Goal: Information Seeking & Learning: Compare options

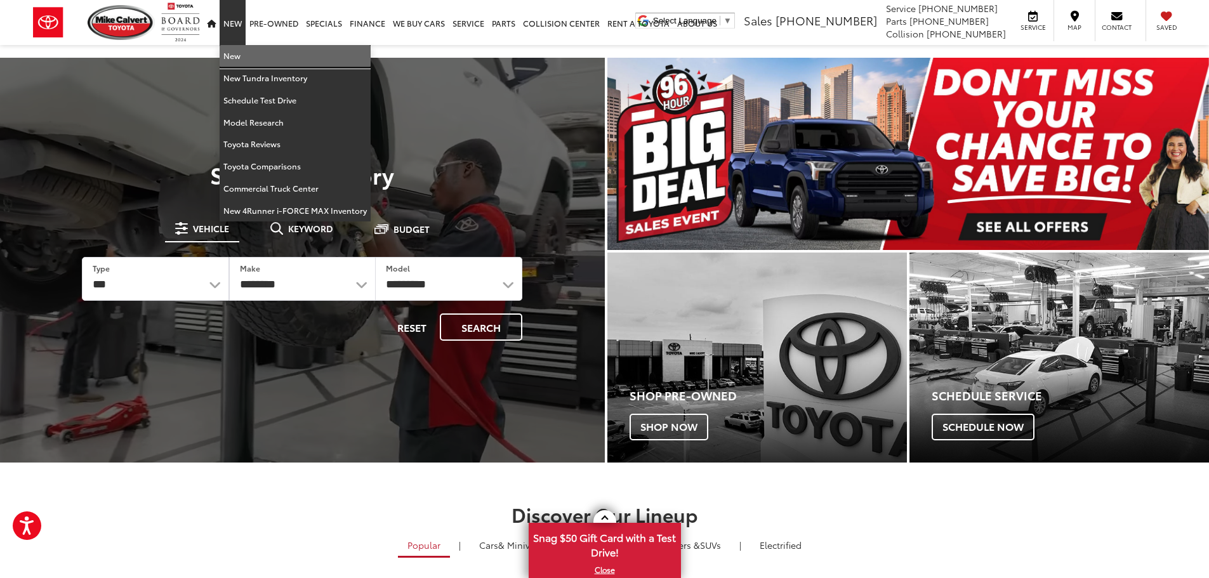
click at [242, 60] on link "New" at bounding box center [295, 56] width 151 height 22
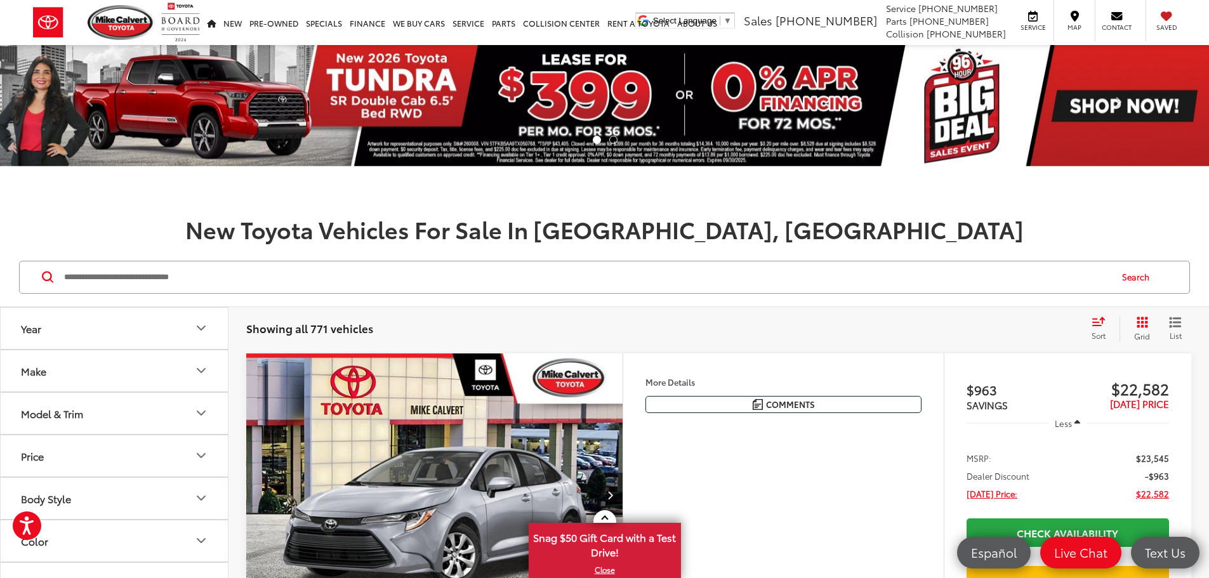
scroll to position [254, 0]
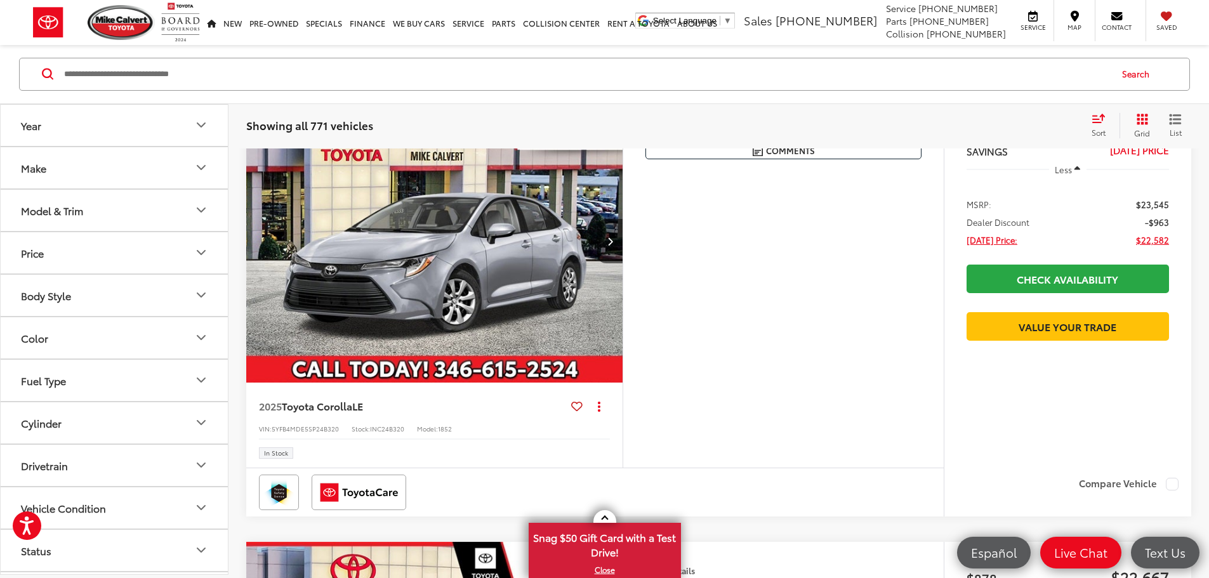
click at [205, 206] on icon "Model & Trim" at bounding box center [201, 210] width 15 height 15
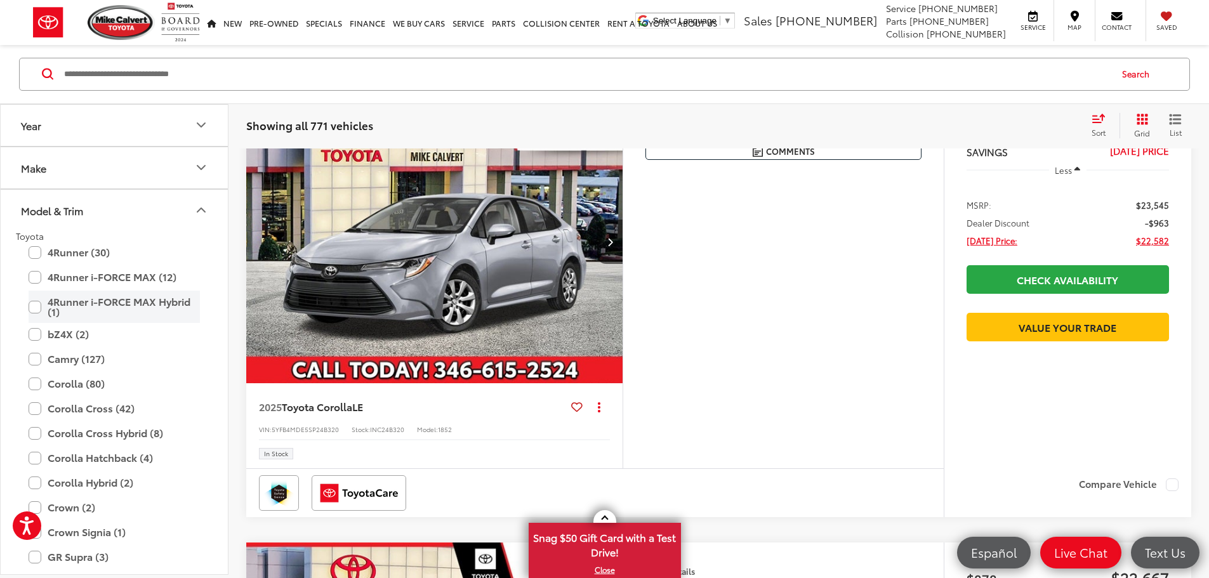
scroll to position [0, 0]
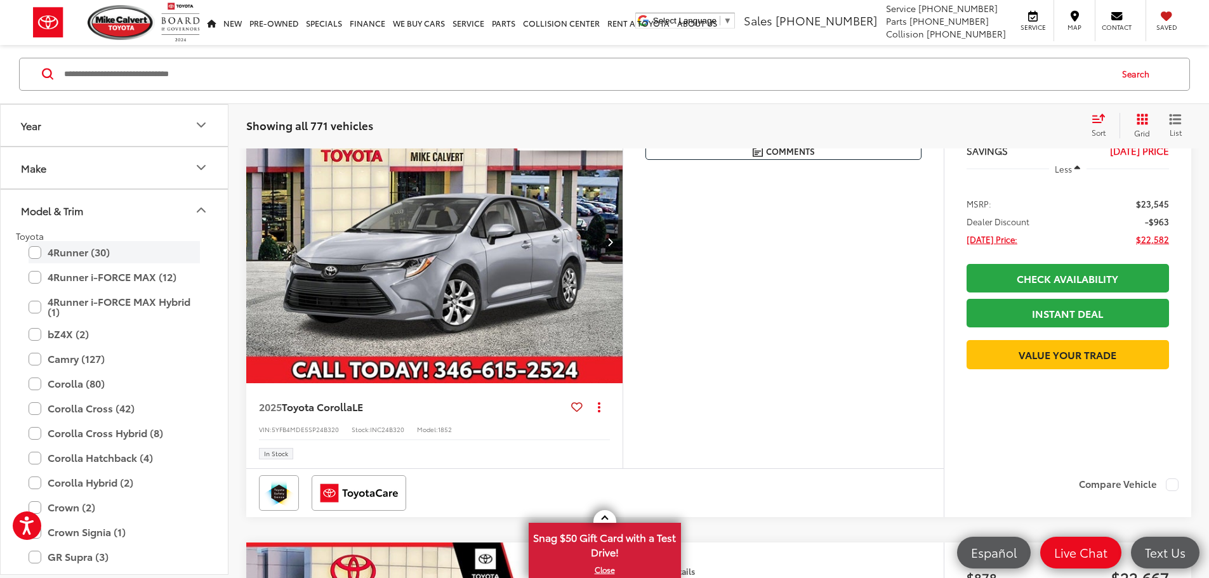
click at [112, 254] on label "4Runner (30)" at bounding box center [114, 253] width 171 height 22
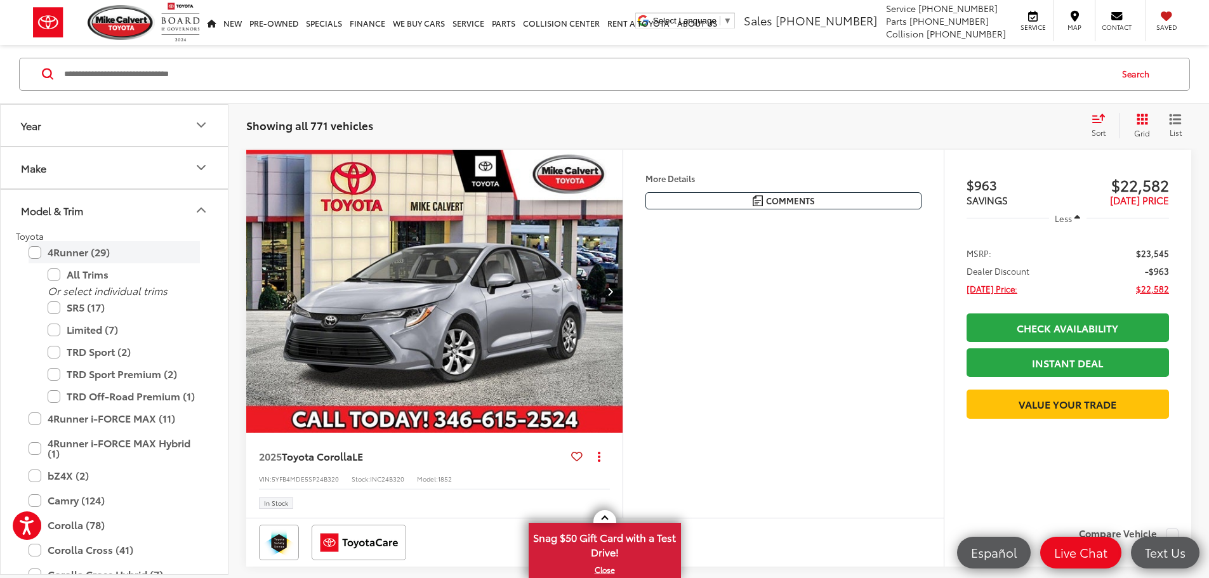
scroll to position [203, 0]
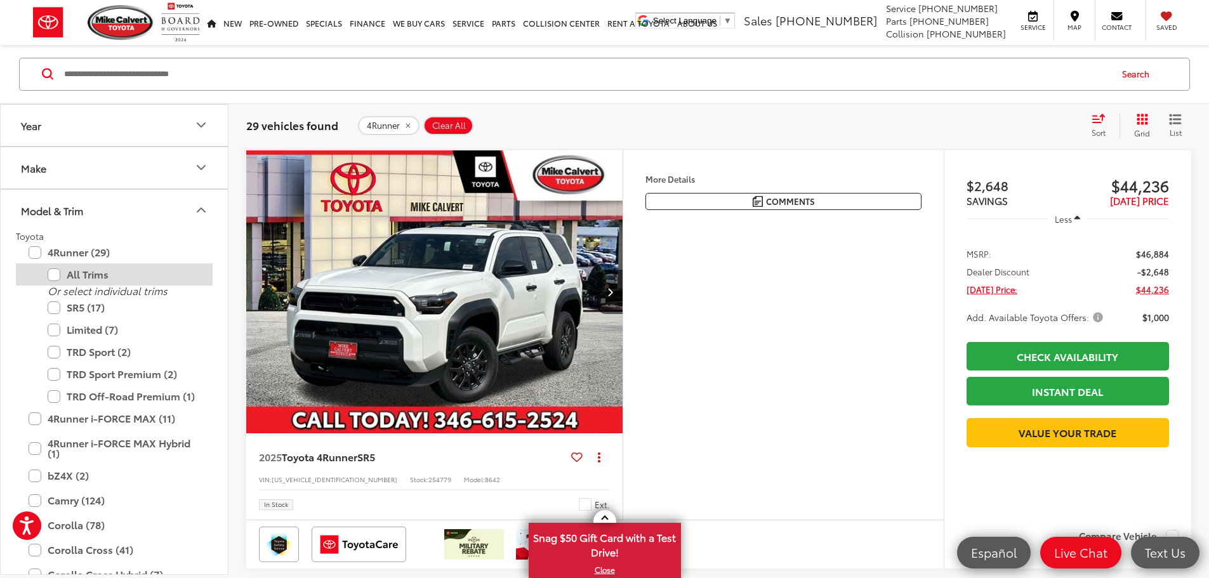
click at [114, 275] on label "All Trims" at bounding box center [124, 275] width 152 height 22
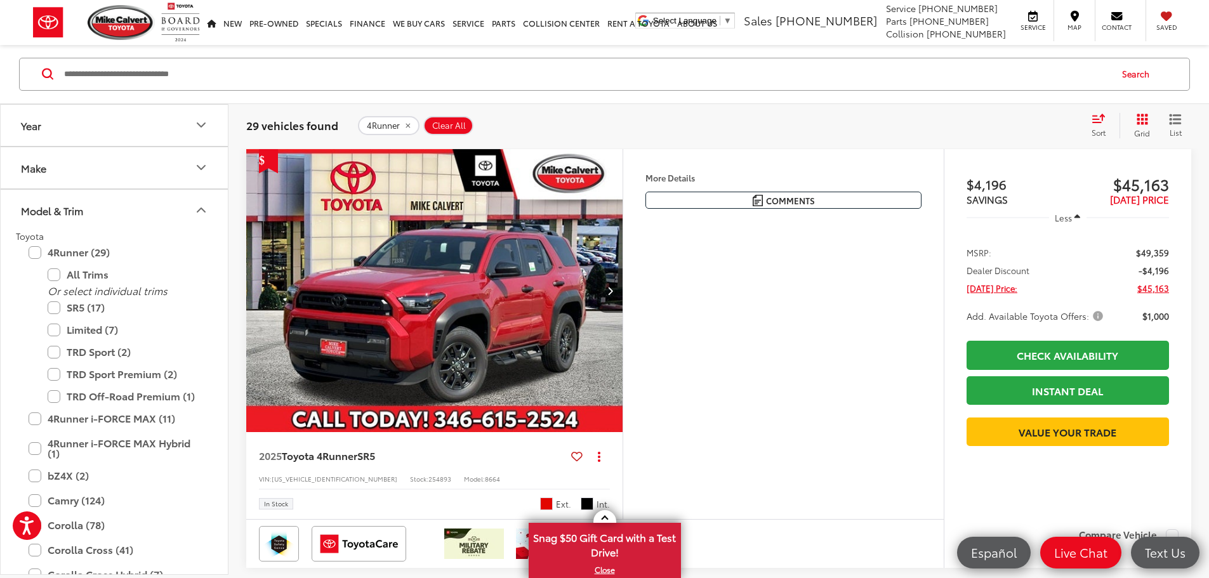
scroll to position [2297, 0]
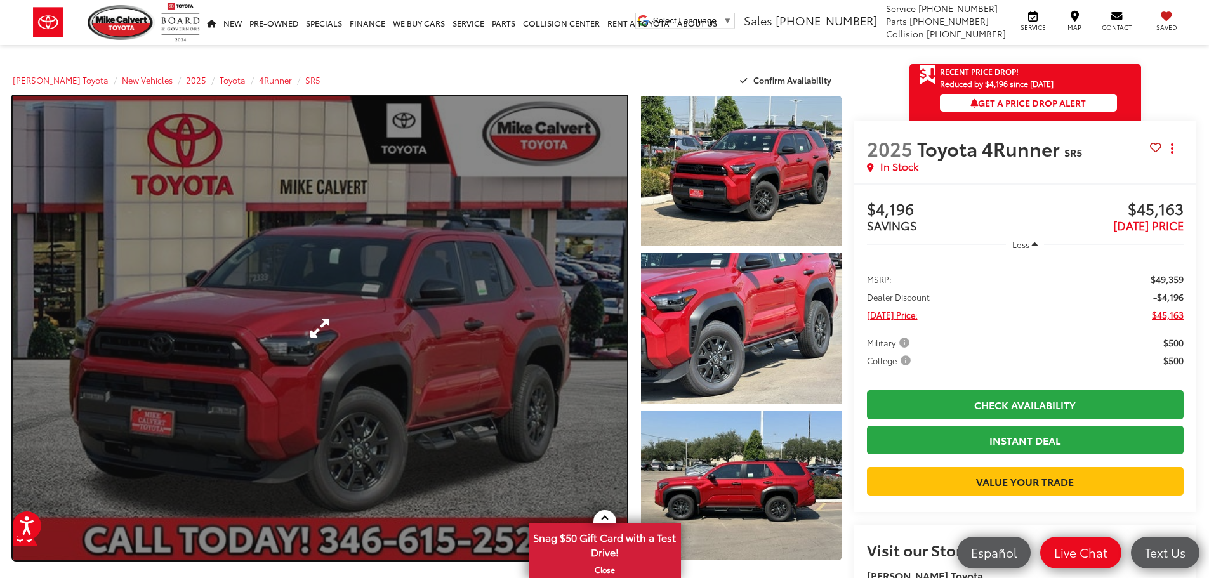
click at [307, 355] on link "Expand Photo 0" at bounding box center [320, 328] width 614 height 465
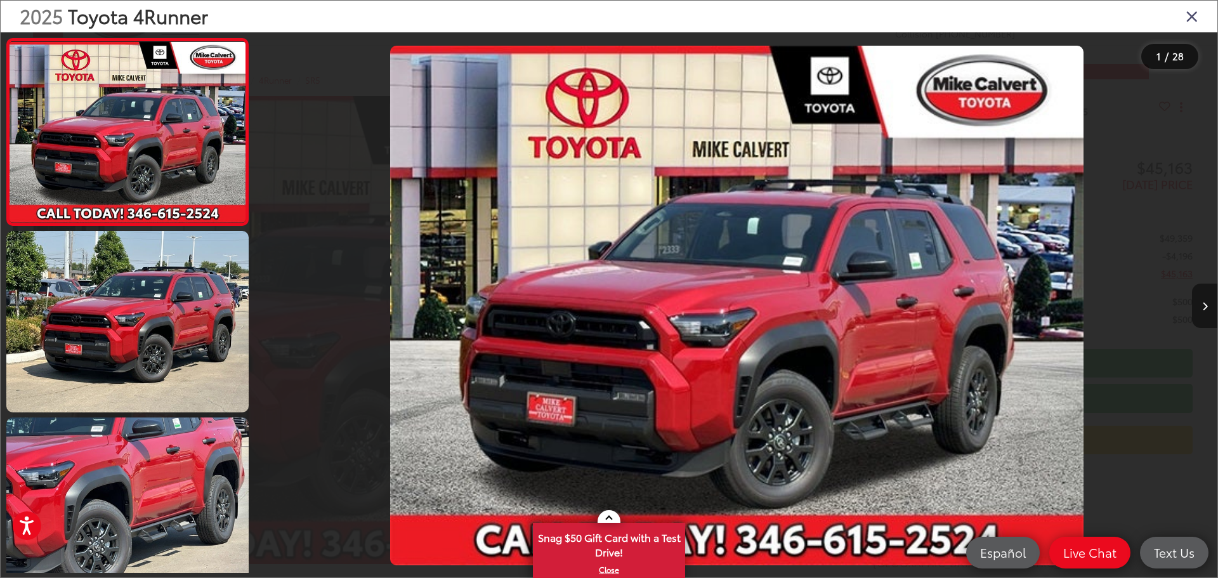
click at [1204, 302] on icon "Next image" at bounding box center [1206, 306] width 6 height 9
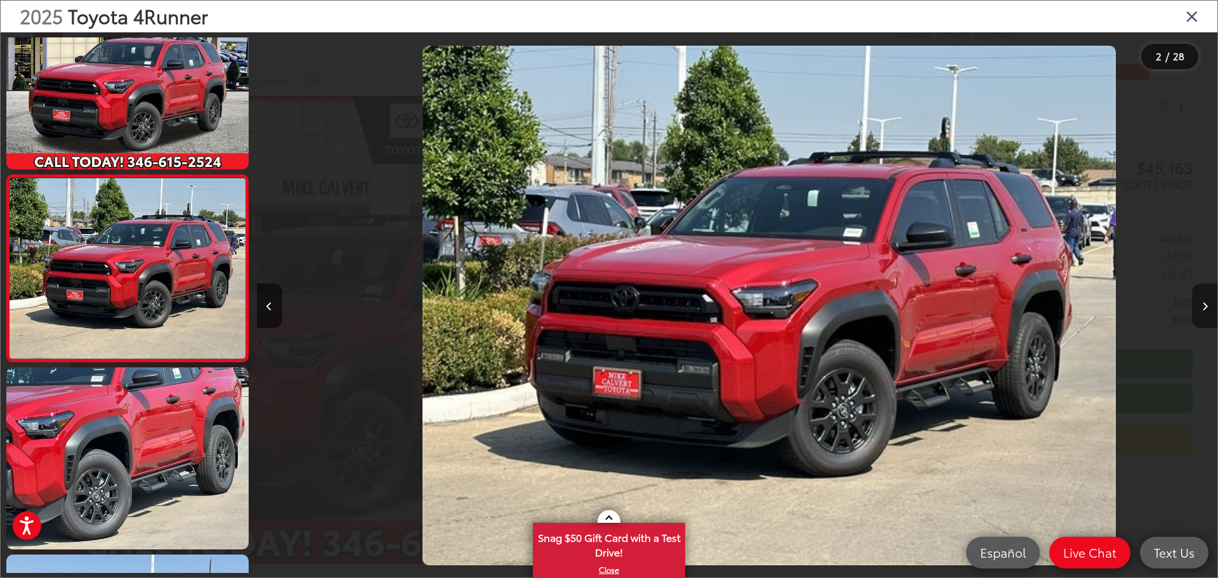
scroll to position [0, 961]
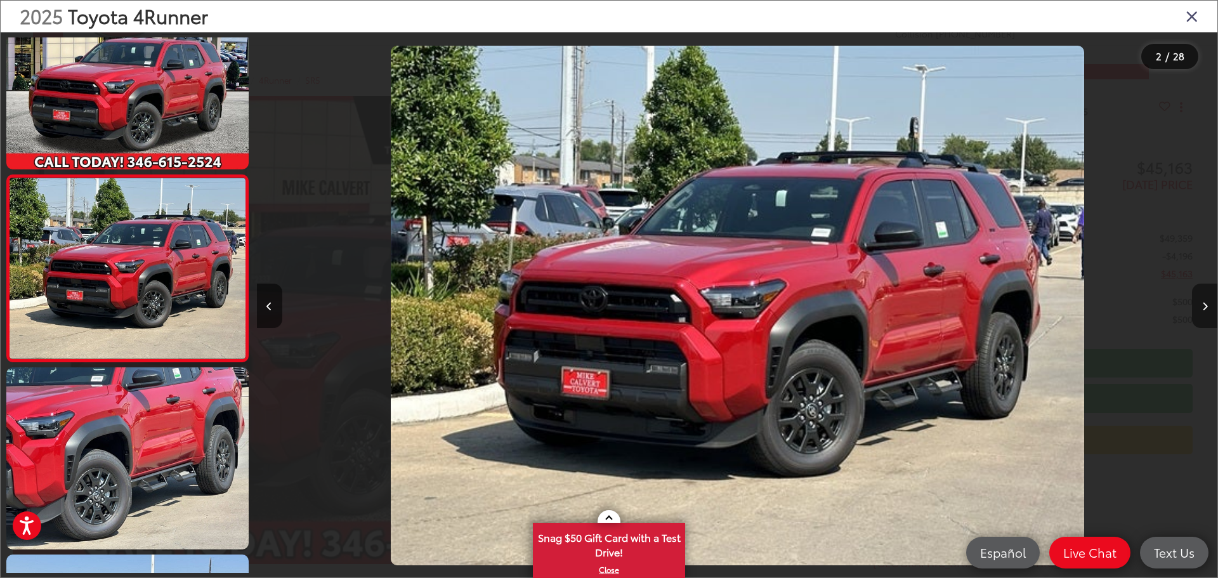
click at [1205, 302] on icon "Next image" at bounding box center [1206, 306] width 6 height 9
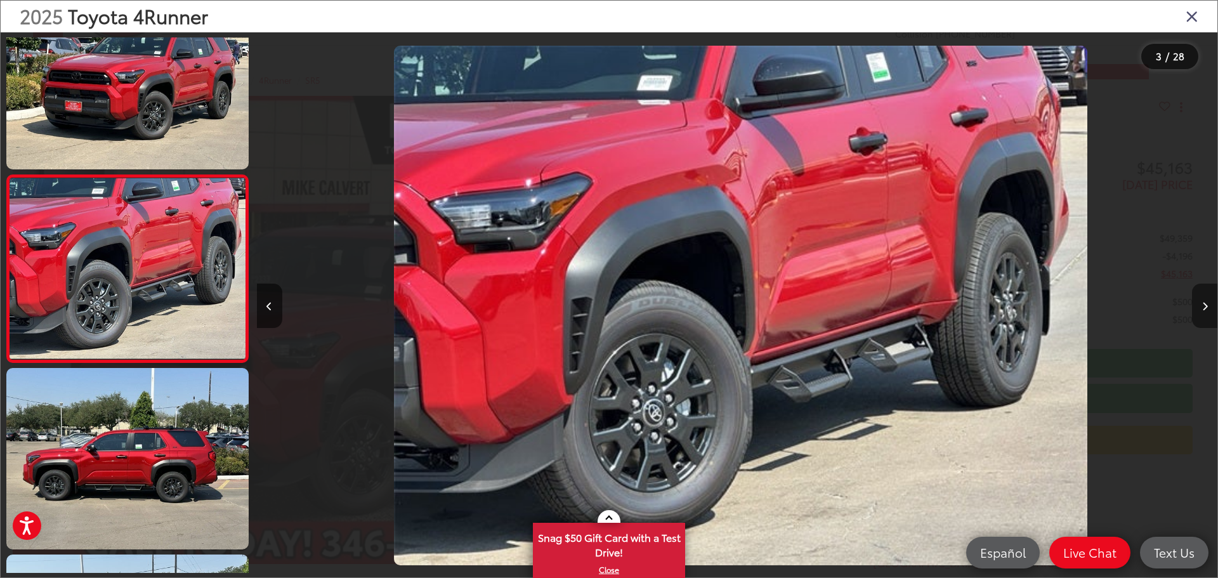
scroll to position [0, 1922]
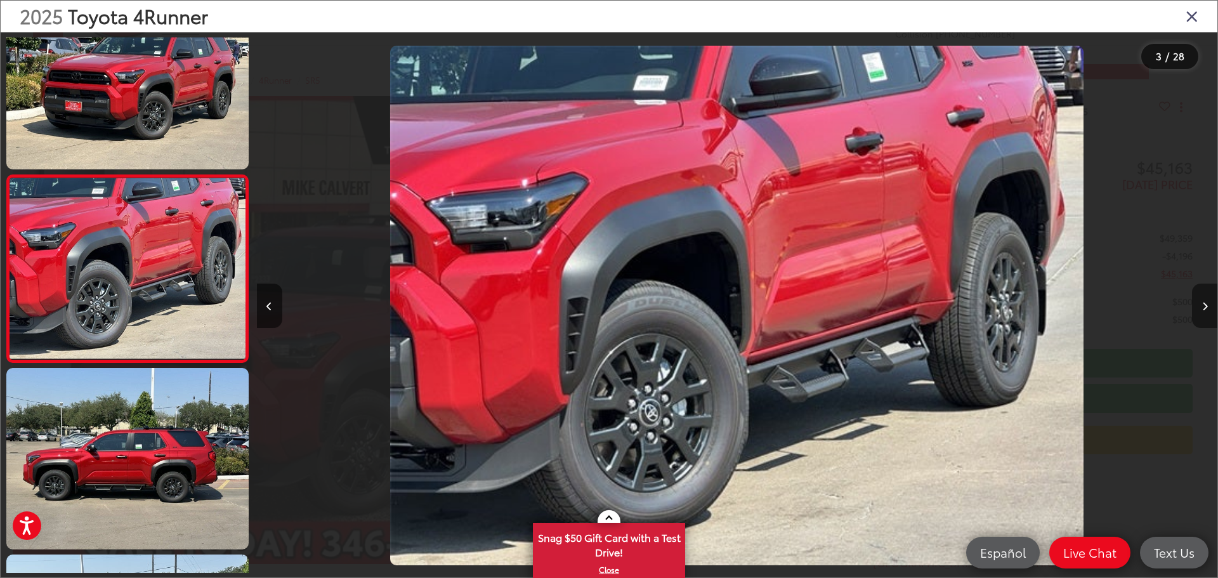
click at [1208, 309] on button "Next image" at bounding box center [1204, 306] width 25 height 44
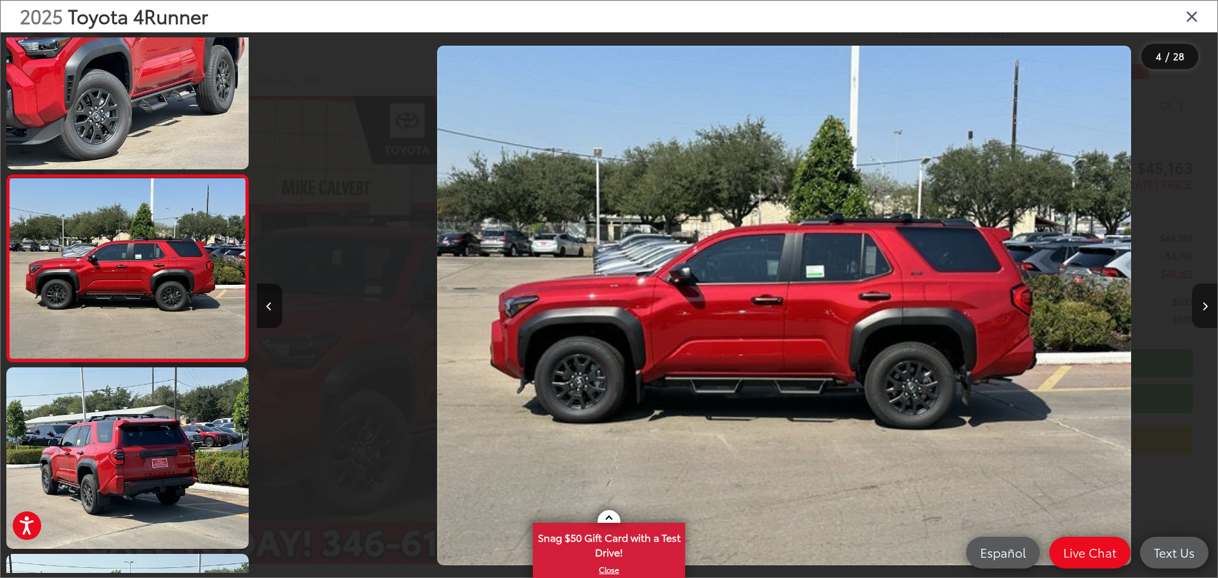
scroll to position [0, 2883]
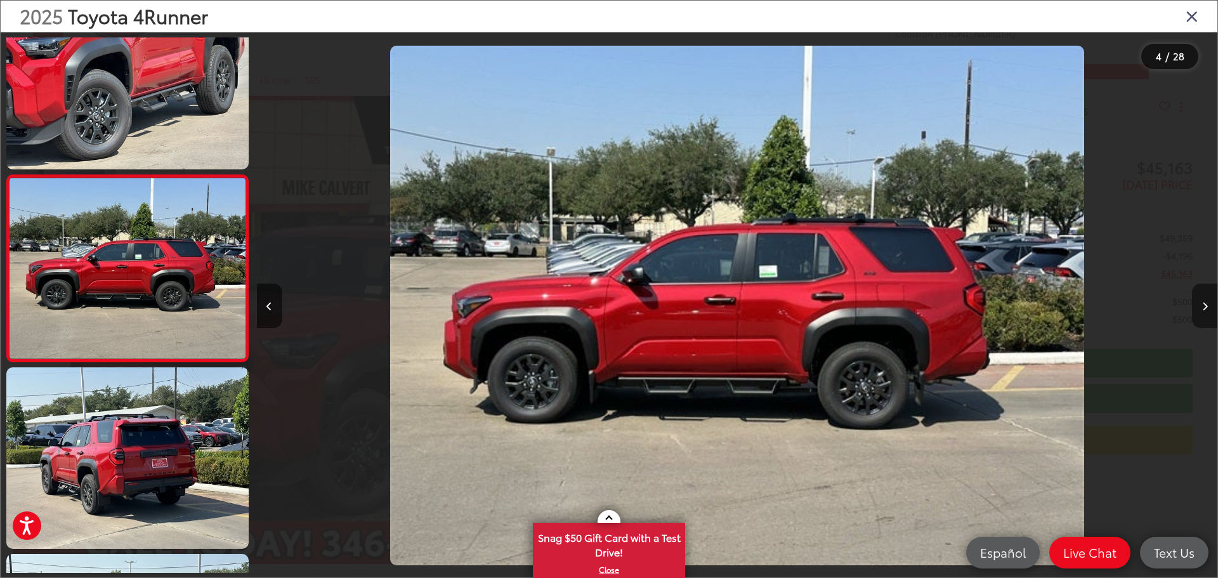
click at [1203, 306] on icon "Next image" at bounding box center [1206, 306] width 6 height 9
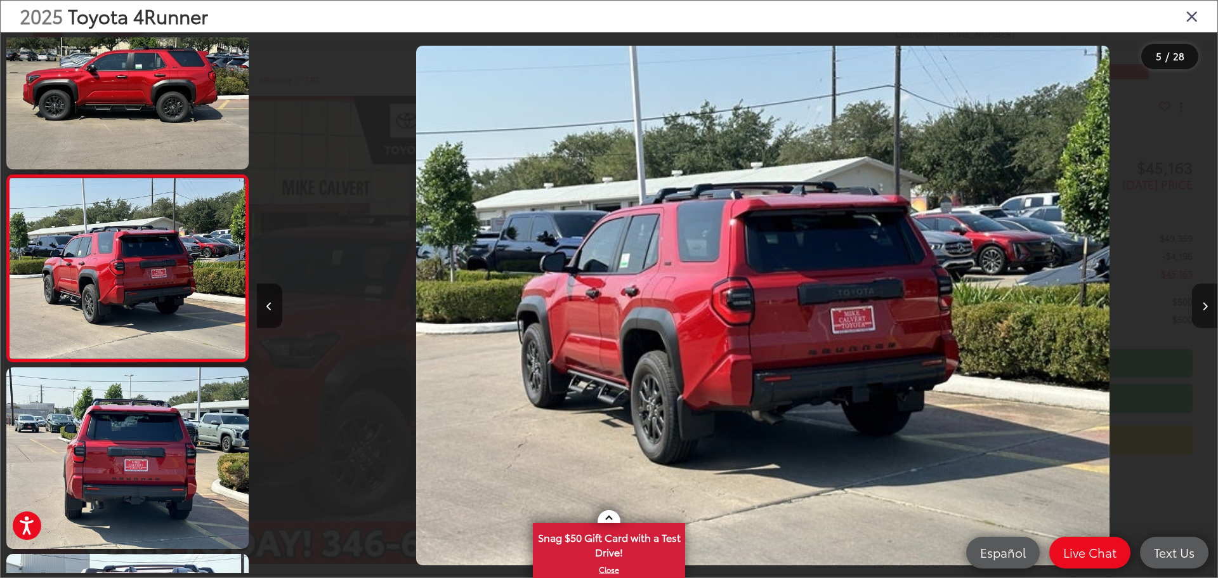
scroll to position [0, 3844]
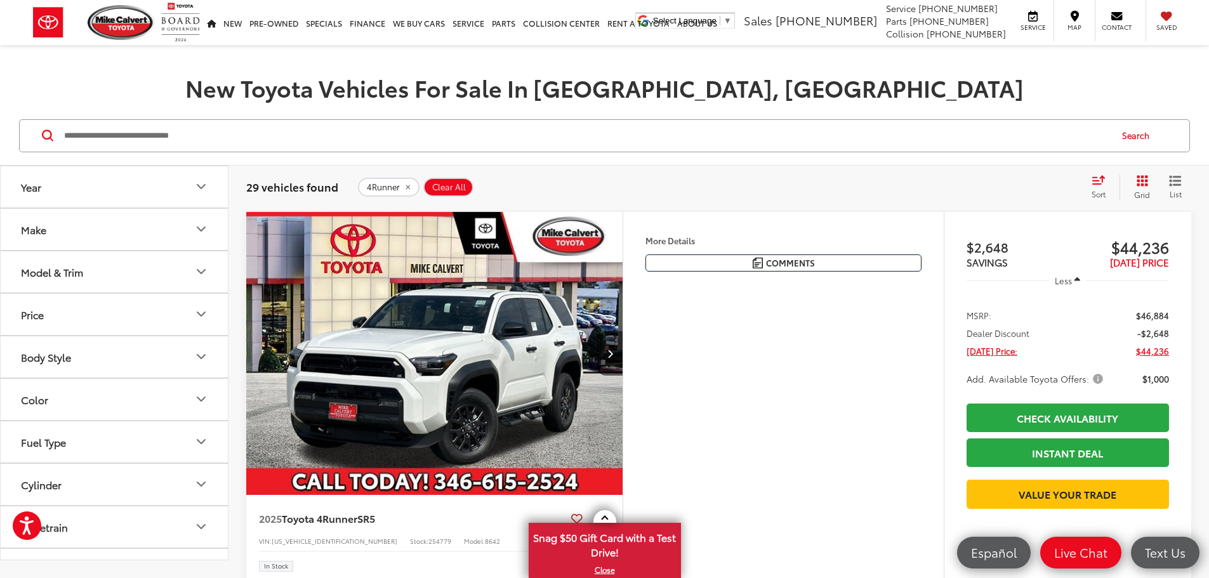
scroll to position [127, 0]
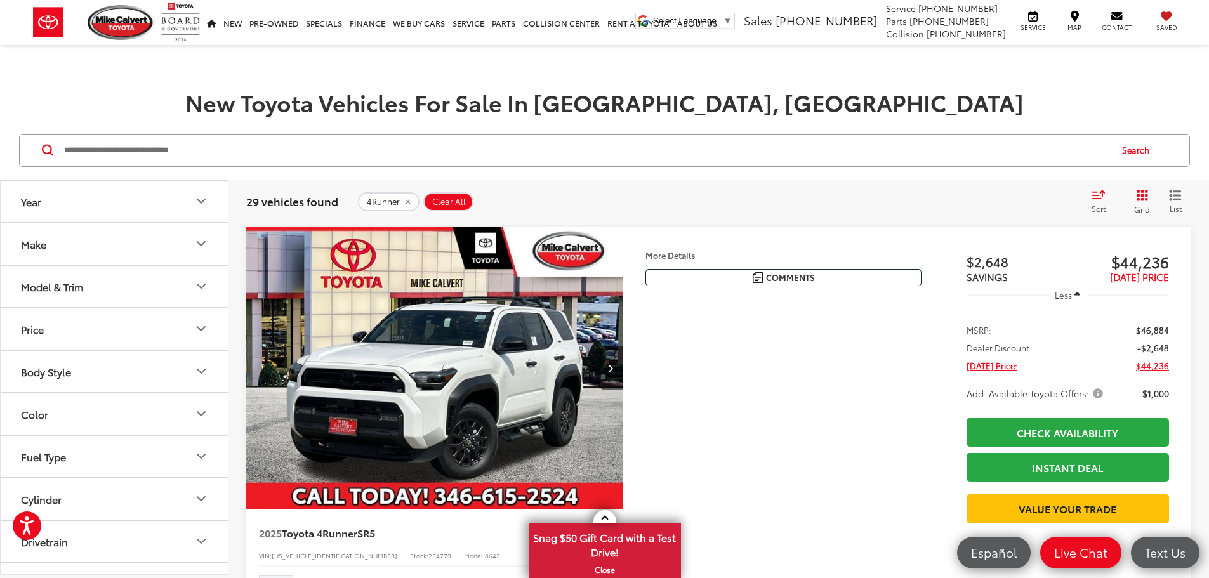
click at [499, 449] on img "2025 Toyota 4Runner SR5 0" at bounding box center [435, 369] width 378 height 284
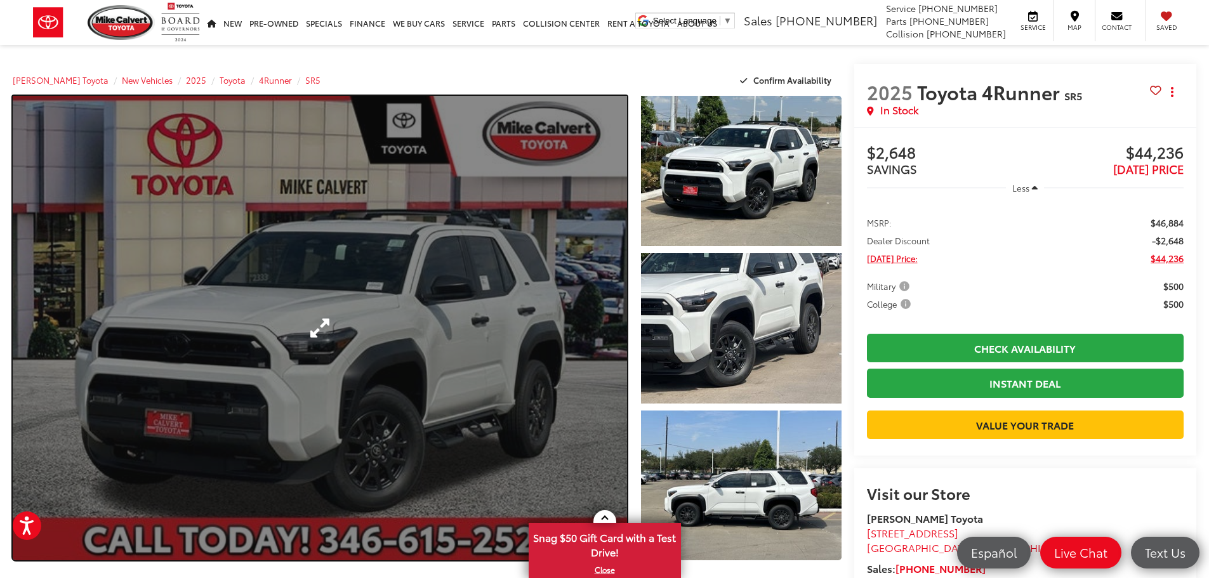
click at [456, 412] on link "Expand Photo 0" at bounding box center [320, 328] width 614 height 465
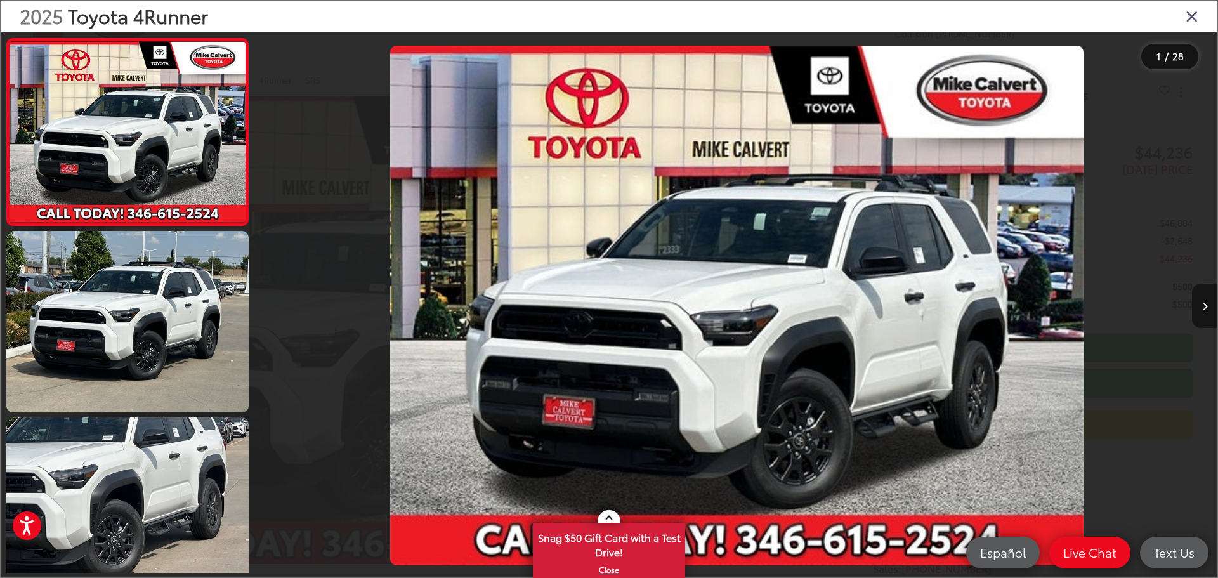
click at [1203, 305] on icon "Next image" at bounding box center [1206, 306] width 6 height 9
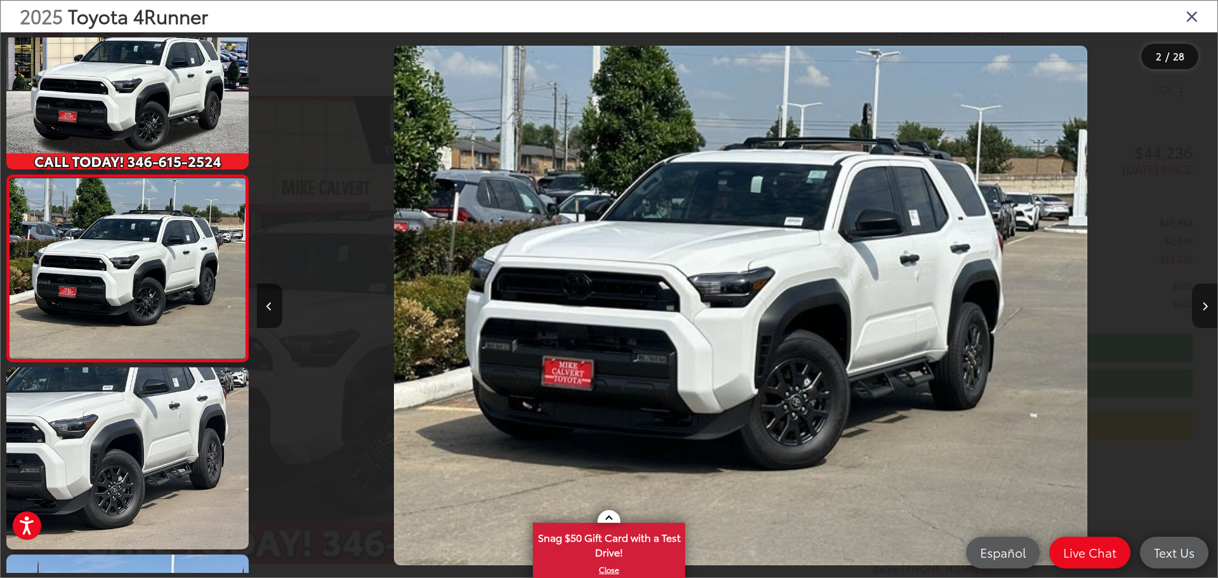
scroll to position [0, 961]
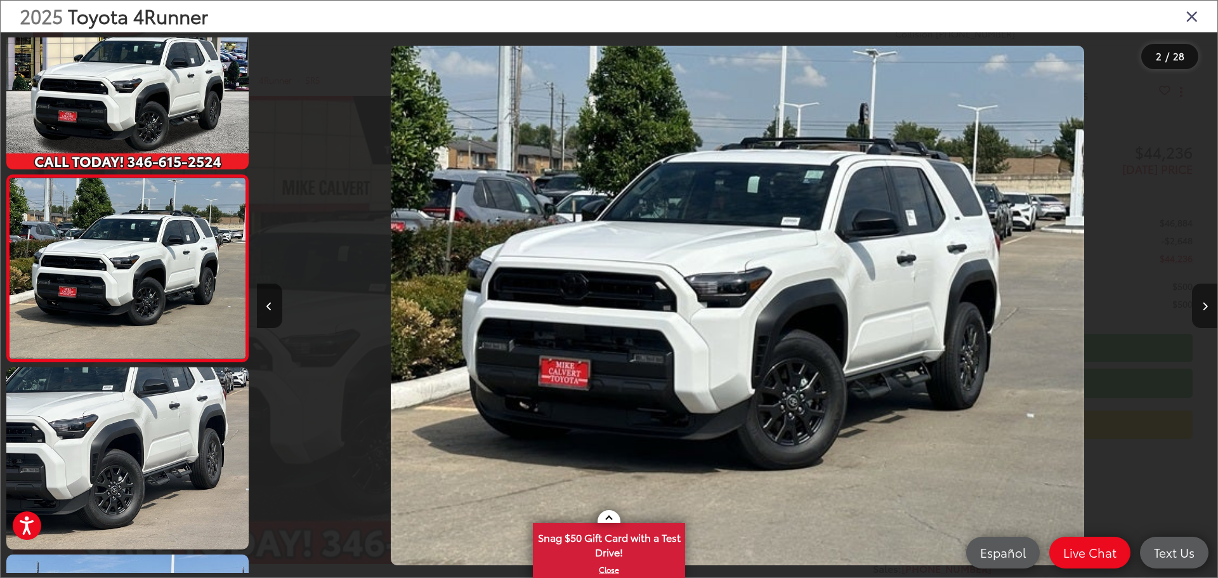
click at [1203, 305] on icon "Next image" at bounding box center [1206, 306] width 6 height 9
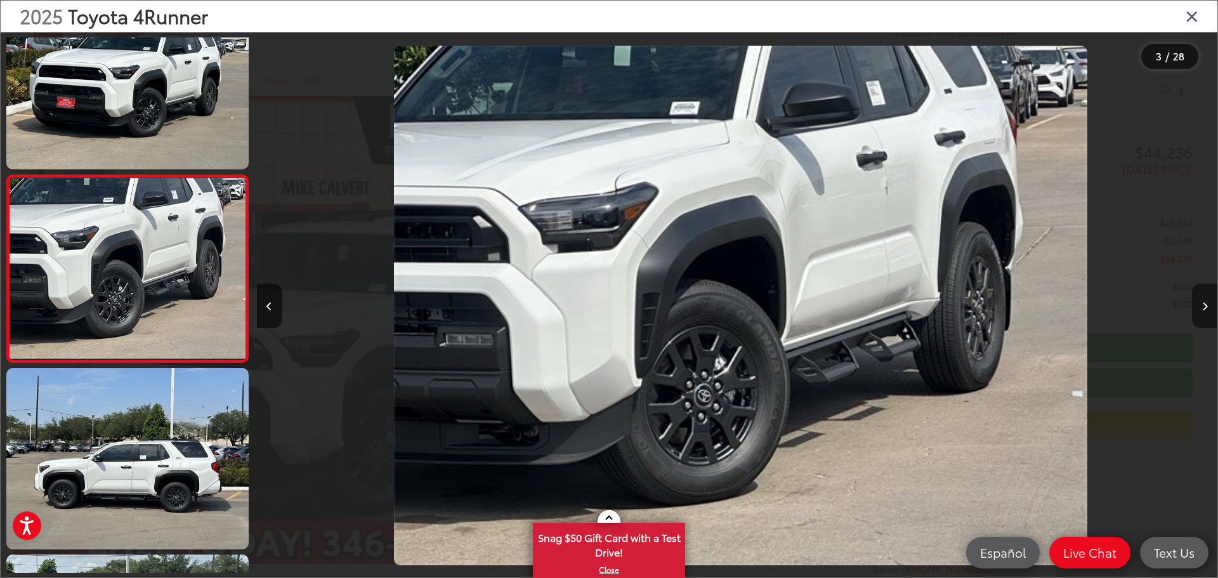
scroll to position [0, 1922]
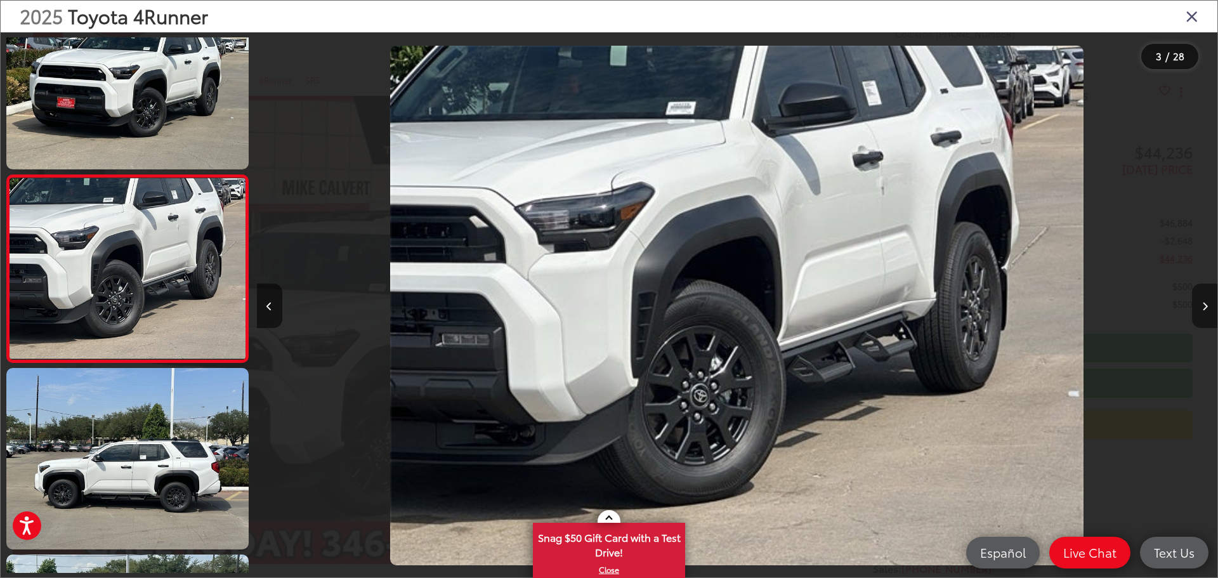
click at [1203, 305] on icon "Next image" at bounding box center [1206, 306] width 6 height 9
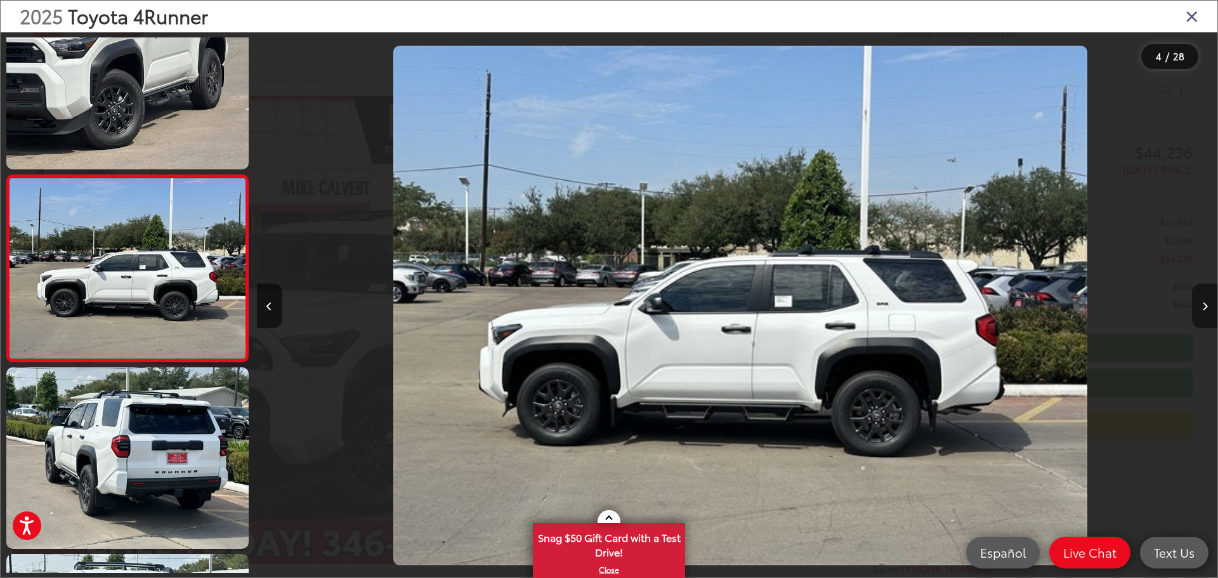
scroll to position [0, 2883]
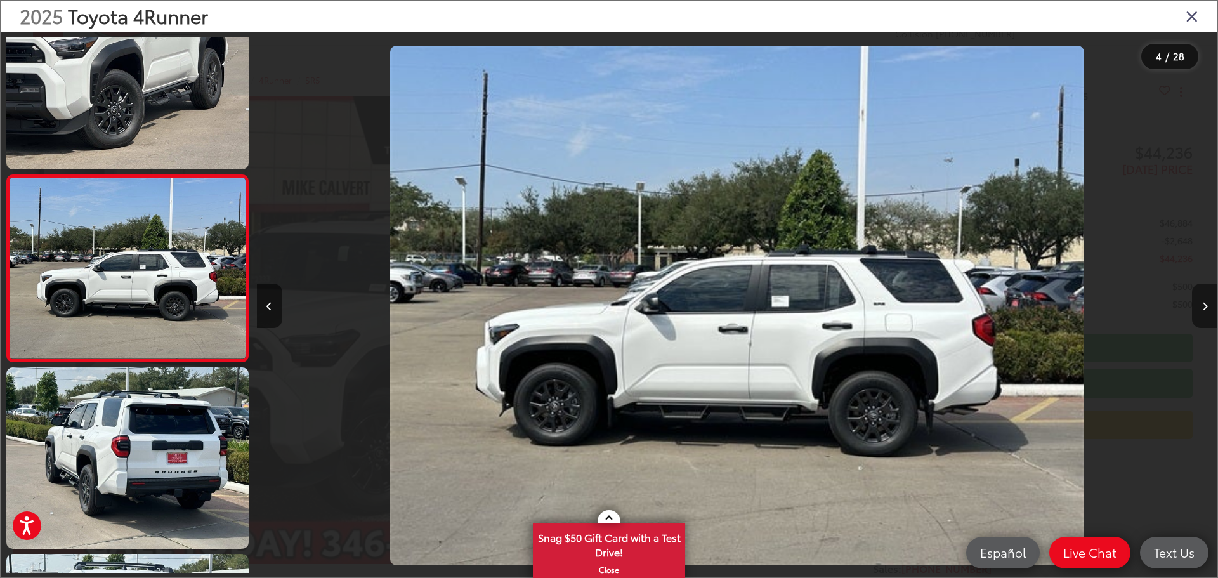
click at [1203, 304] on icon "Next image" at bounding box center [1206, 306] width 6 height 9
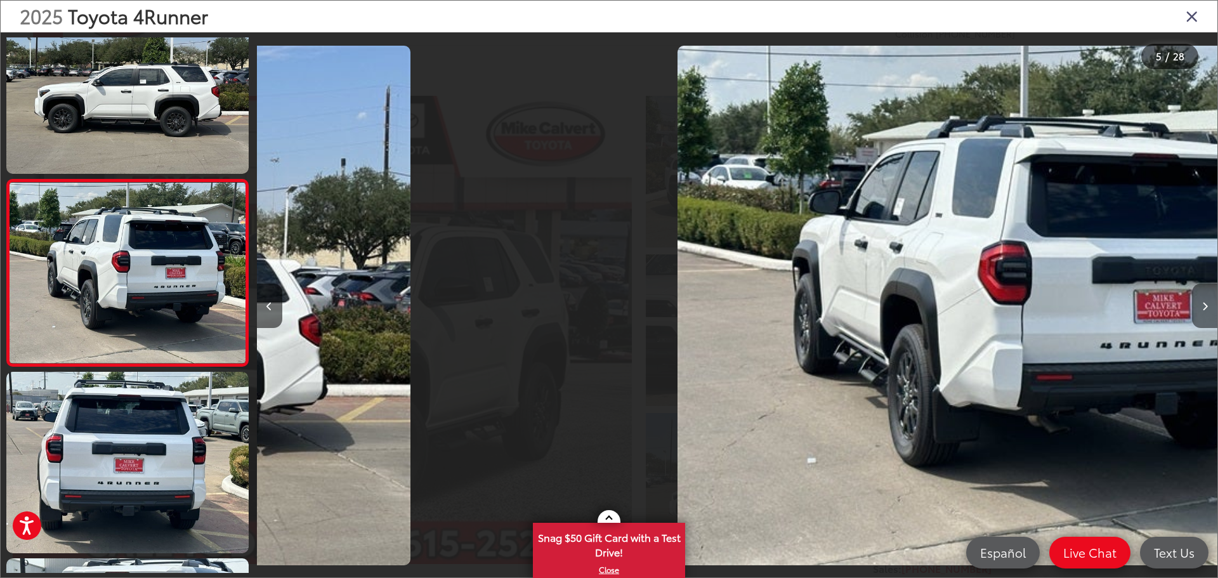
scroll to position [610, 0]
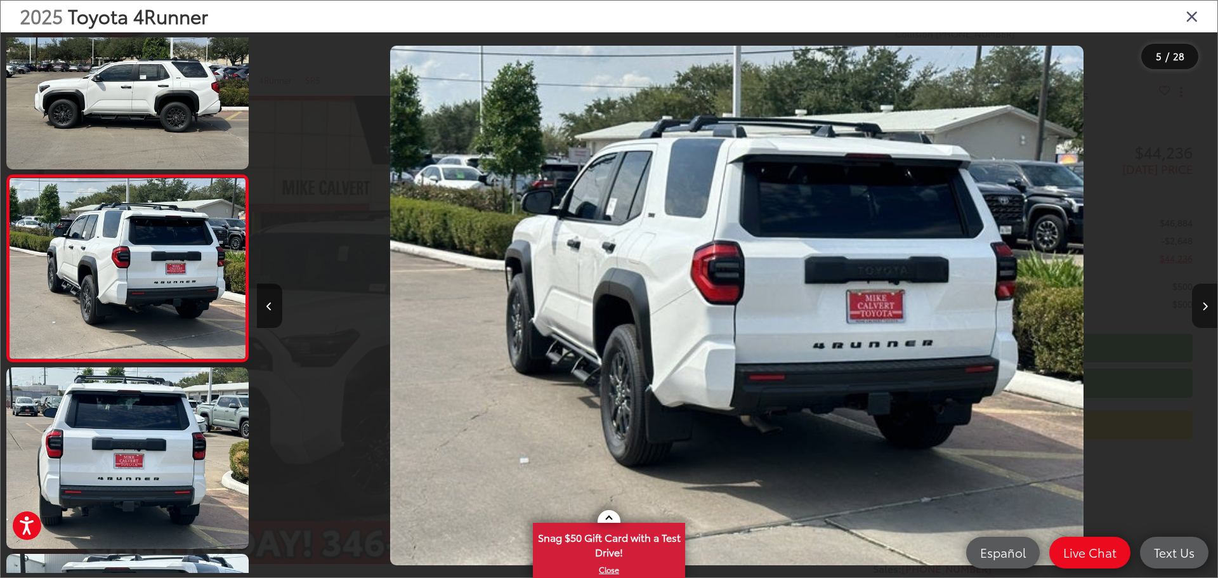
click at [1203, 304] on icon "Next image" at bounding box center [1206, 306] width 6 height 9
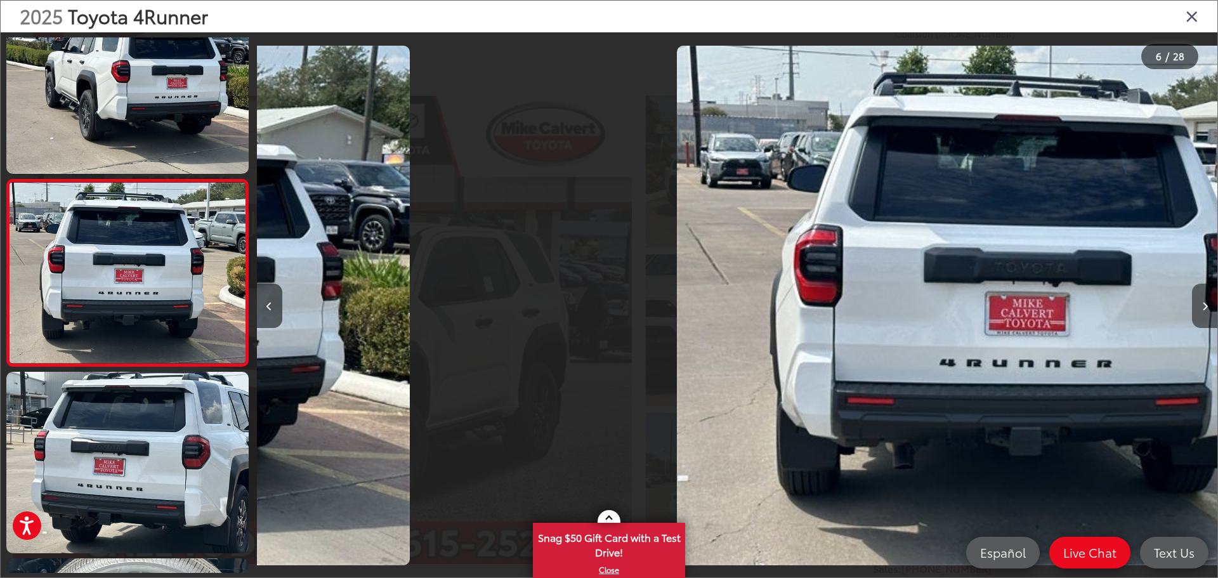
scroll to position [797, 0]
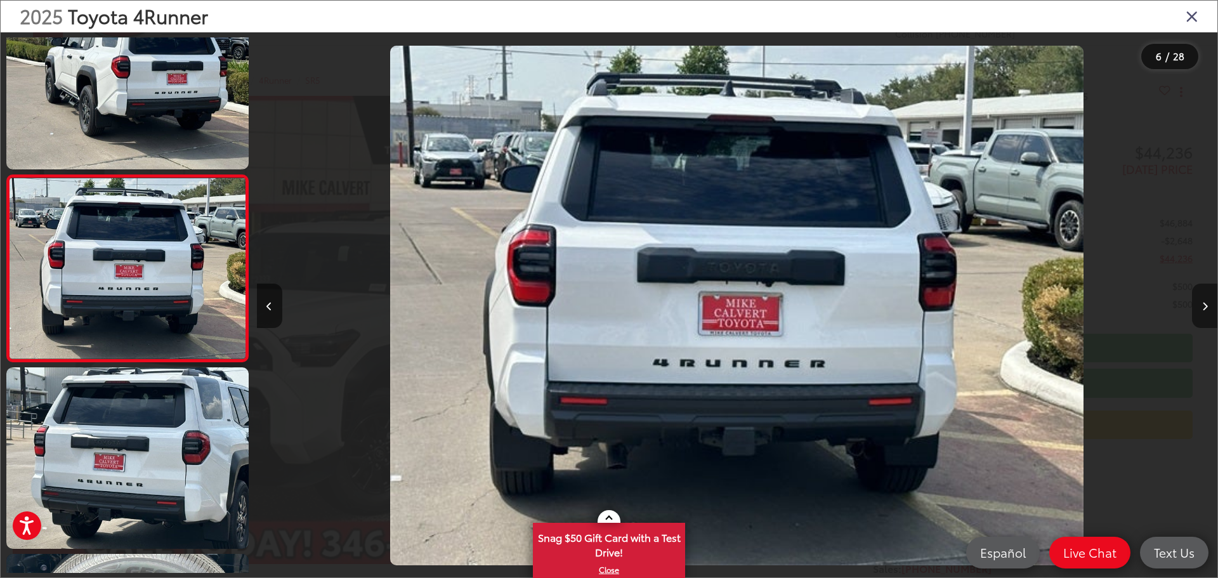
click at [1203, 304] on icon "Next image" at bounding box center [1206, 306] width 6 height 9
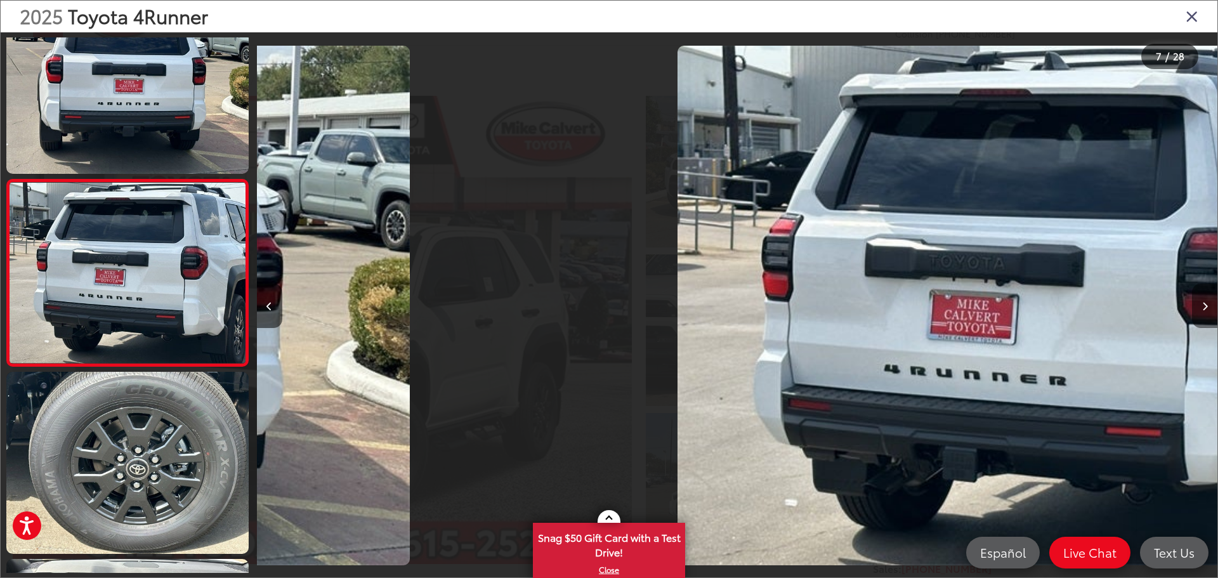
scroll to position [984, 0]
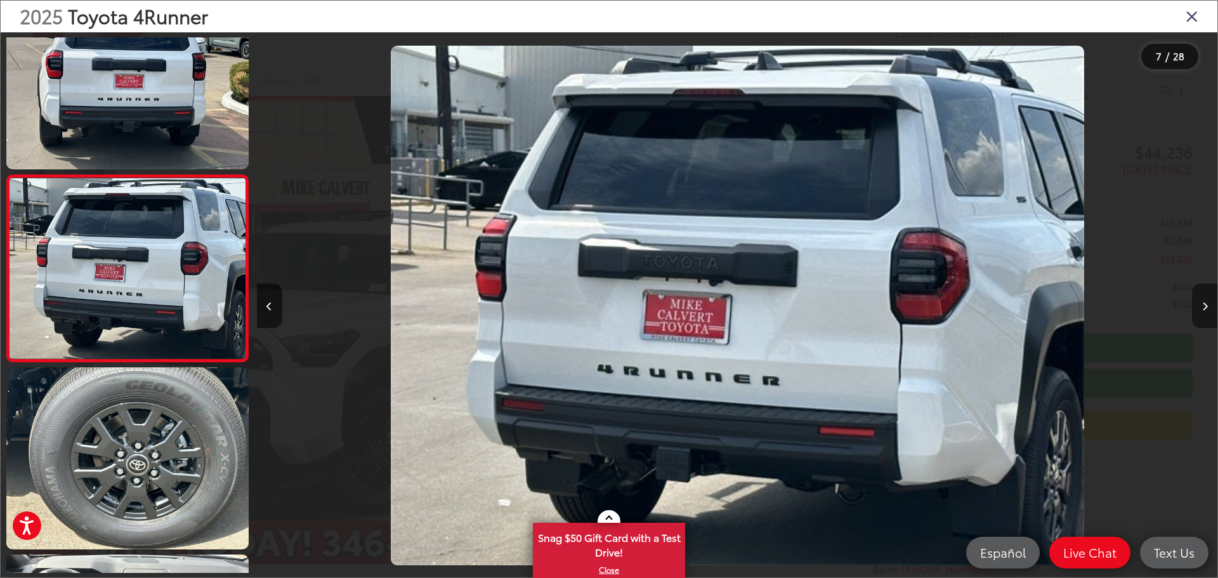
click at [1203, 304] on icon "Next image" at bounding box center [1206, 306] width 6 height 9
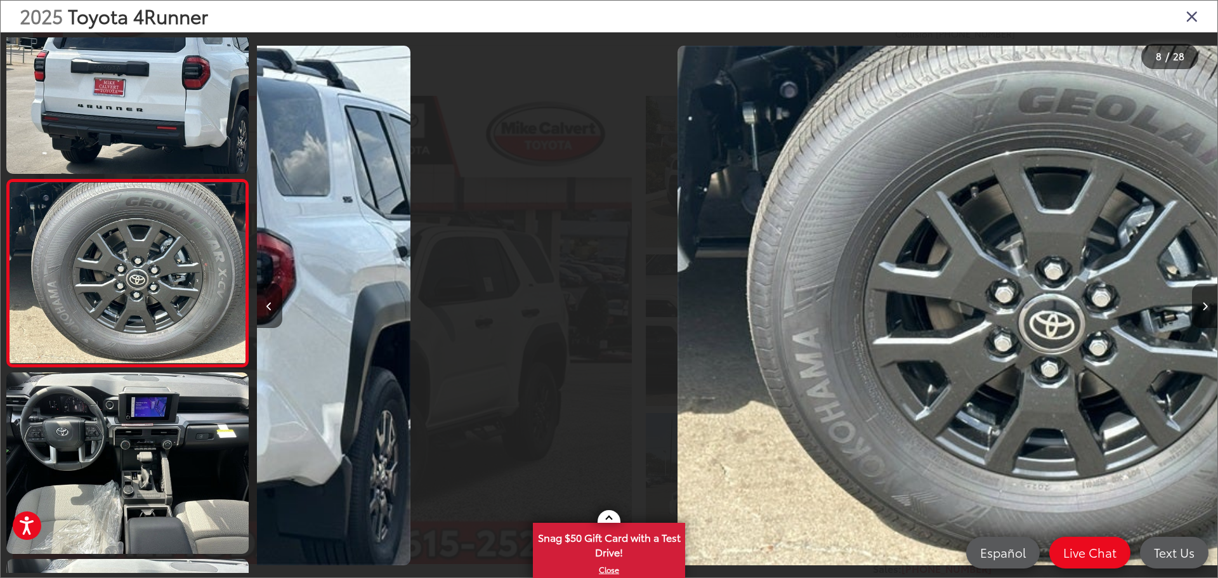
scroll to position [1170, 0]
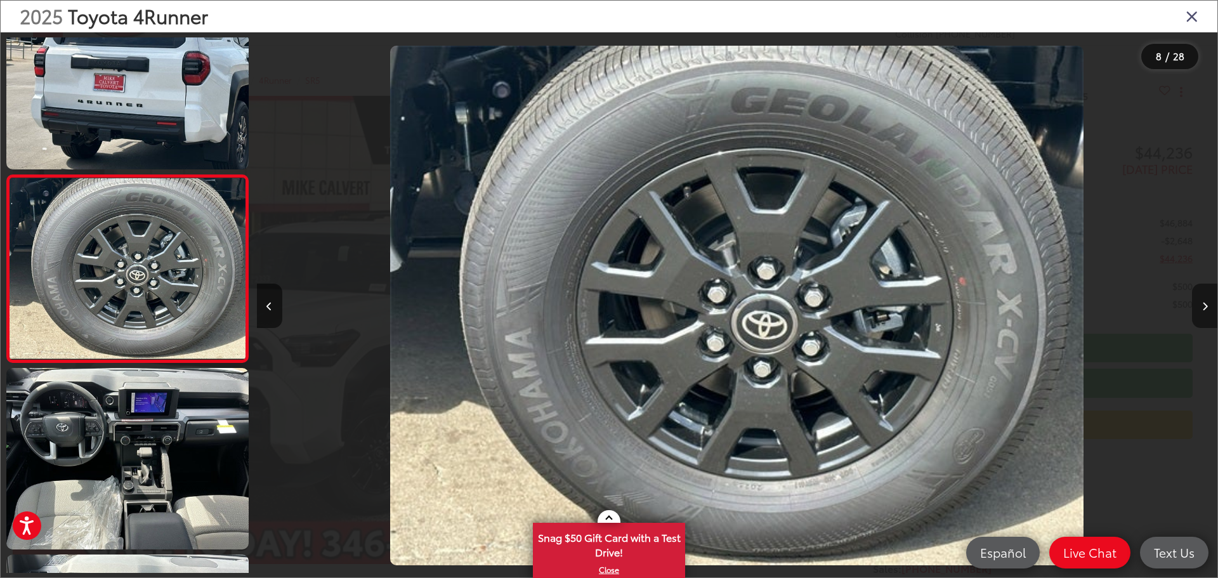
click at [1203, 304] on icon "Next image" at bounding box center [1206, 306] width 6 height 9
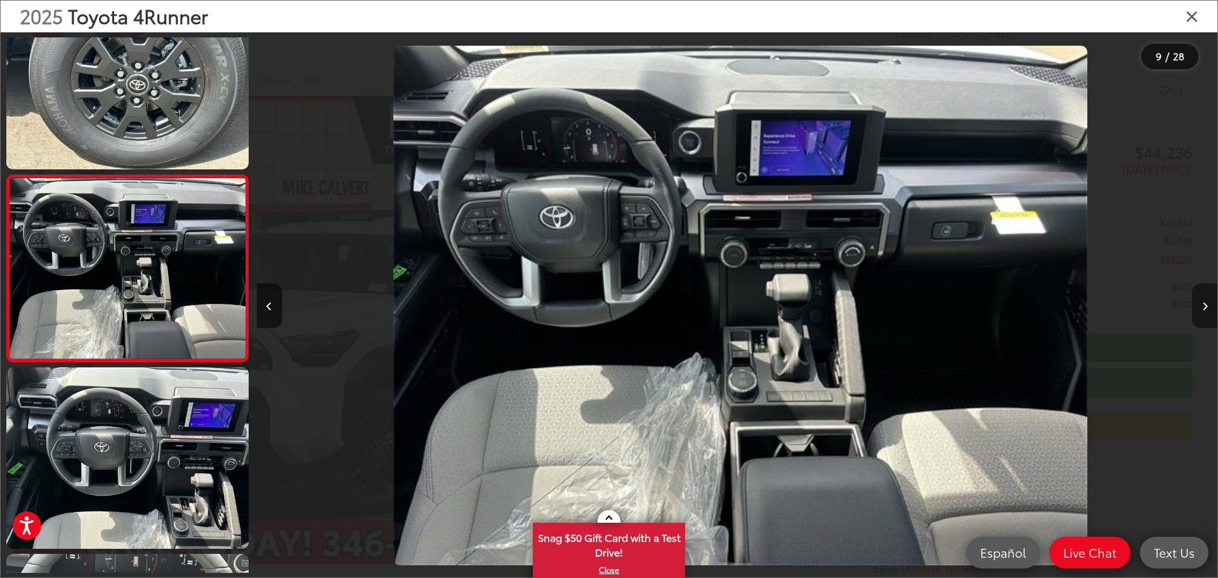
scroll to position [0, 0]
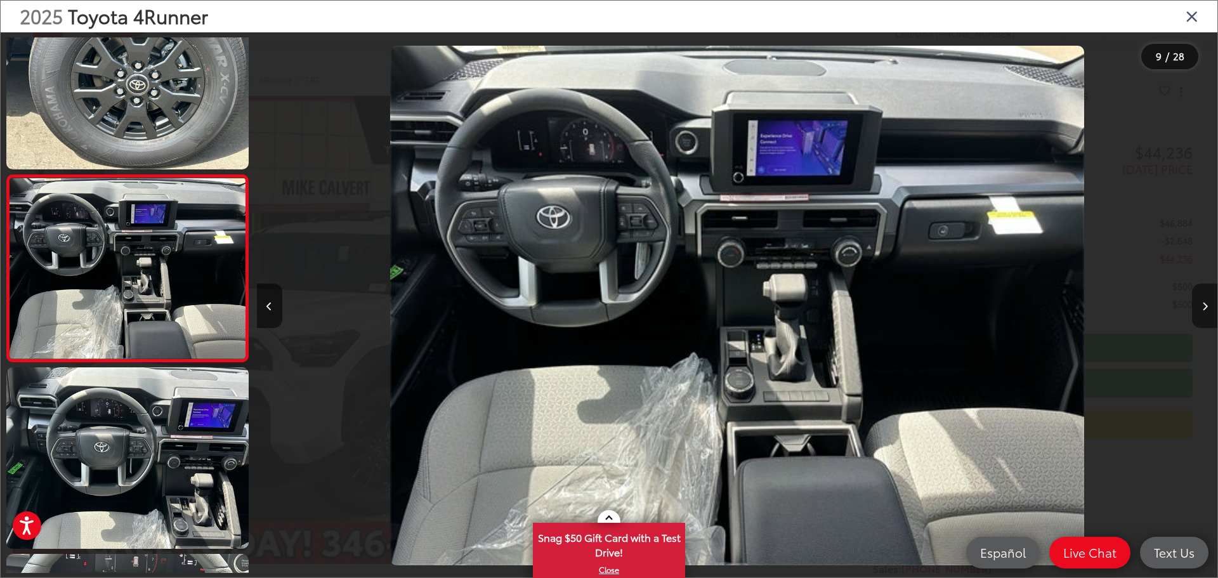
click at [1203, 304] on icon "Next image" at bounding box center [1206, 306] width 6 height 9
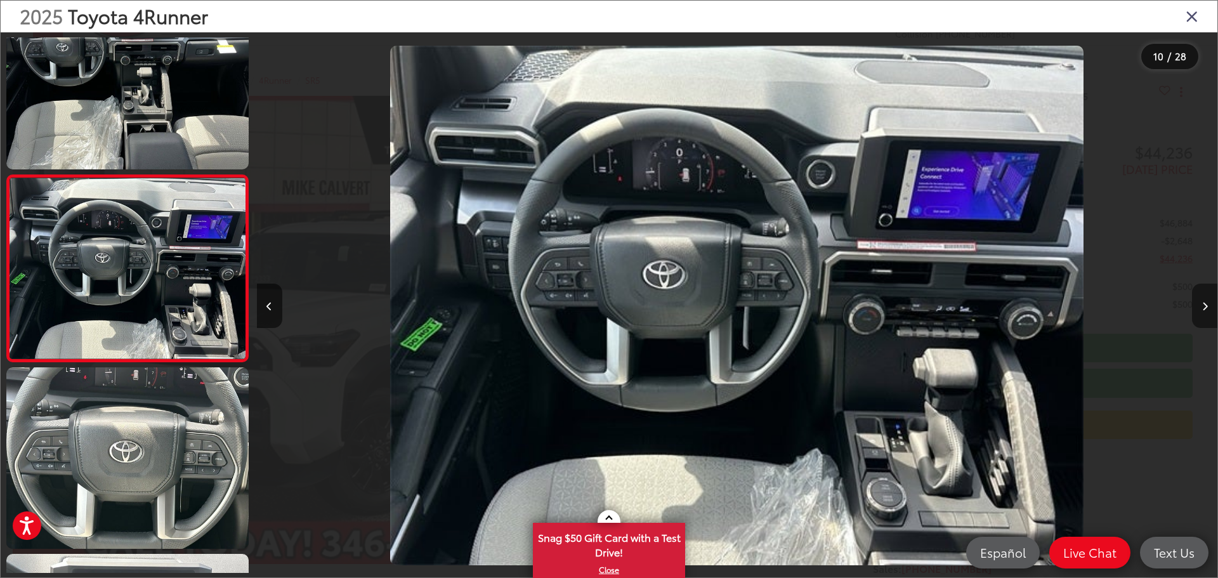
click at [1203, 304] on icon "Next image" at bounding box center [1206, 306] width 6 height 9
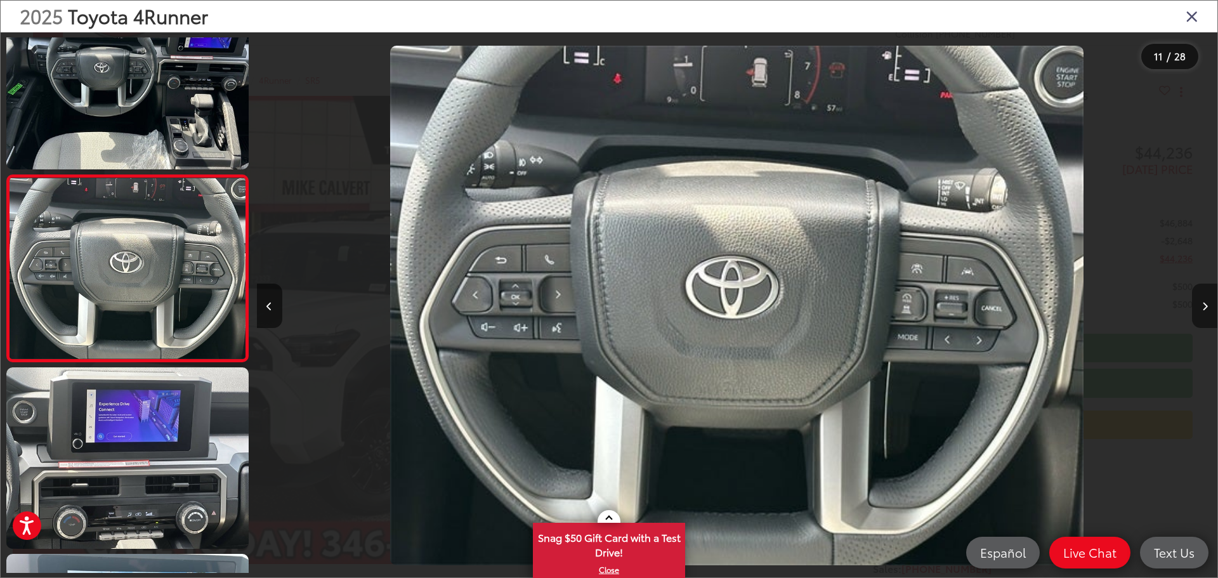
click at [1203, 304] on icon "Next image" at bounding box center [1206, 306] width 6 height 9
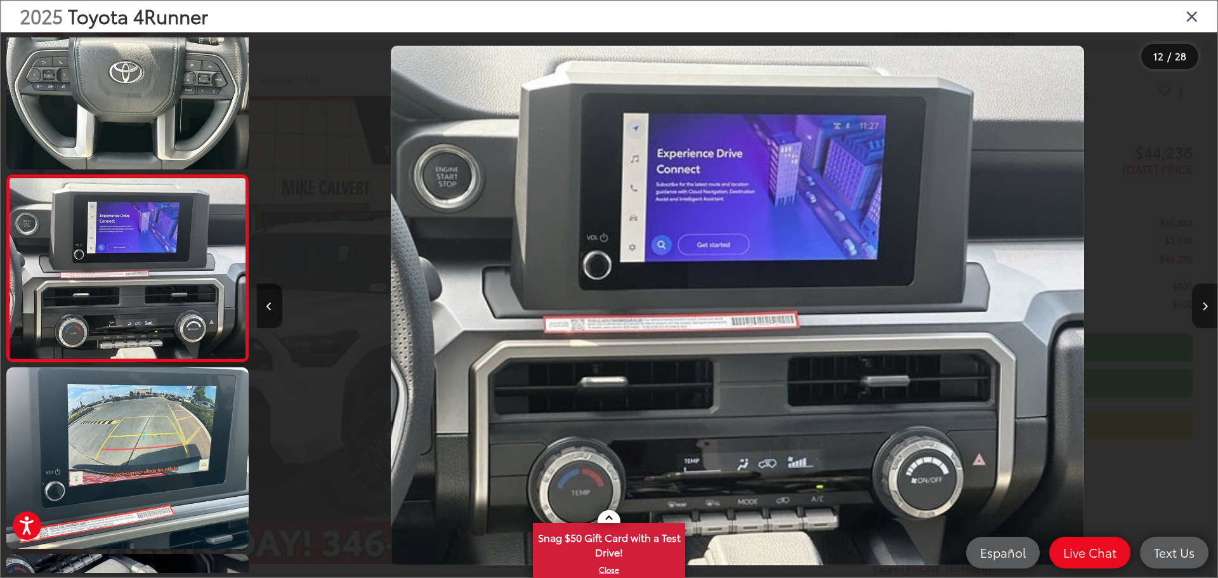
click at [1203, 304] on icon "Next image" at bounding box center [1206, 306] width 6 height 9
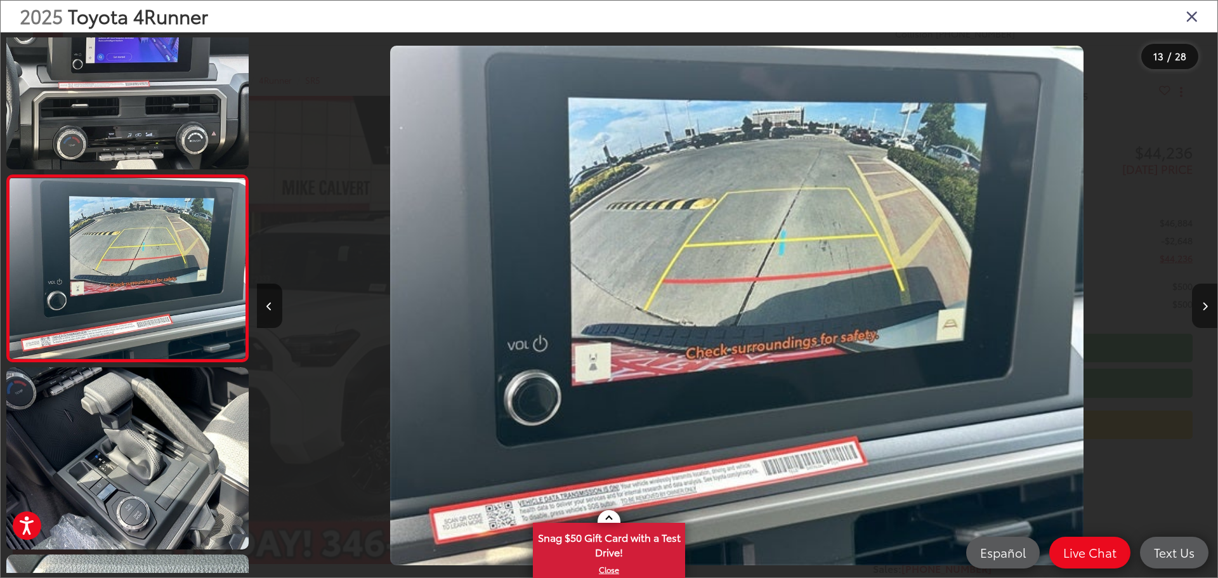
click at [1203, 304] on icon "Next image" at bounding box center [1206, 306] width 6 height 9
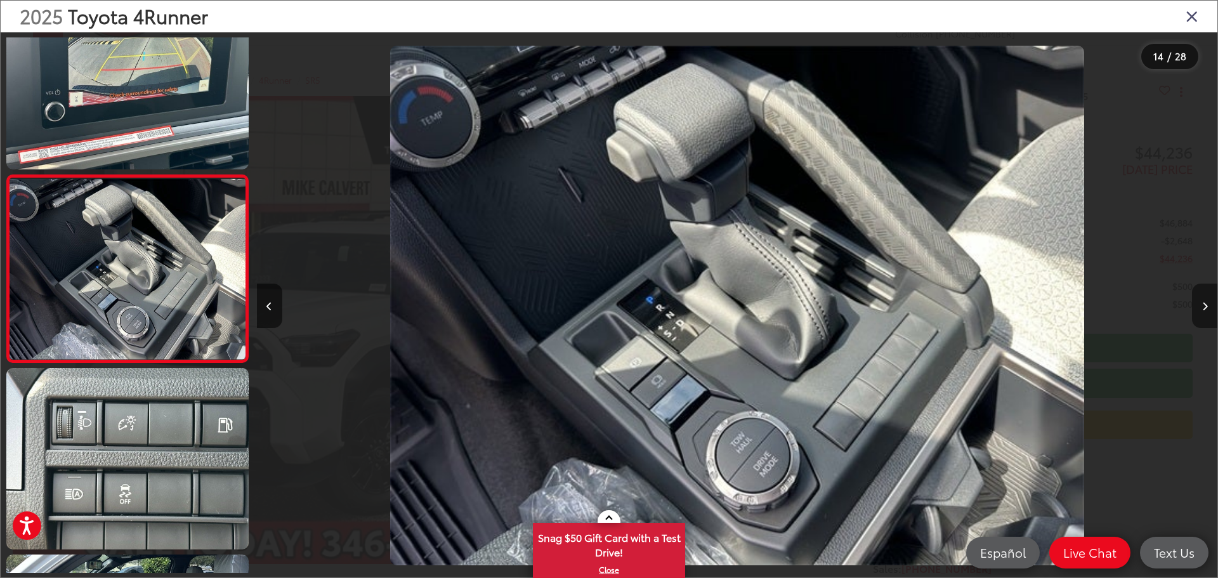
click at [1203, 304] on icon "Next image" at bounding box center [1206, 306] width 6 height 9
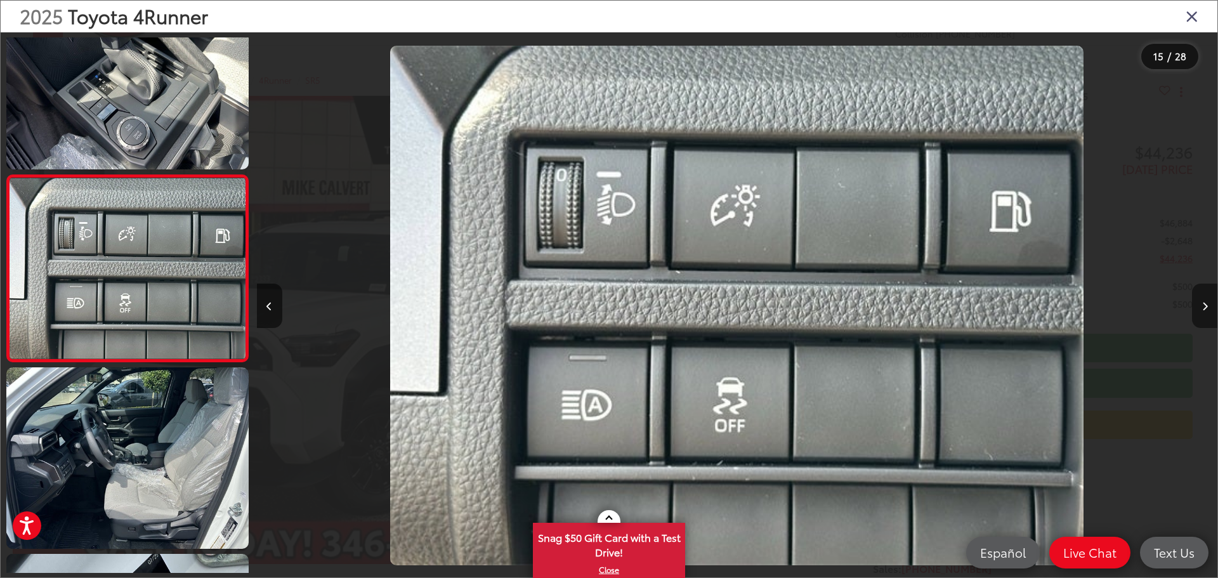
click at [1203, 304] on icon "Next image" at bounding box center [1206, 306] width 6 height 9
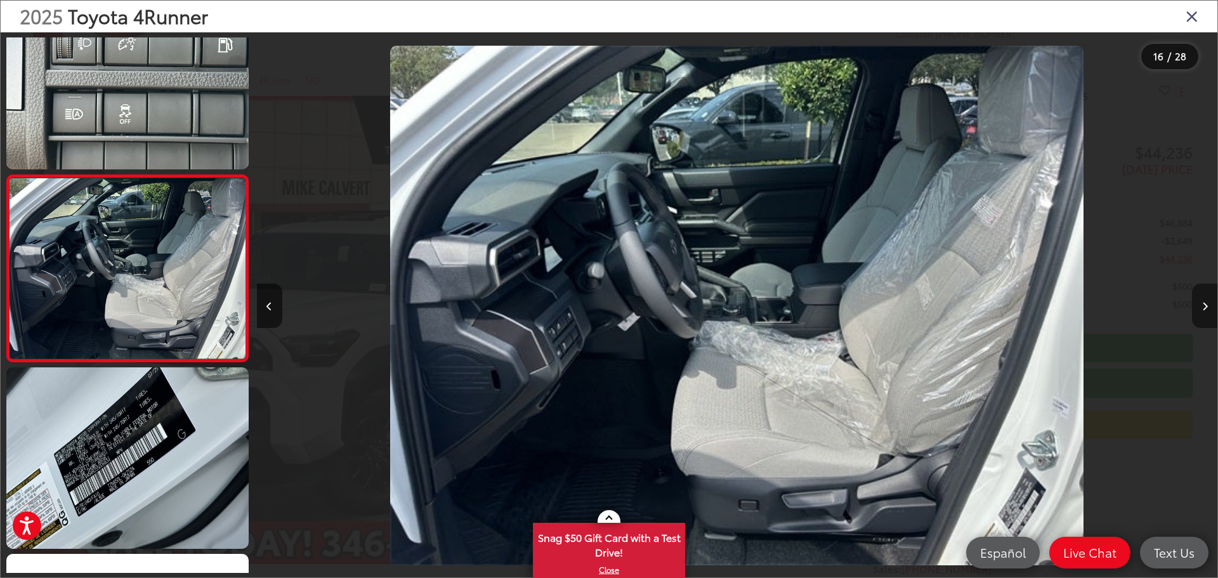
click at [1203, 304] on icon "Next image" at bounding box center [1206, 306] width 6 height 9
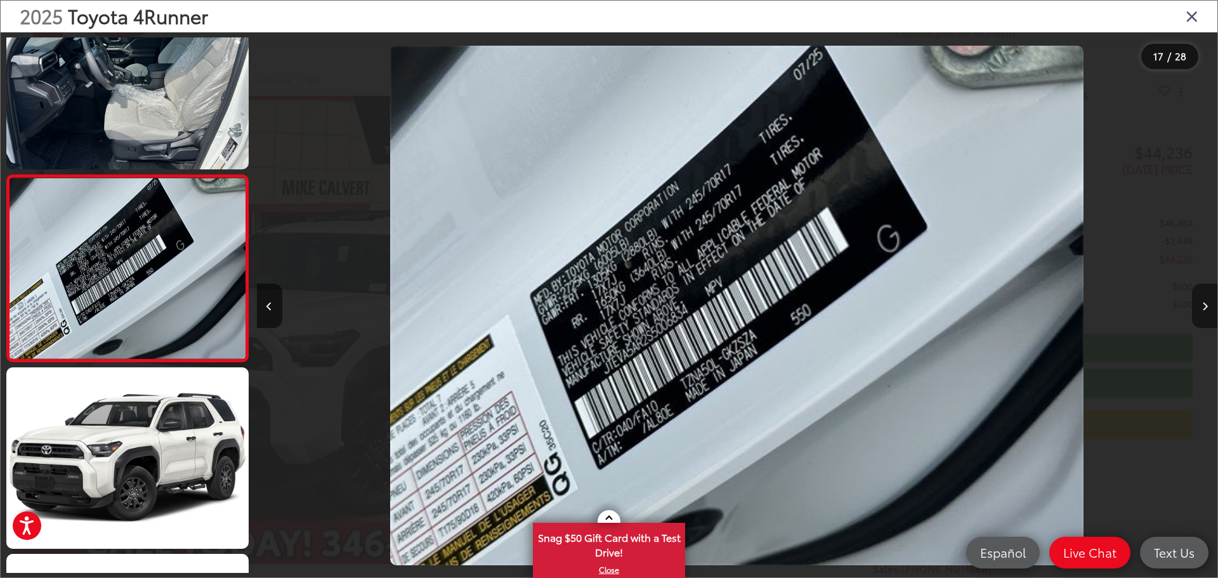
click at [1203, 304] on icon "Next image" at bounding box center [1206, 306] width 6 height 9
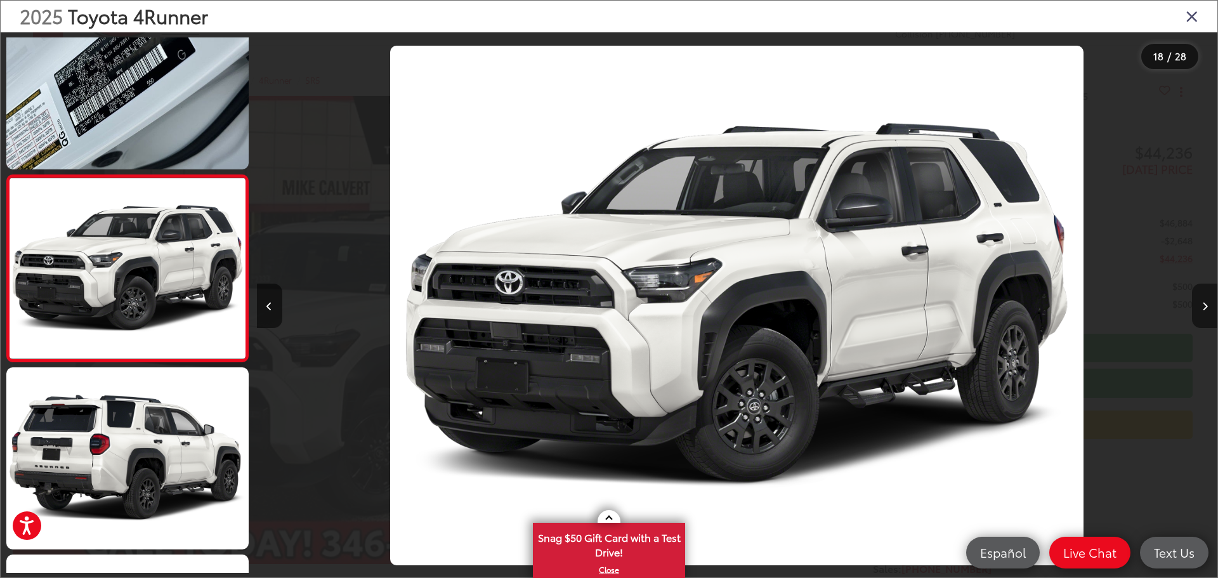
click at [1203, 304] on icon "Next image" at bounding box center [1206, 306] width 6 height 9
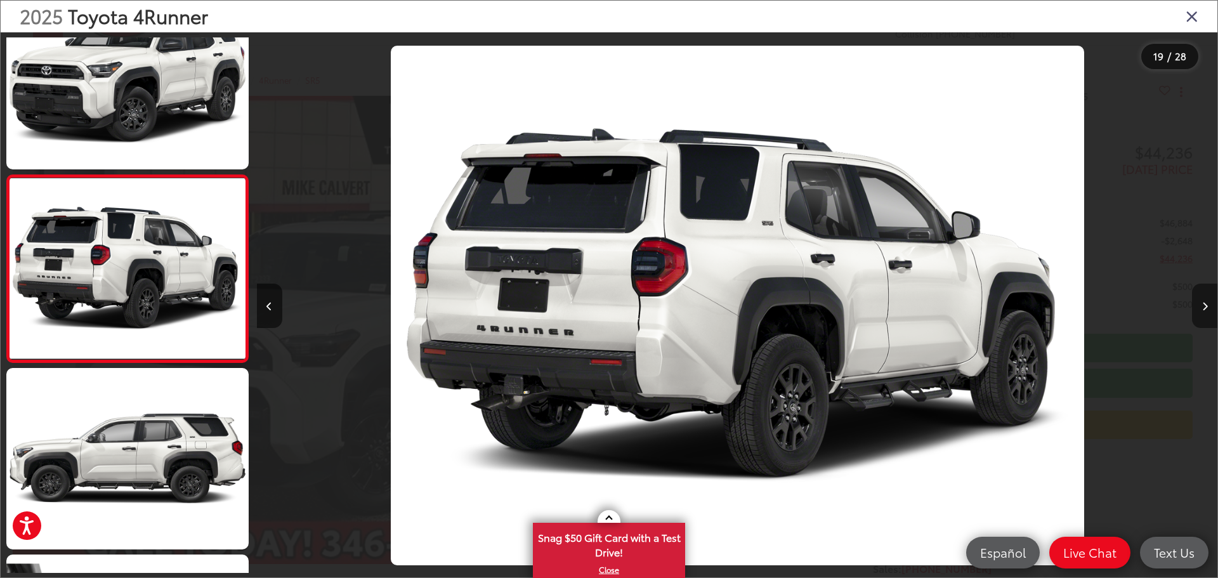
click at [1203, 304] on icon "Next image" at bounding box center [1206, 306] width 6 height 9
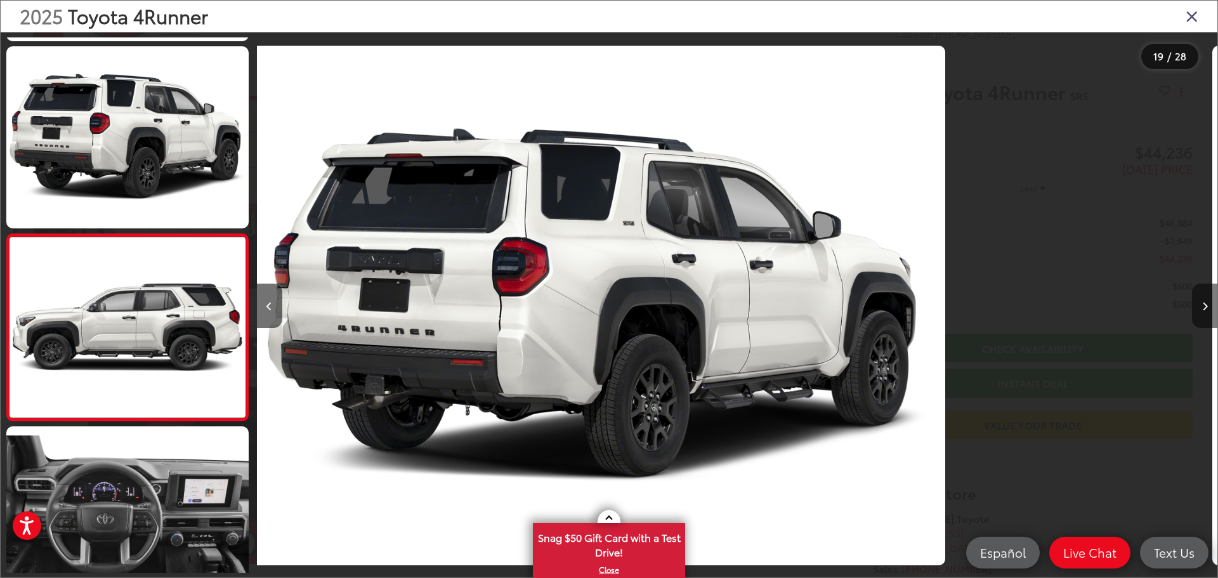
click at [1203, 304] on icon "Next image" at bounding box center [1206, 306] width 6 height 9
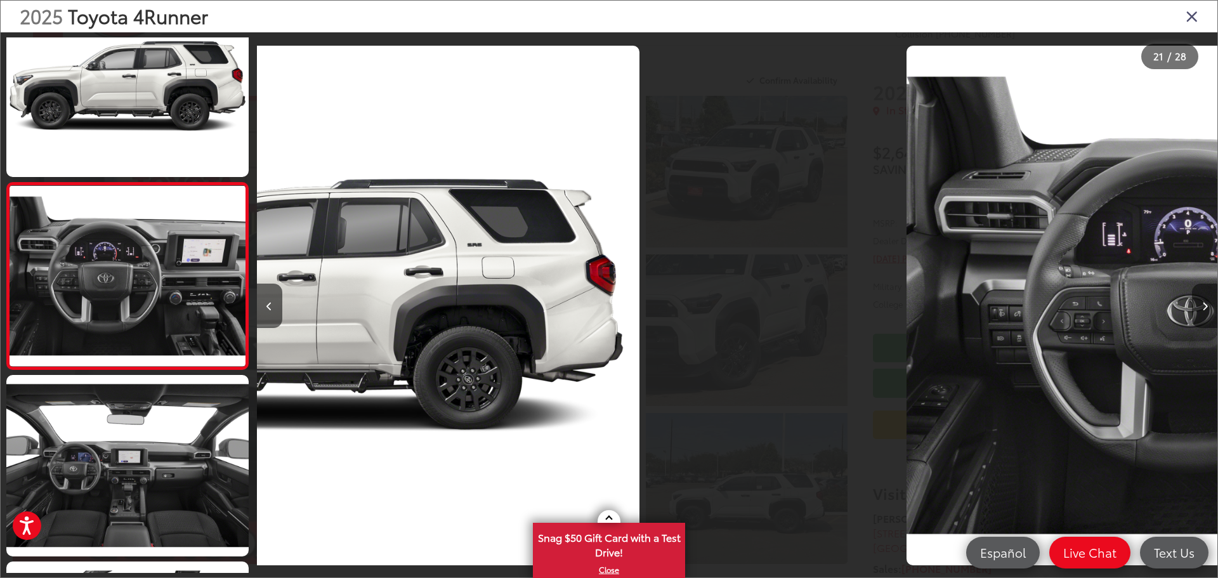
click at [1203, 304] on icon "Next image" at bounding box center [1206, 306] width 6 height 9
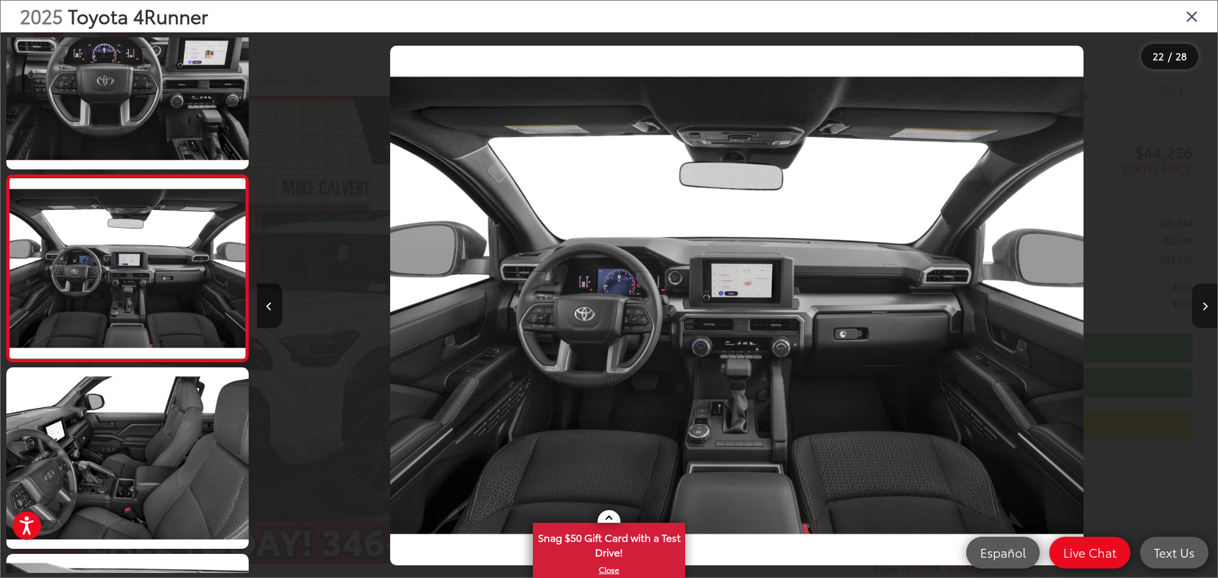
click at [1203, 304] on icon "Next image" at bounding box center [1206, 306] width 6 height 9
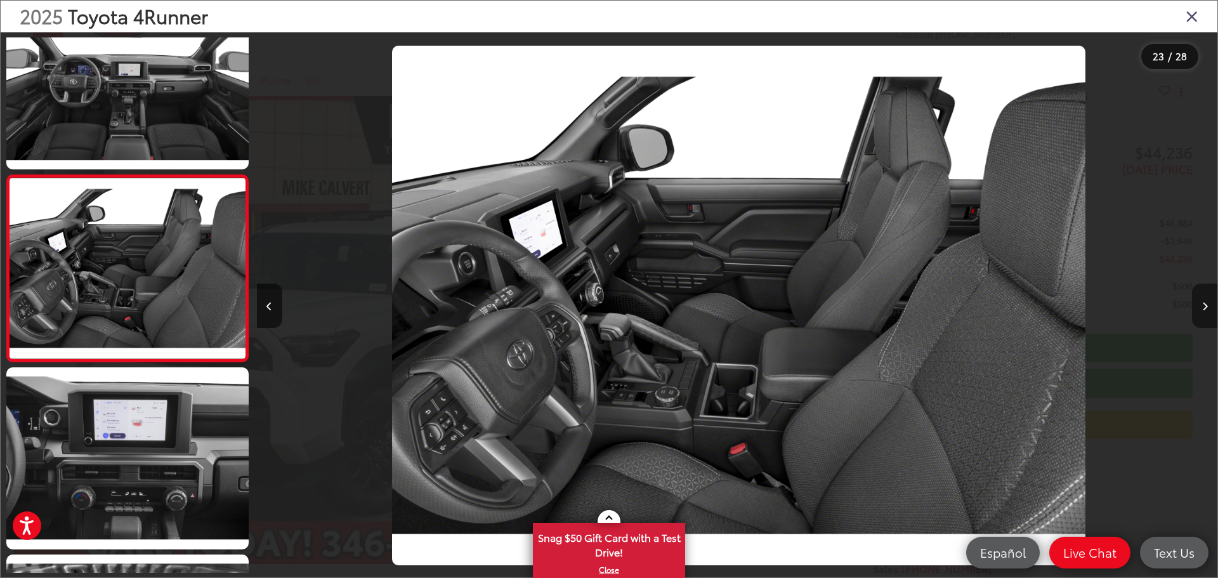
click at [1203, 304] on icon "Next image" at bounding box center [1206, 306] width 6 height 9
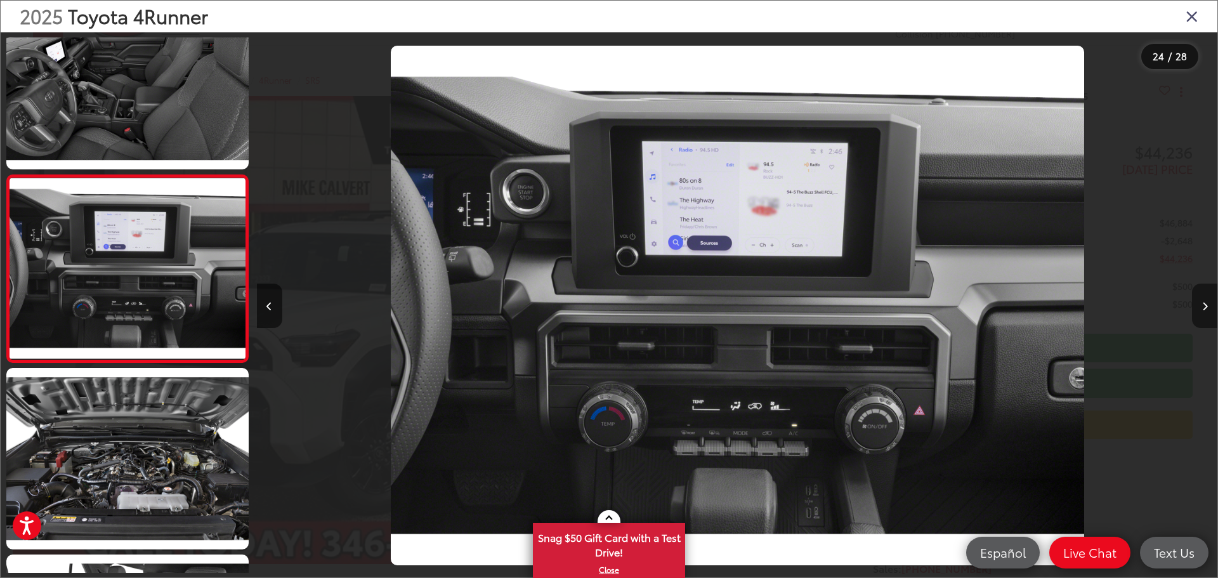
click at [1203, 304] on icon "Next image" at bounding box center [1206, 306] width 6 height 9
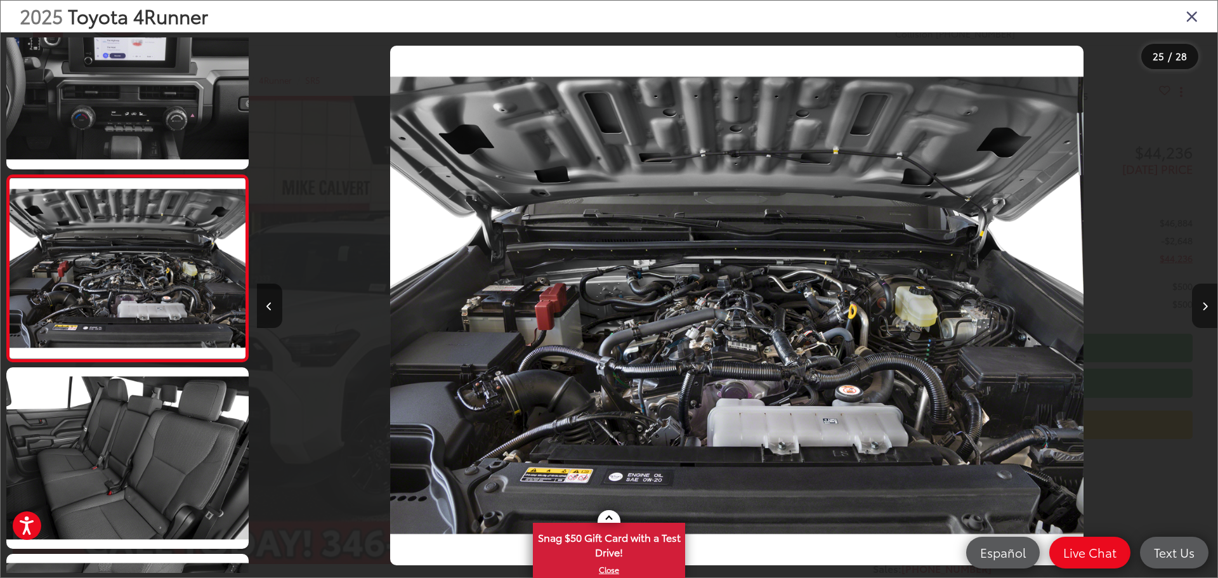
click at [1203, 304] on icon "Next image" at bounding box center [1206, 306] width 6 height 9
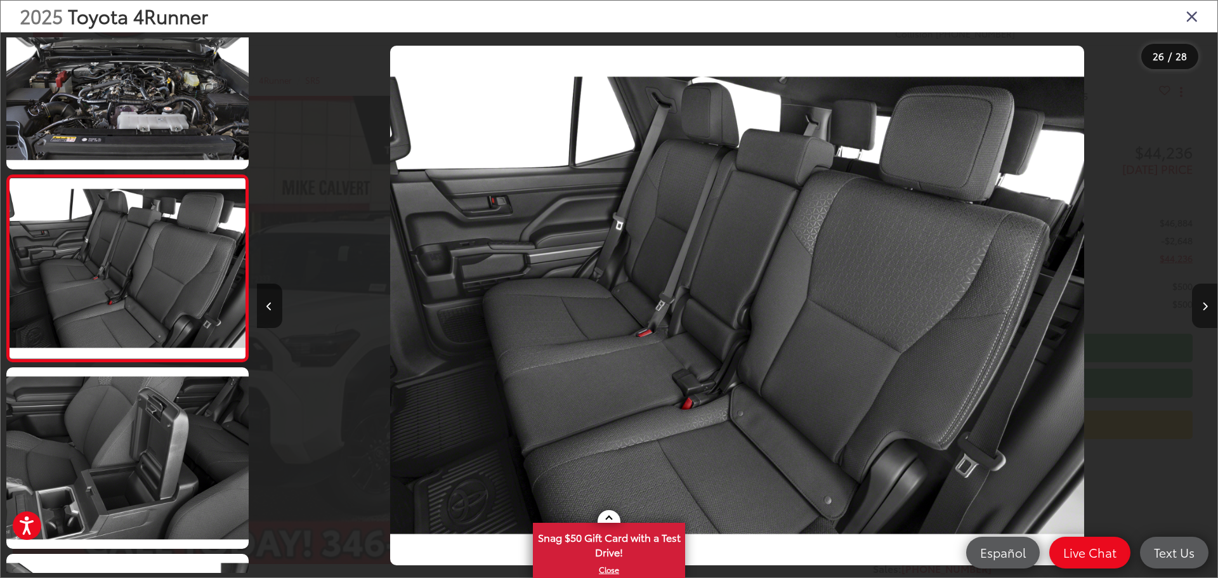
click at [1203, 304] on icon "Next image" at bounding box center [1206, 306] width 6 height 9
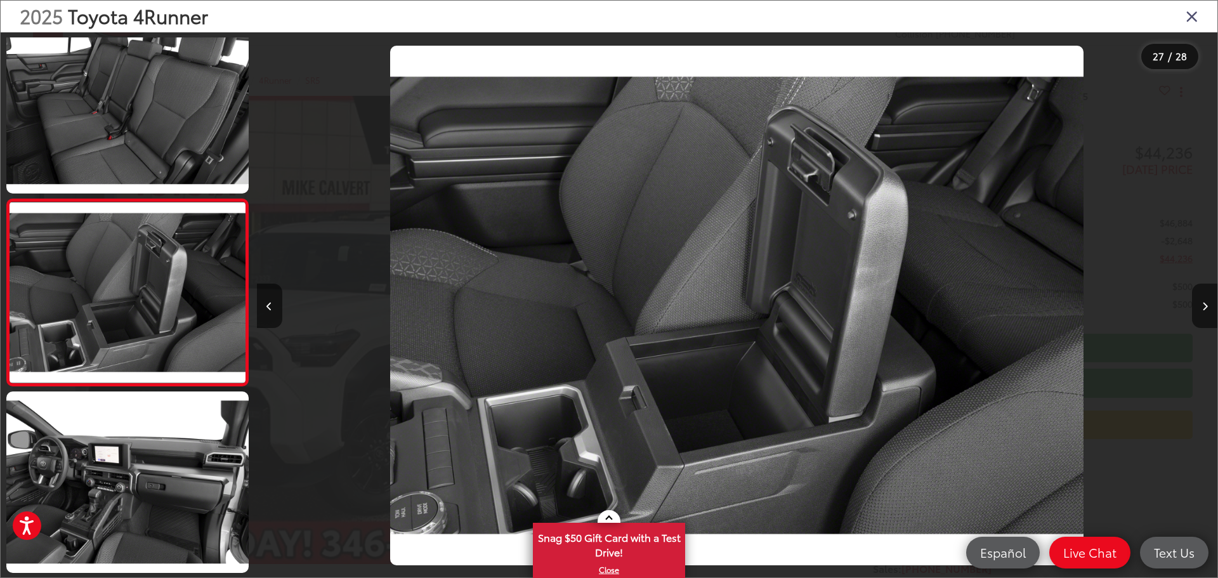
click at [1195, 11] on icon "Close gallery" at bounding box center [1192, 16] width 13 height 16
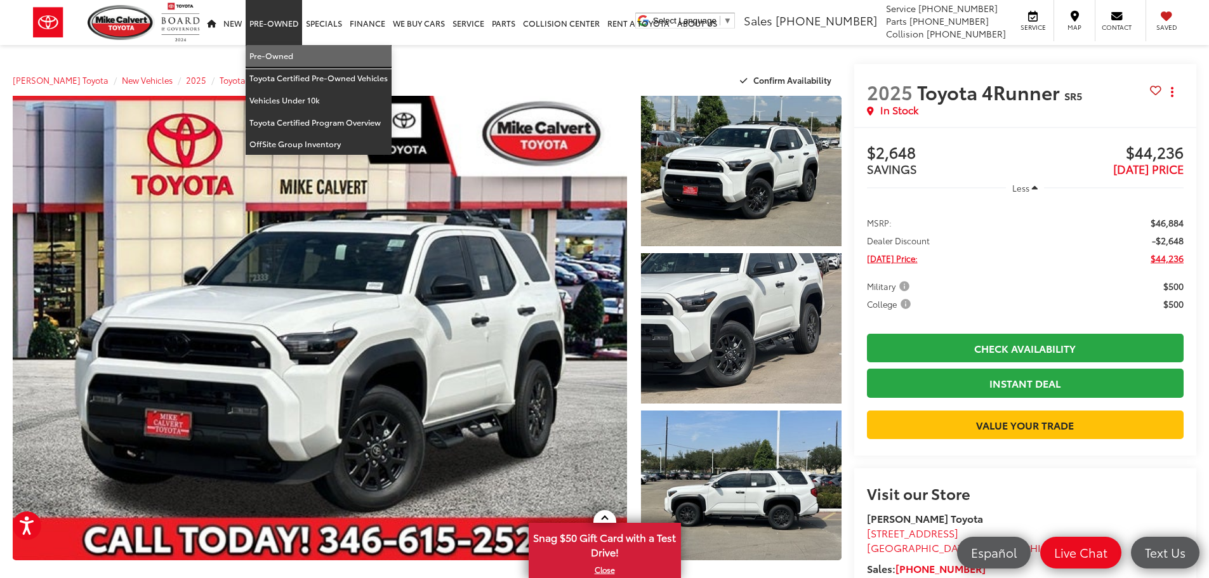
click at [278, 51] on link "Pre-Owned" at bounding box center [319, 56] width 146 height 22
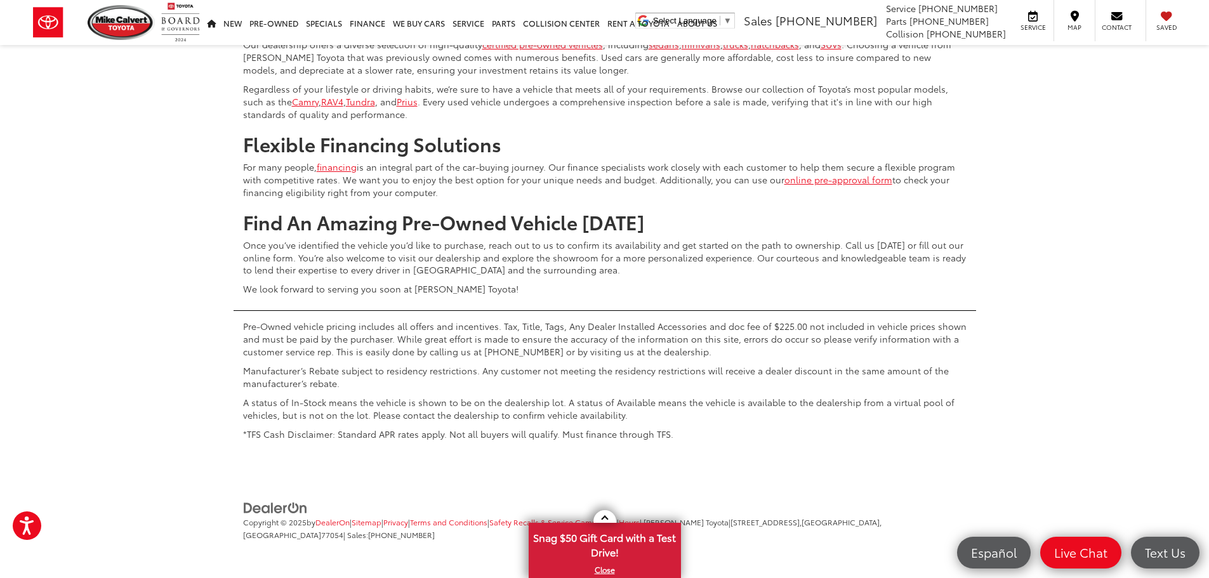
scroll to position [6409, 0]
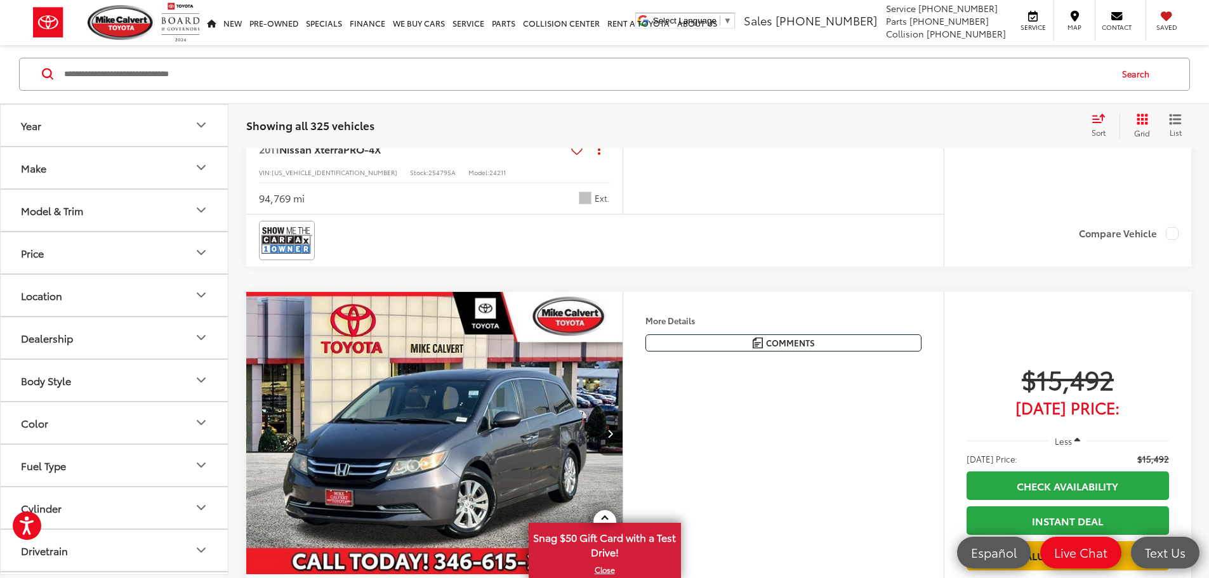
scroll to position [1853, 0]
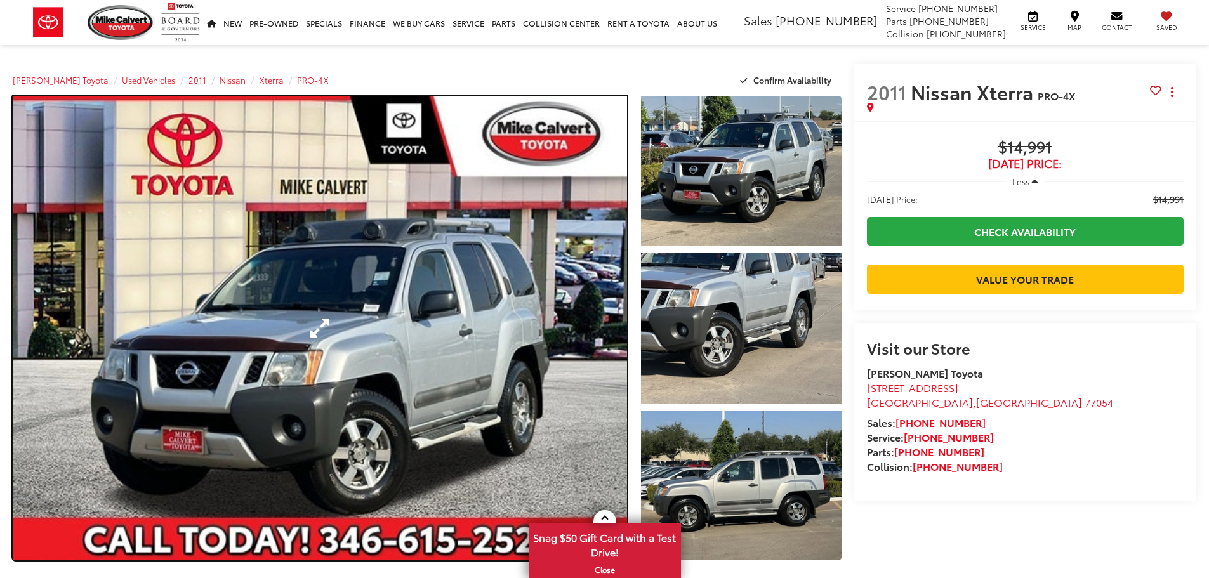
click at [498, 343] on link "Expand Photo 0" at bounding box center [320, 328] width 614 height 465
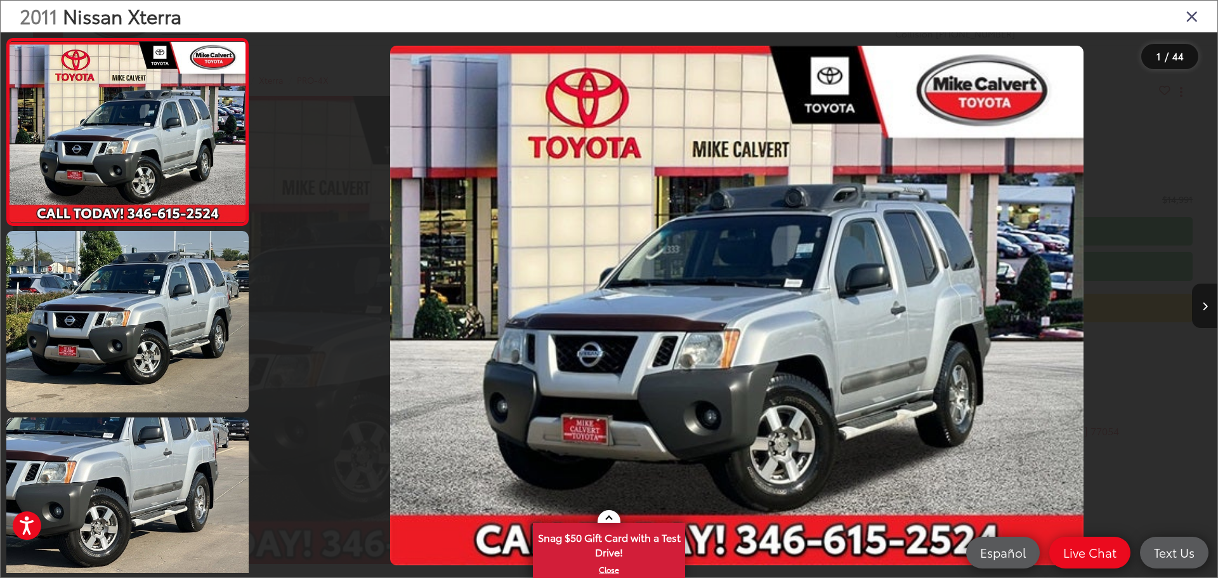
click at [1203, 301] on button "Next image" at bounding box center [1204, 306] width 25 height 44
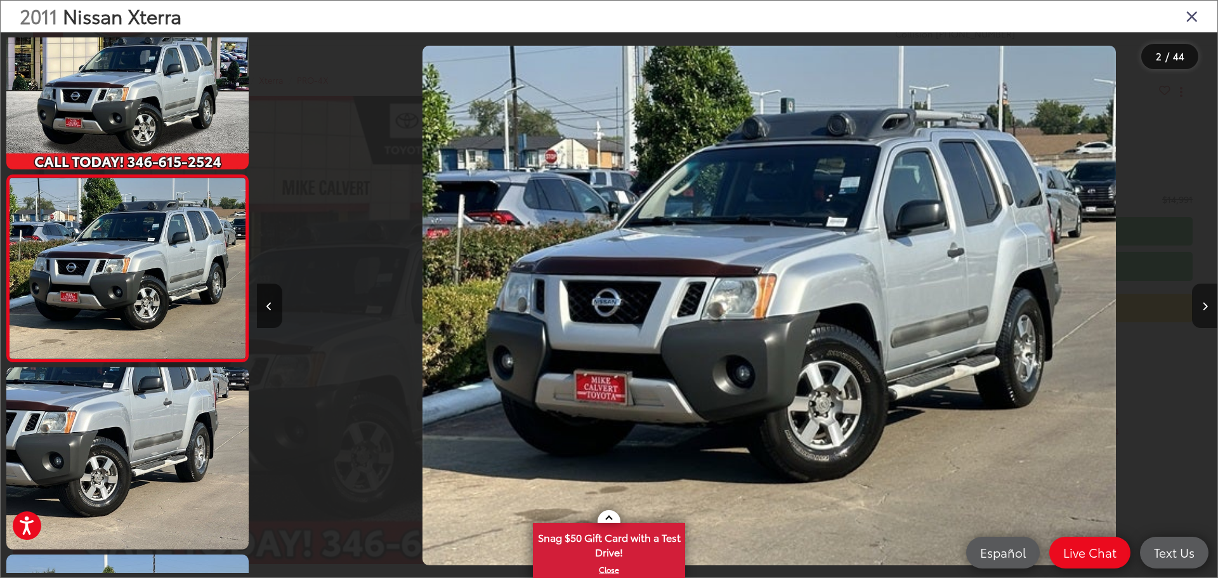
scroll to position [0, 961]
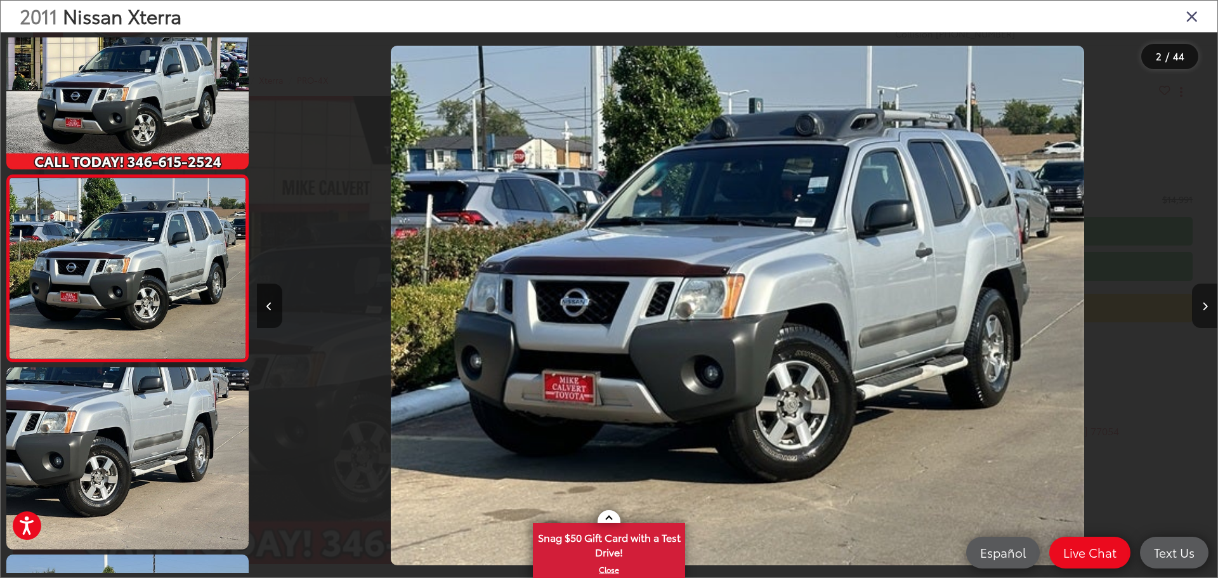
click at [1203, 301] on button "Next image" at bounding box center [1204, 306] width 25 height 44
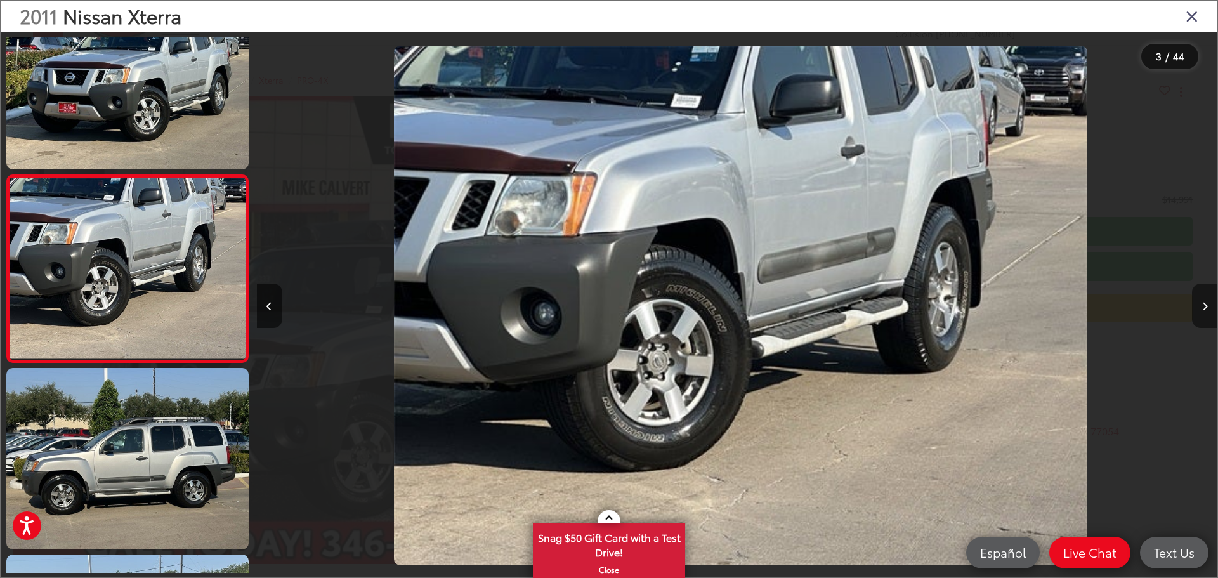
scroll to position [0, 1922]
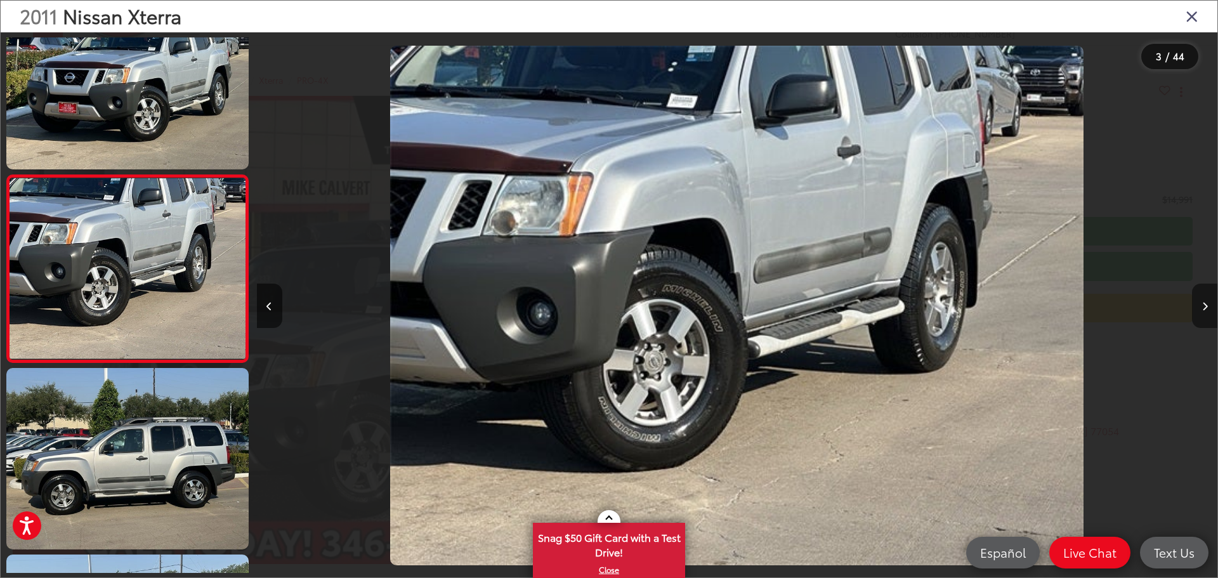
click at [1203, 301] on button "Next image" at bounding box center [1204, 306] width 25 height 44
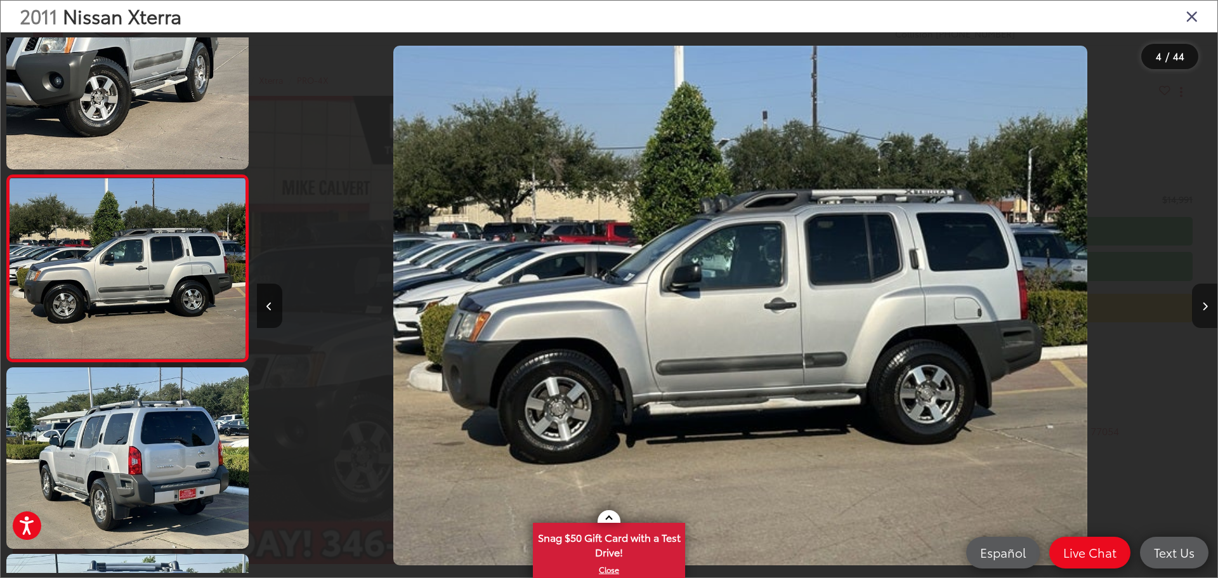
scroll to position [0, 2883]
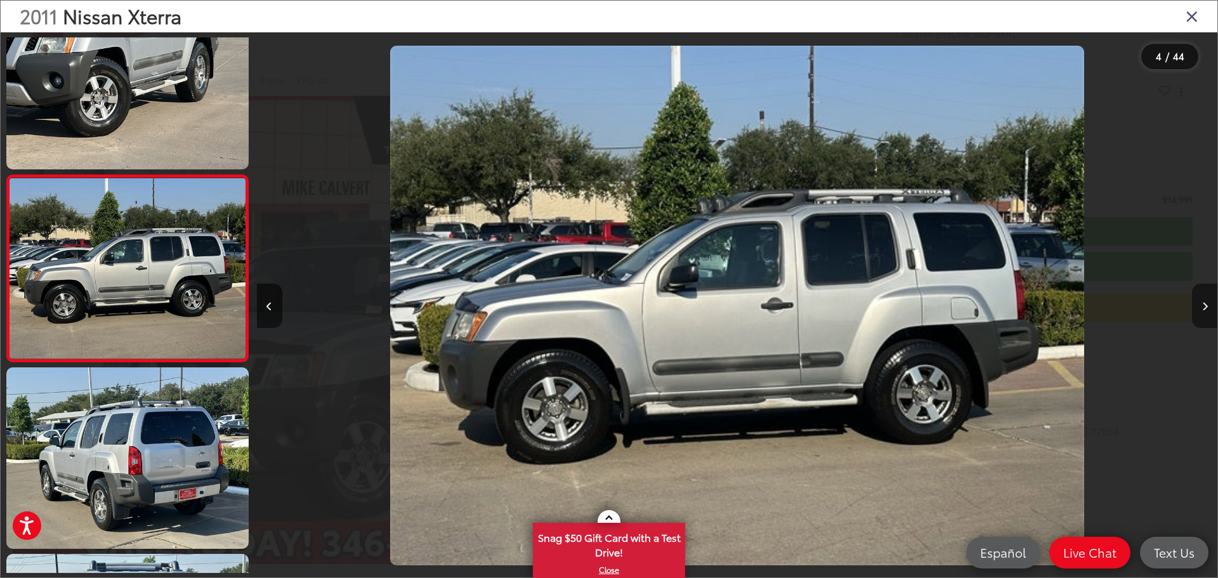
click at [1203, 301] on button "Next image" at bounding box center [1204, 306] width 25 height 44
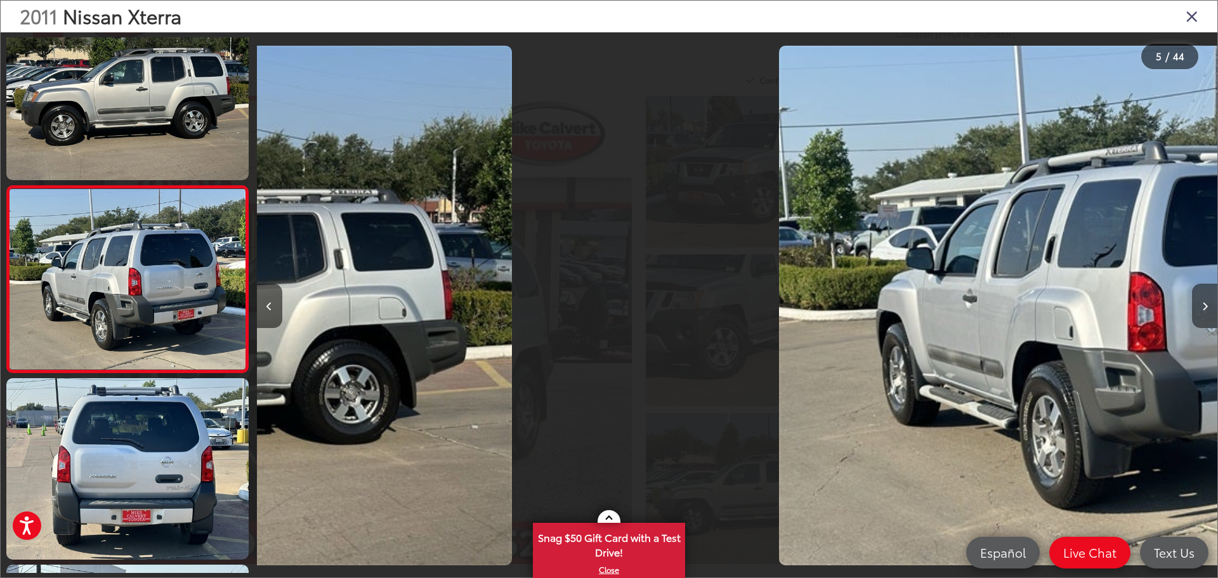
scroll to position [610, 0]
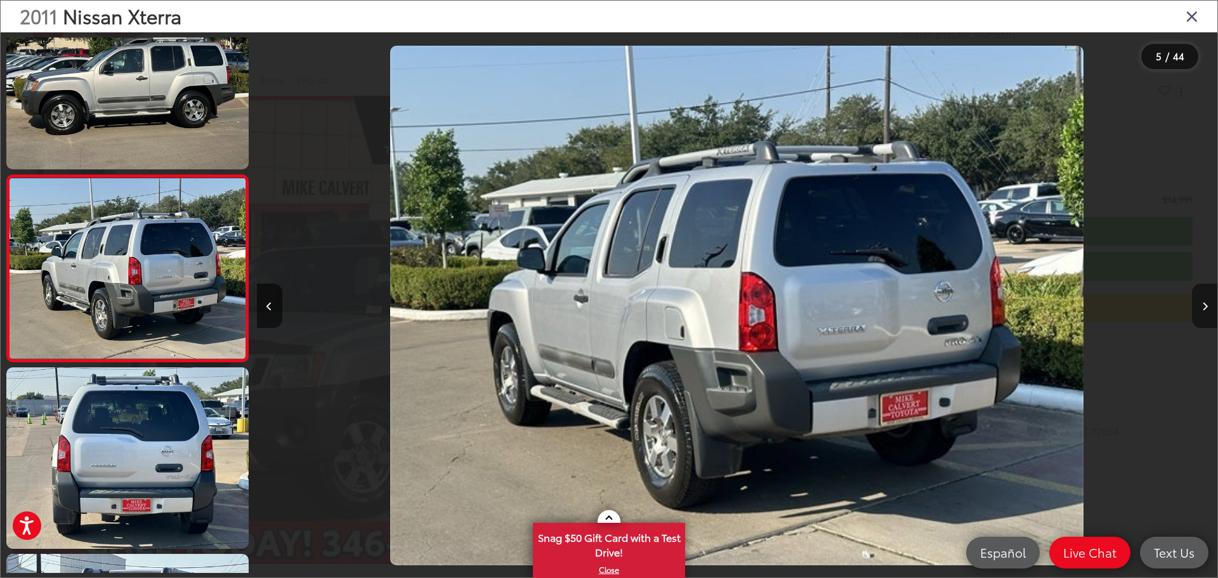
click at [1203, 301] on button "Next image" at bounding box center [1204, 306] width 25 height 44
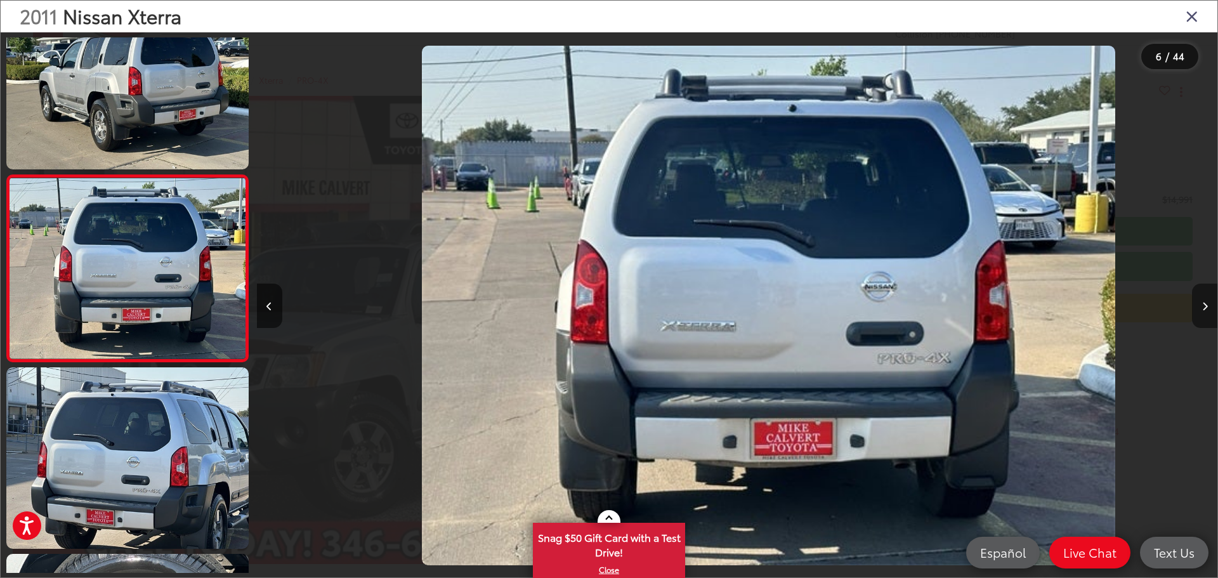
scroll to position [0, 4805]
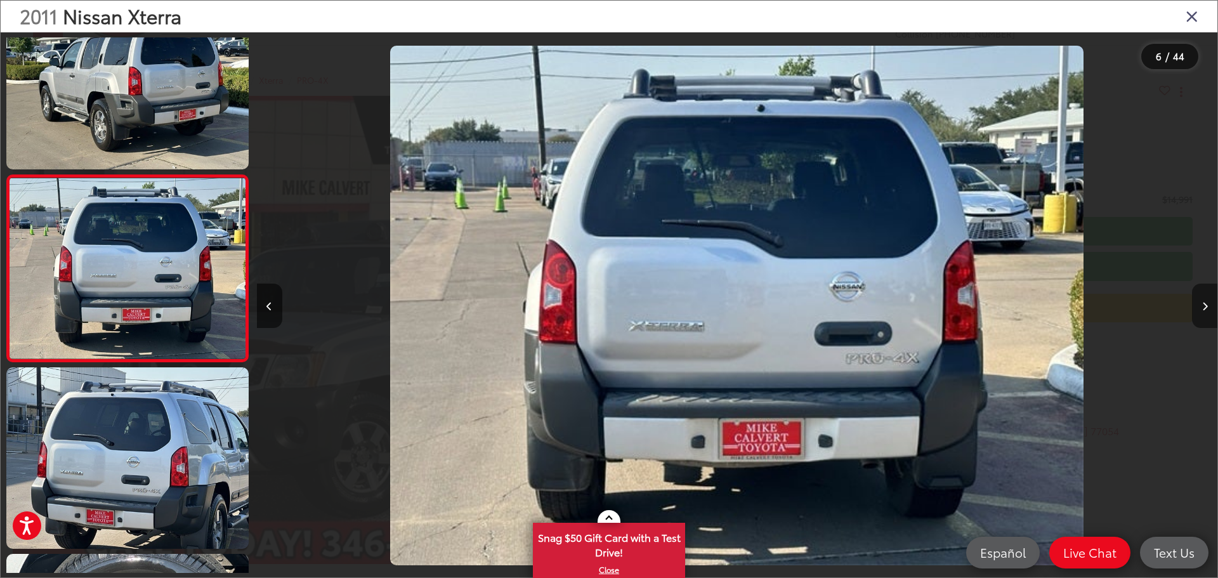
click at [1203, 301] on button "Next image" at bounding box center [1204, 306] width 25 height 44
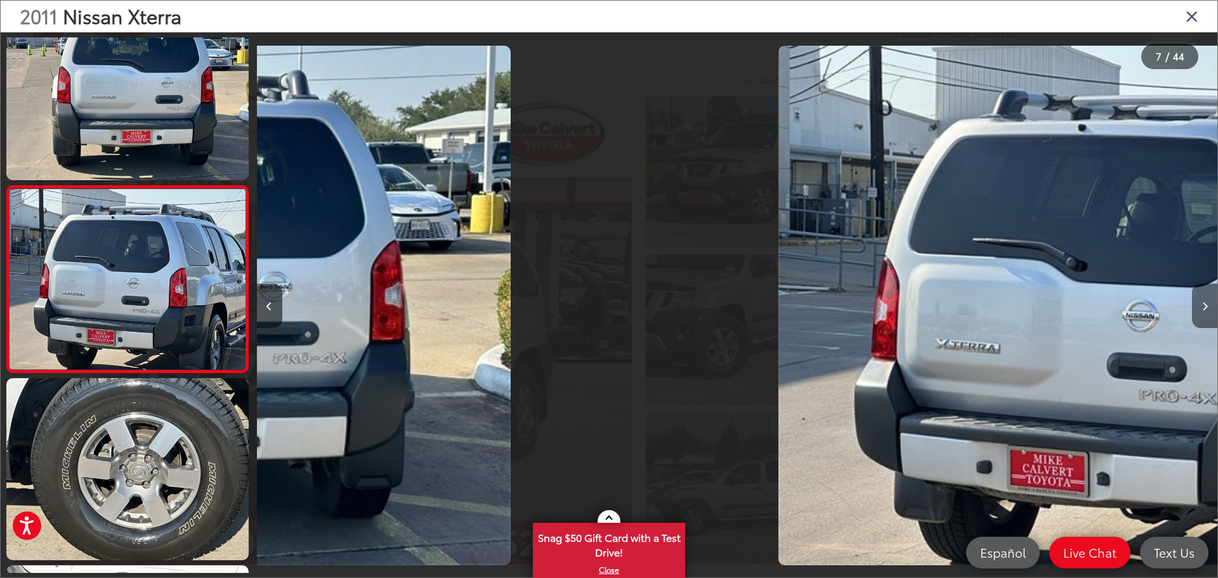
scroll to position [984, 0]
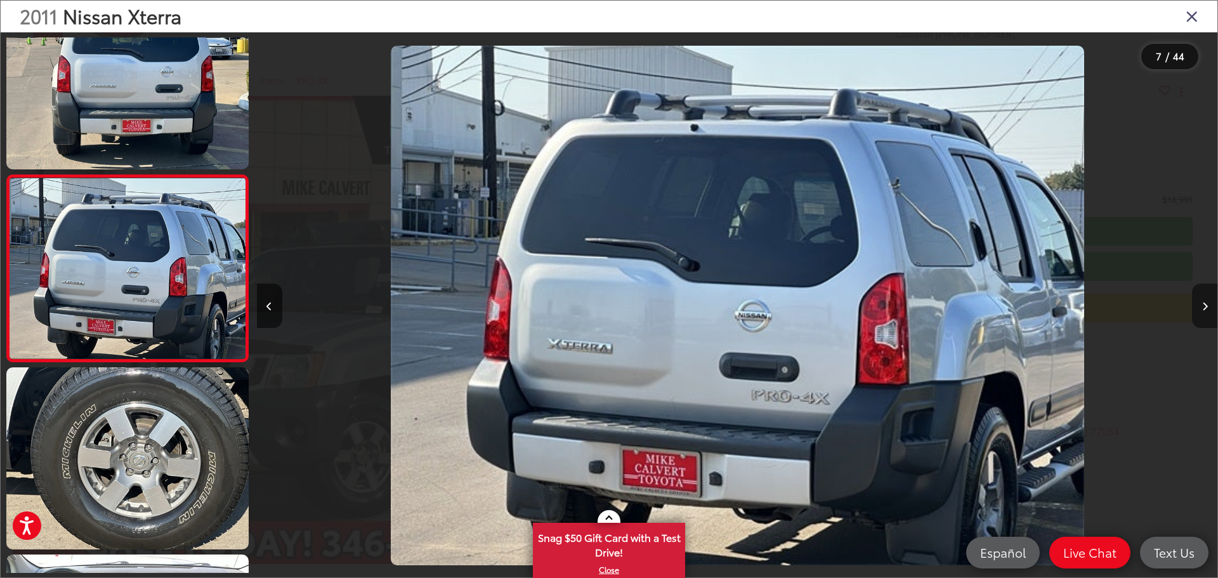
click at [1203, 301] on button "Next image" at bounding box center [1204, 306] width 25 height 44
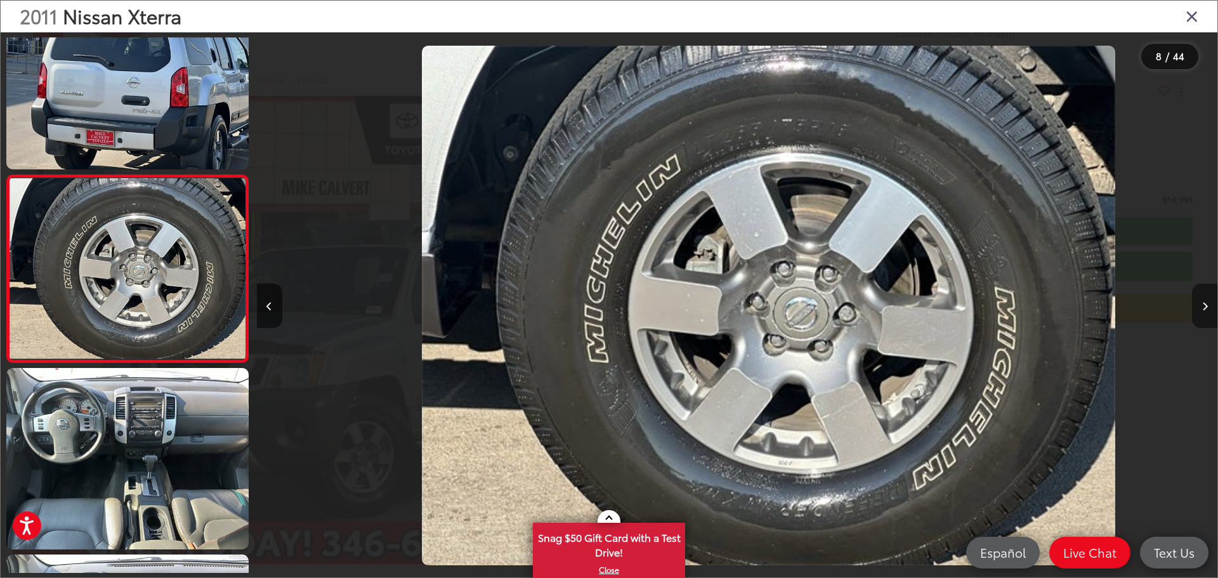
scroll to position [0, 6727]
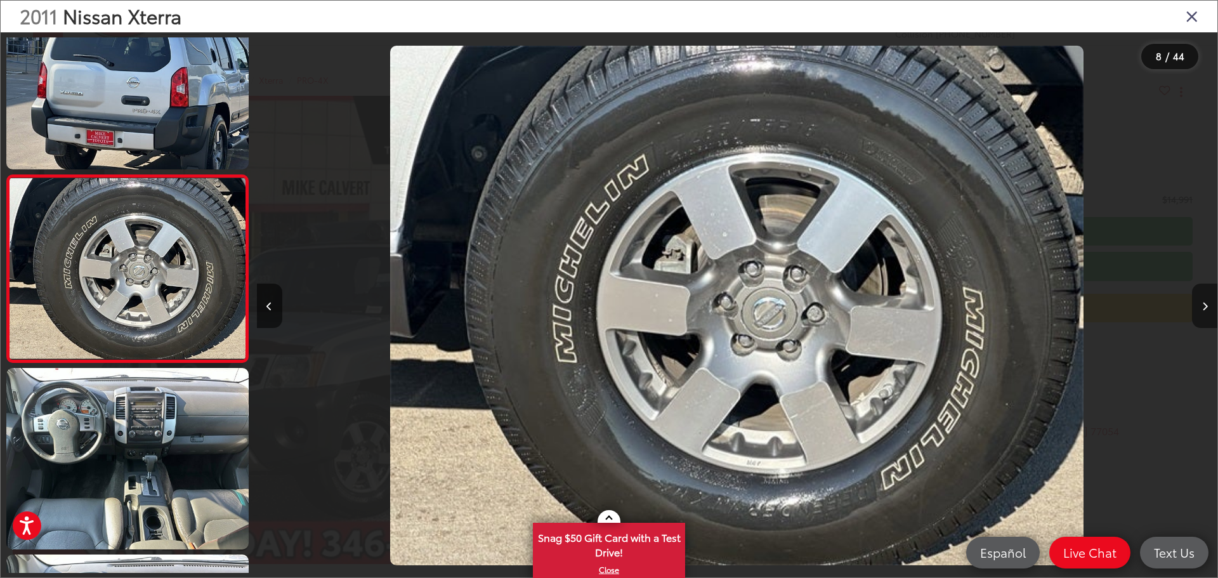
click at [1203, 301] on button "Next image" at bounding box center [1204, 306] width 25 height 44
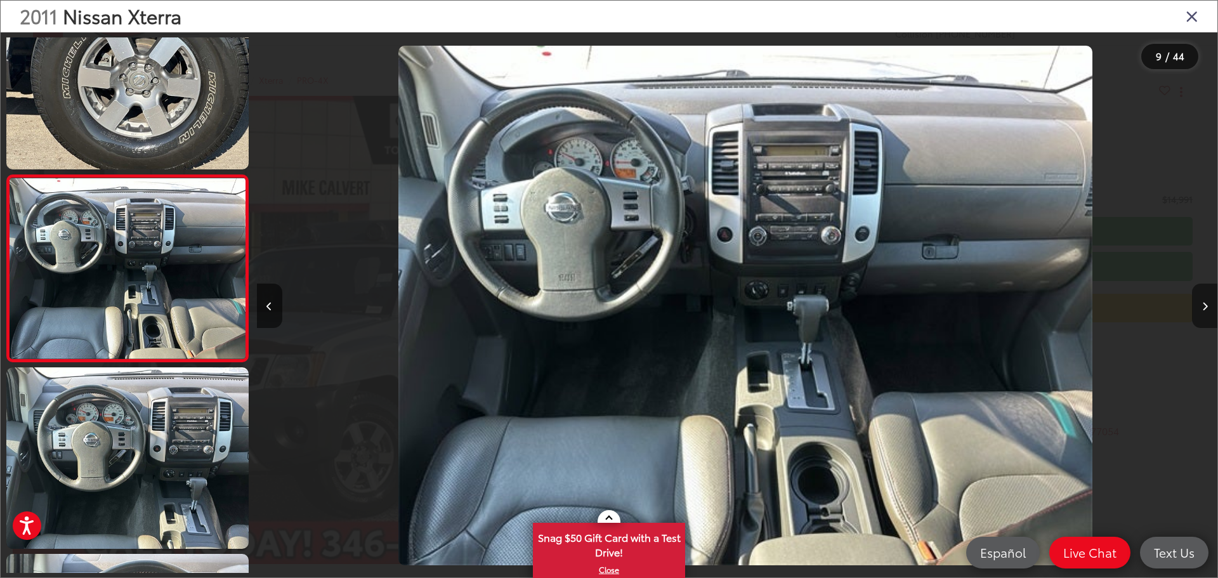
scroll to position [0, 0]
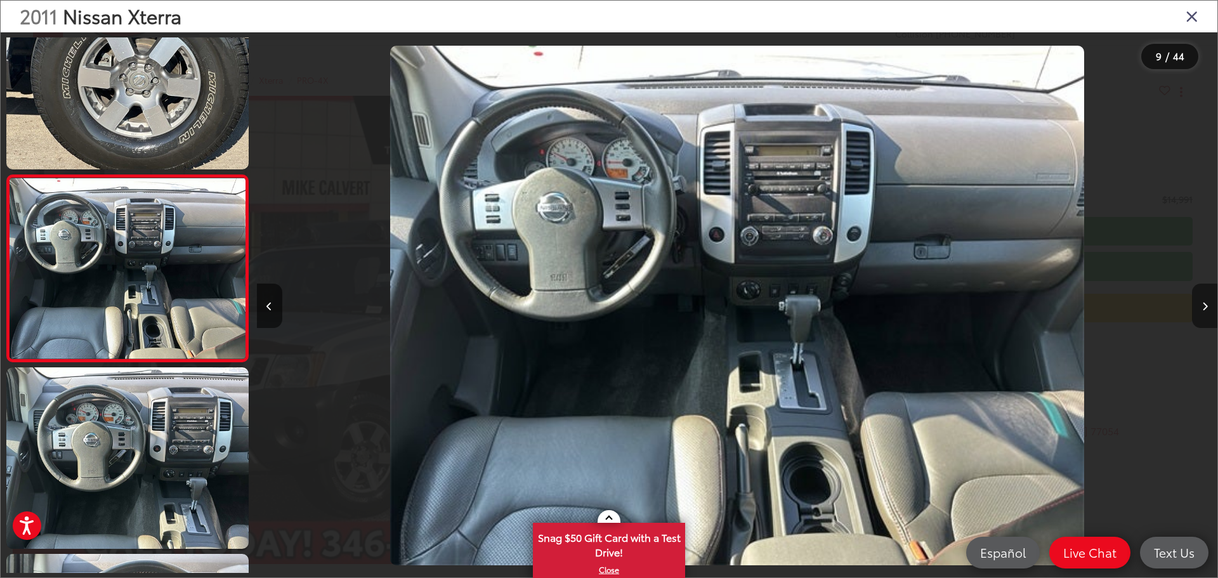
click at [1203, 301] on button "Next image" at bounding box center [1204, 306] width 25 height 44
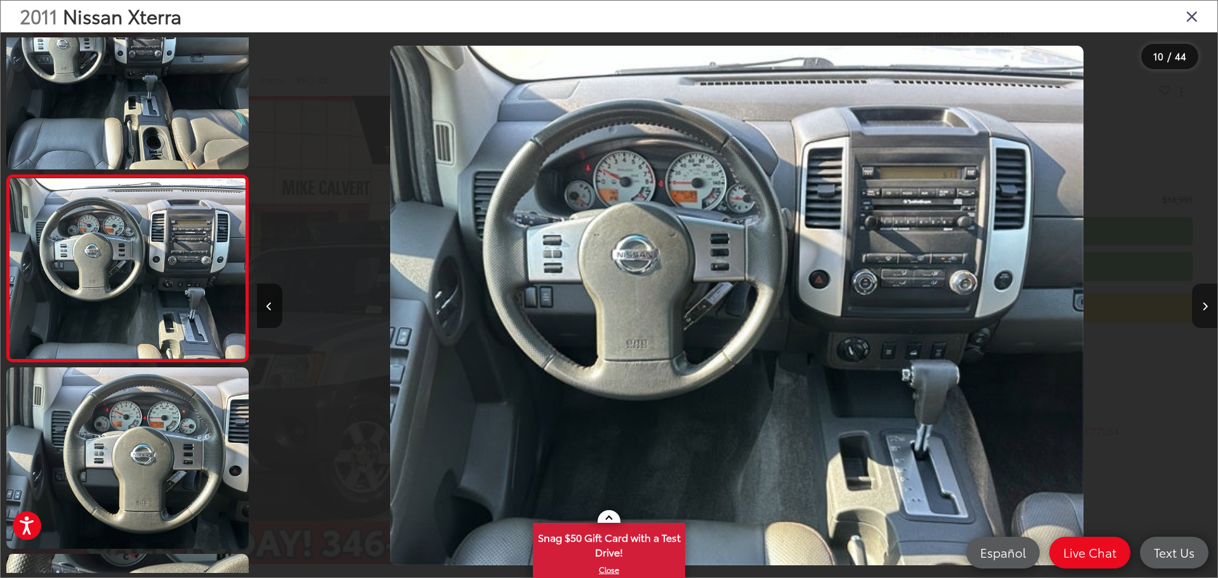
click at [1203, 301] on button "Next image" at bounding box center [1204, 306] width 25 height 44
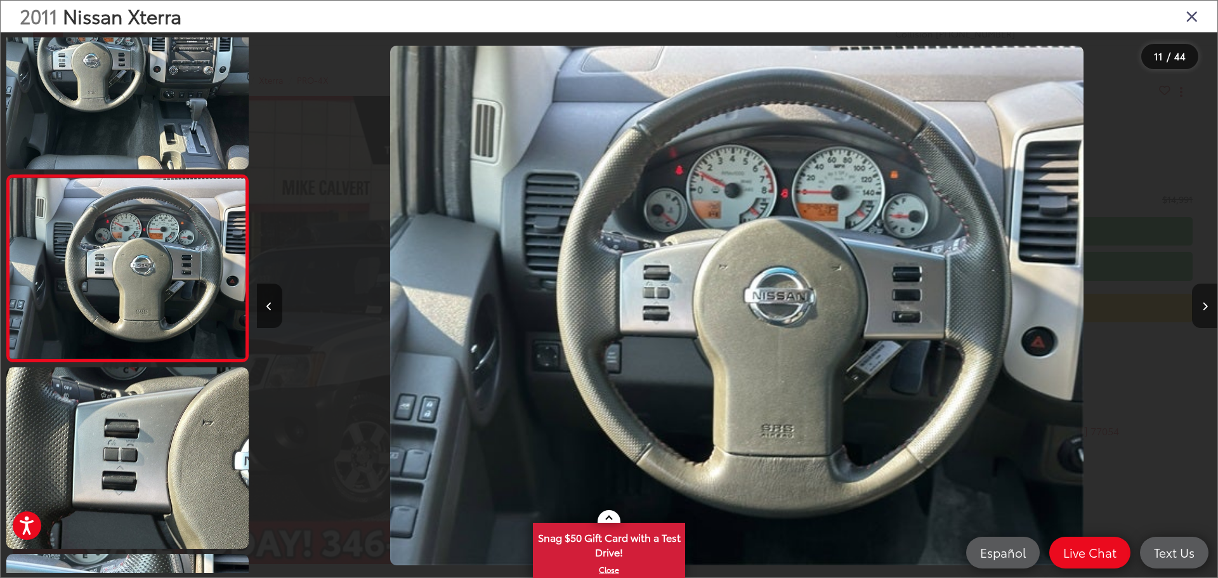
click at [1203, 301] on button "Next image" at bounding box center [1204, 306] width 25 height 44
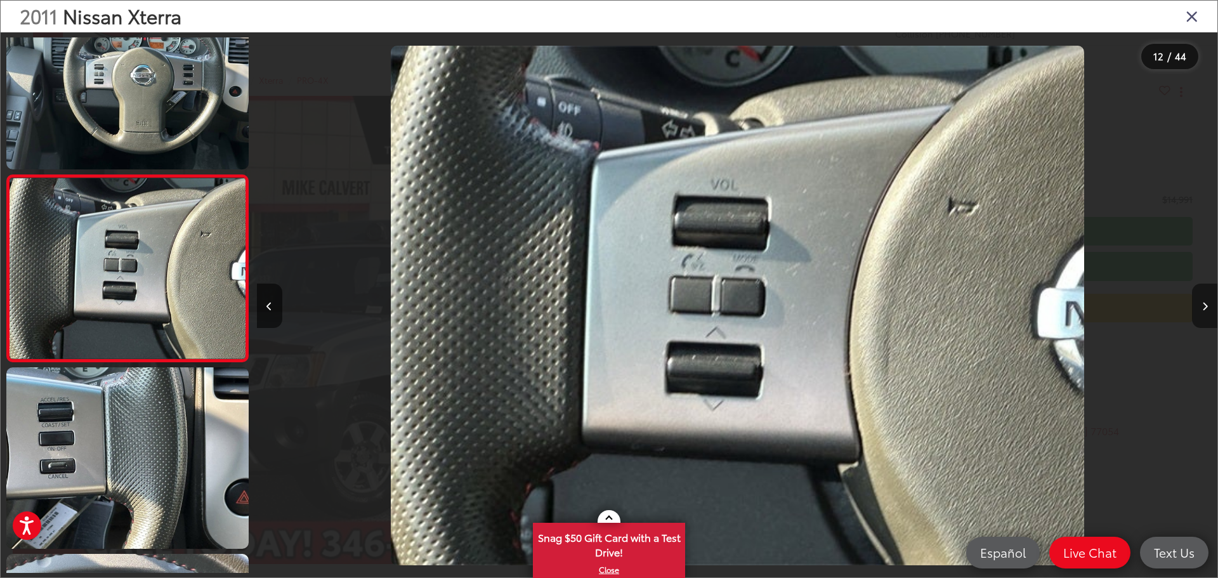
click at [1203, 301] on button "Next image" at bounding box center [1204, 306] width 25 height 44
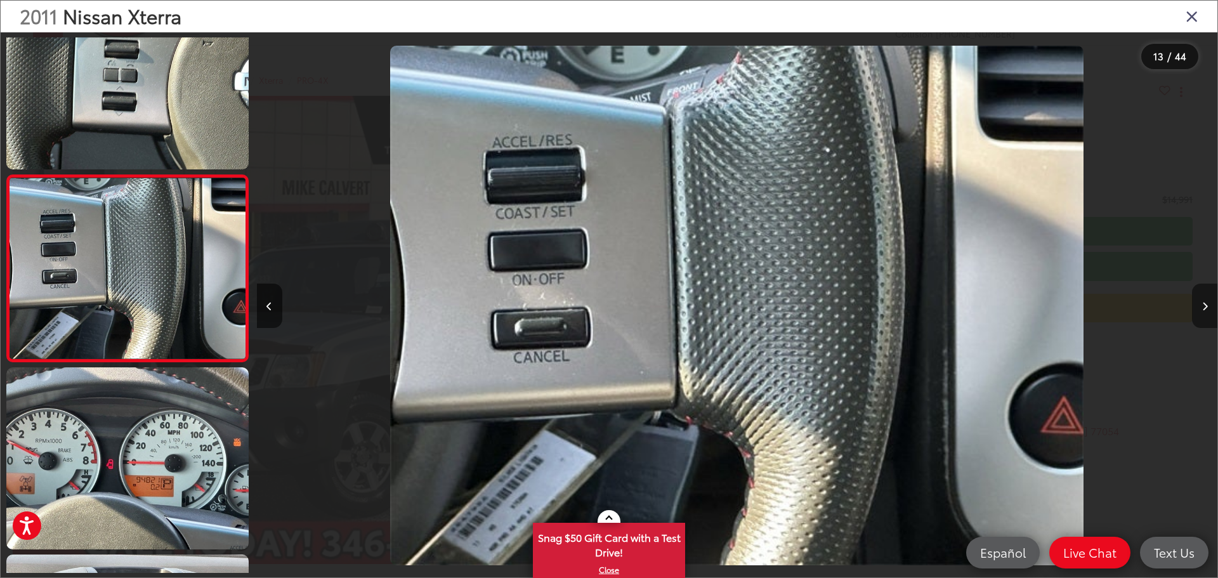
click at [1203, 301] on button "Next image" at bounding box center [1204, 306] width 25 height 44
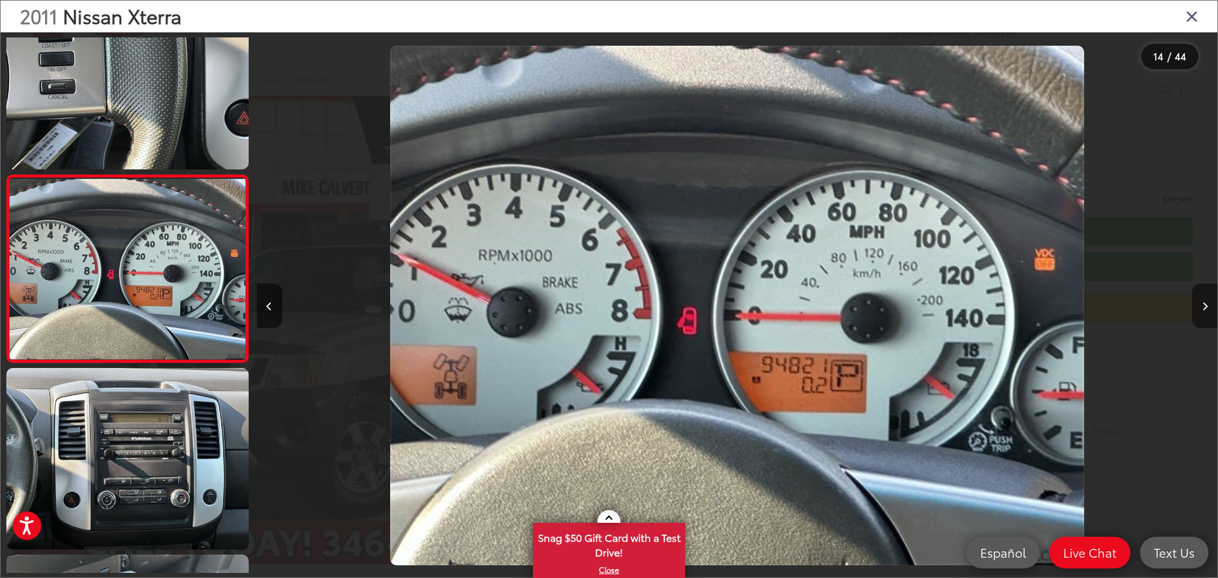
click at [1203, 301] on button "Next image" at bounding box center [1204, 306] width 25 height 44
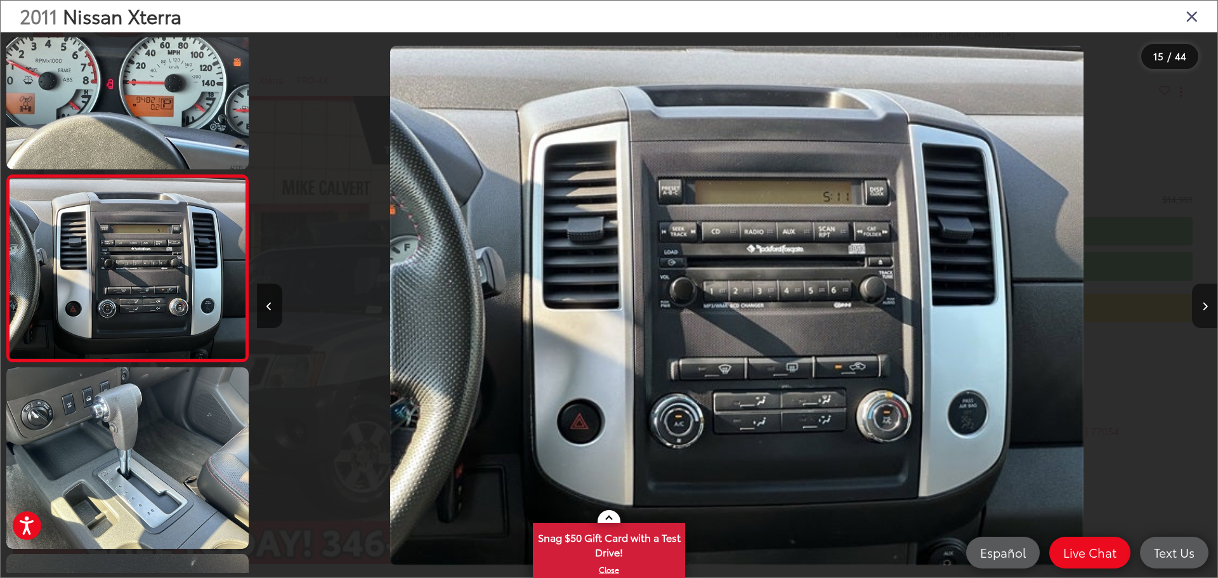
click at [1203, 301] on button "Next image" at bounding box center [1204, 306] width 25 height 44
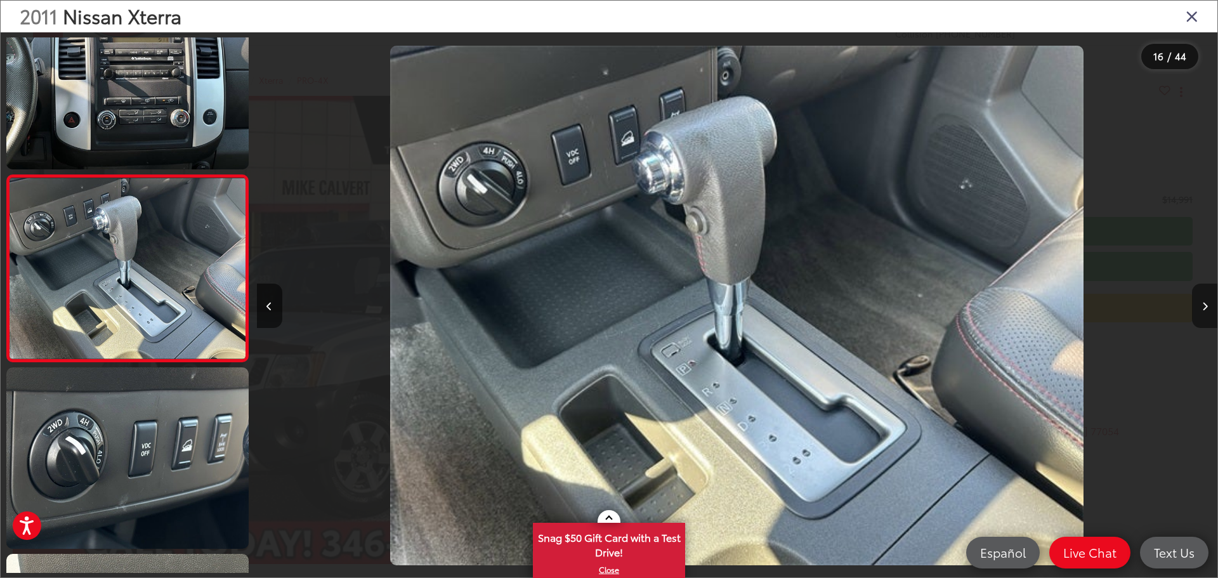
click at [1204, 303] on icon "Next image" at bounding box center [1206, 306] width 6 height 9
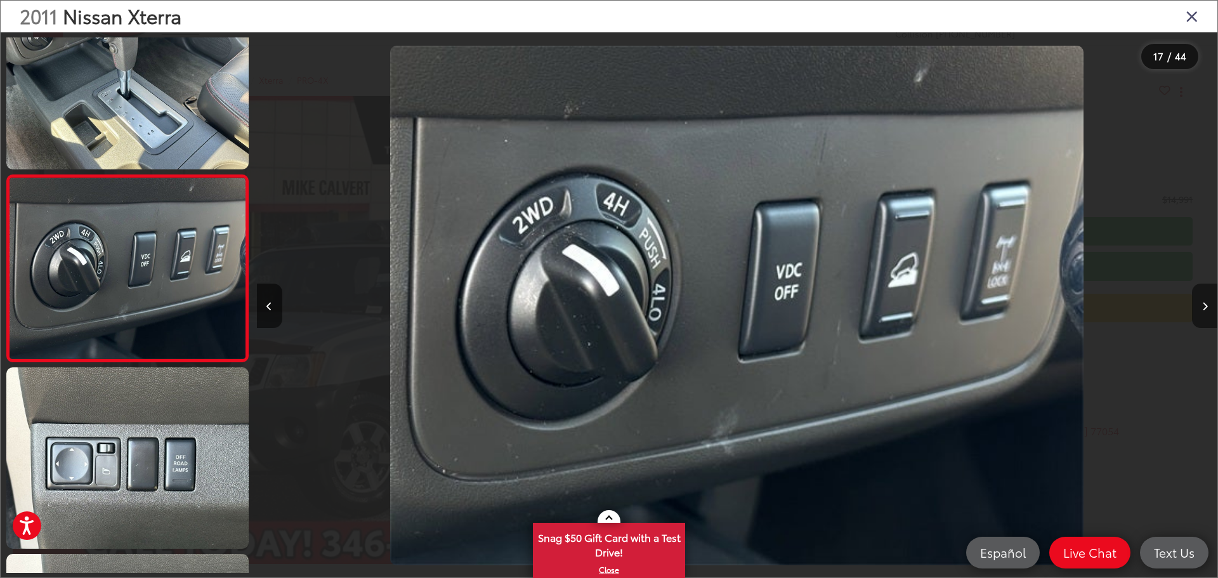
click at [1204, 303] on icon "Next image" at bounding box center [1206, 306] width 6 height 9
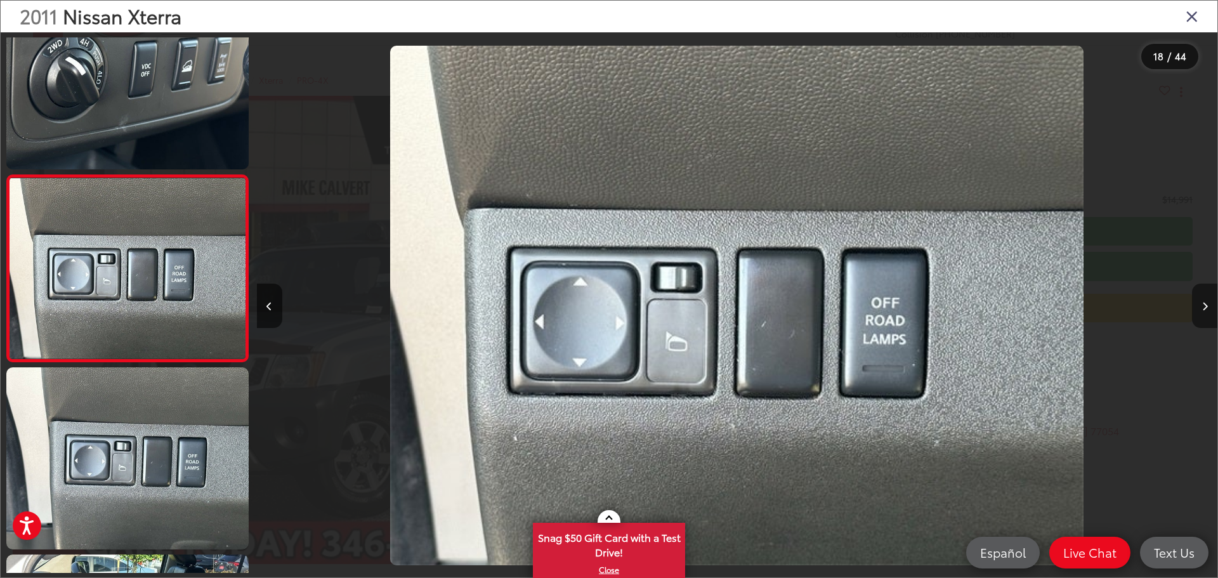
click at [1204, 303] on icon "Next image" at bounding box center [1206, 306] width 6 height 9
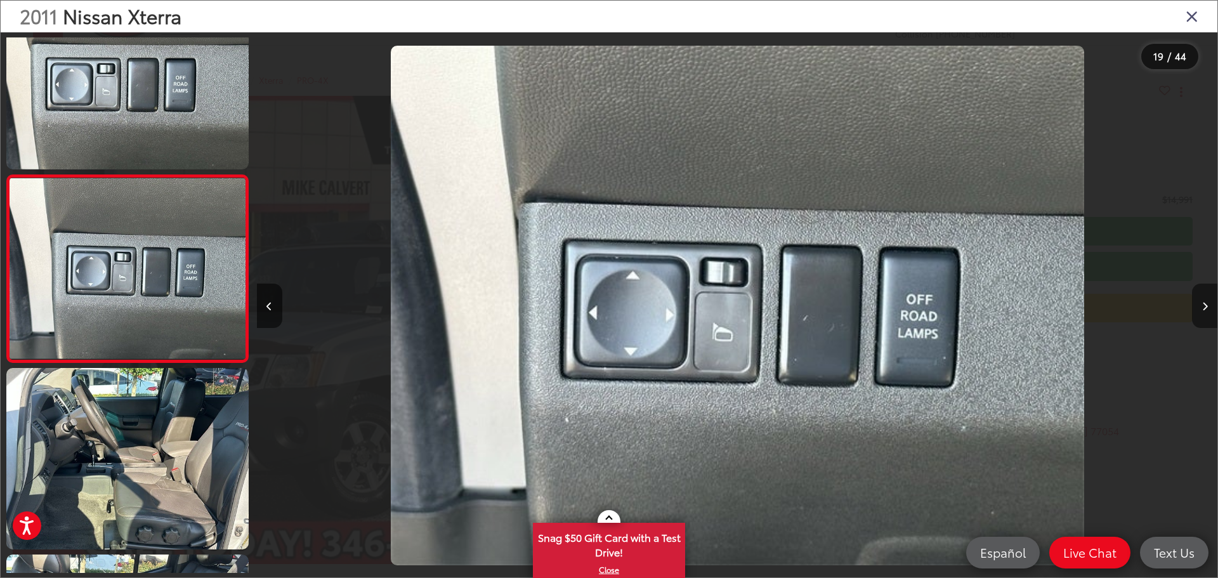
click at [1204, 303] on icon "Next image" at bounding box center [1206, 306] width 6 height 9
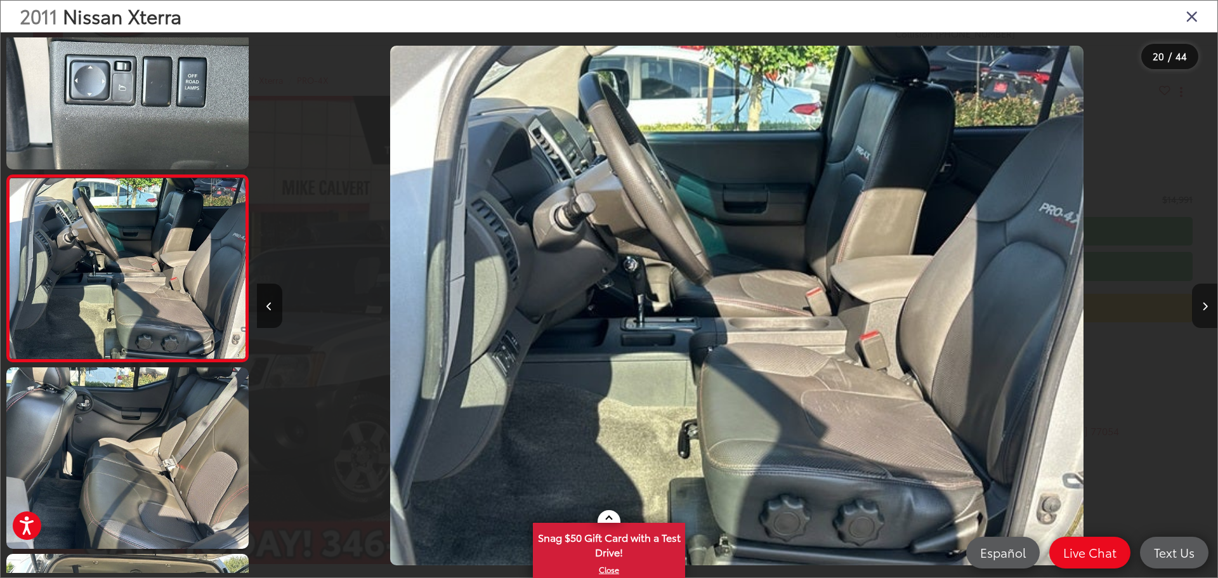
click at [1204, 303] on icon "Next image" at bounding box center [1206, 306] width 6 height 9
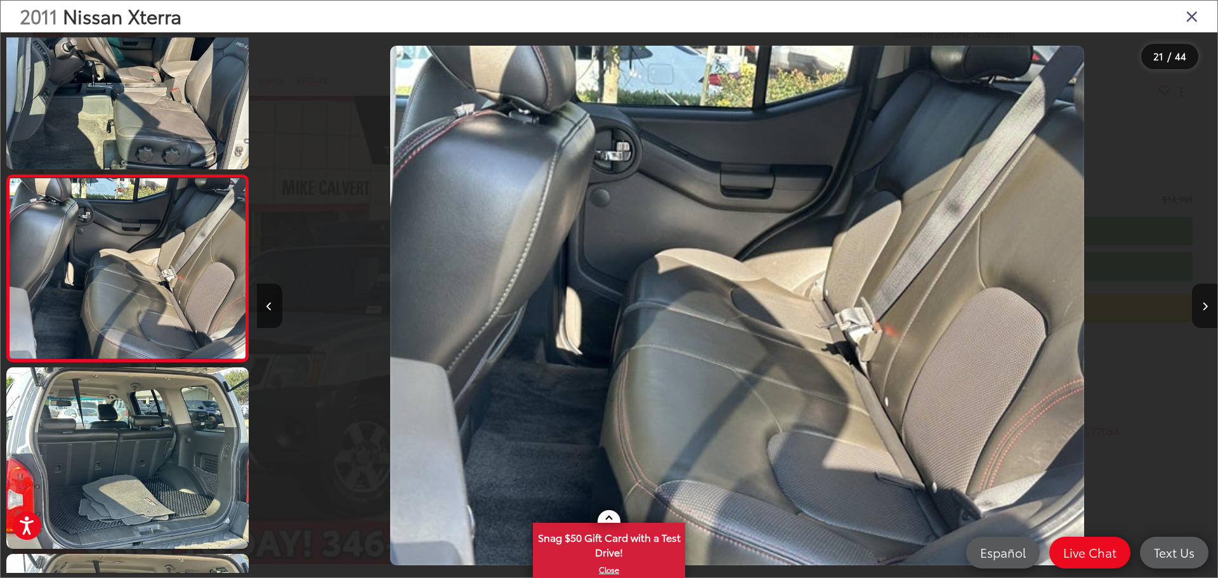
click at [1194, 17] on icon "Close gallery" at bounding box center [1192, 16] width 13 height 16
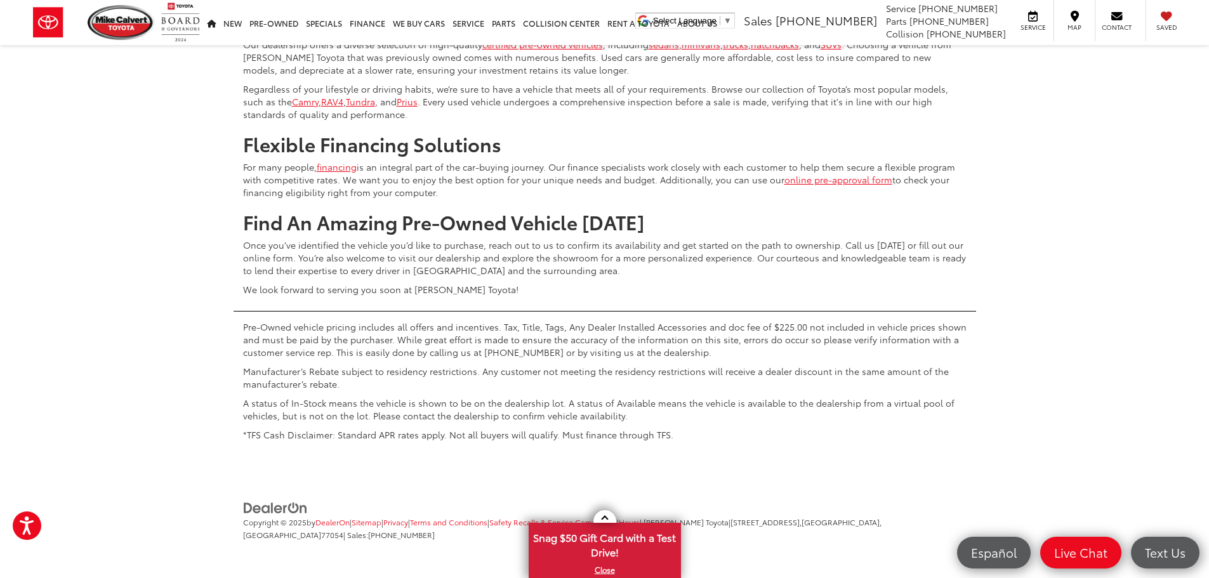
scroll to position [6549, 0]
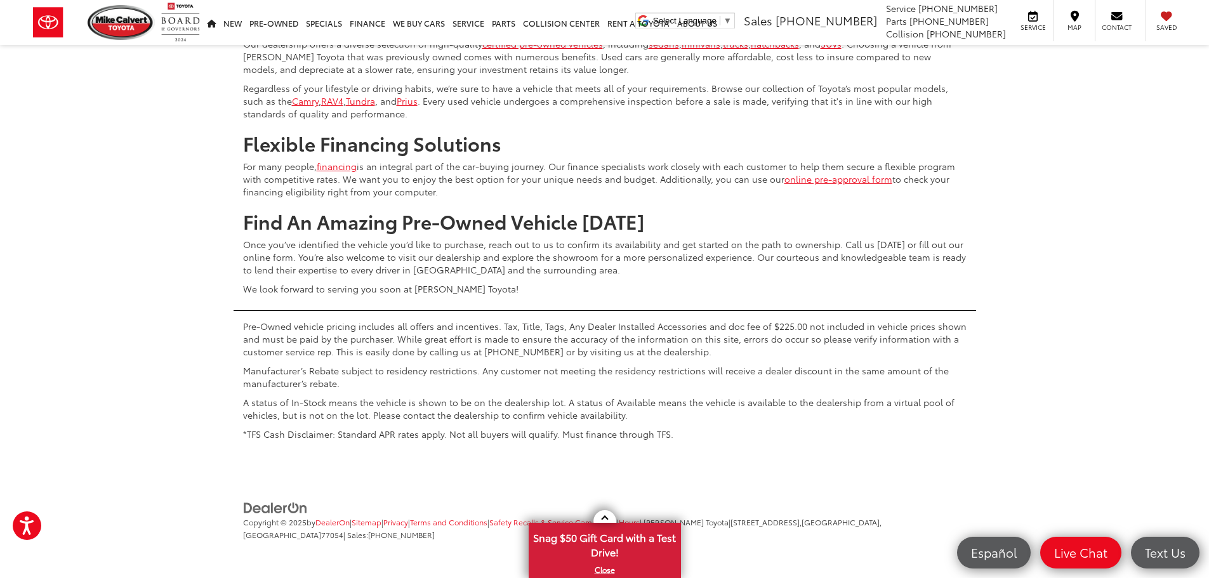
scroll to position [6549, 0]
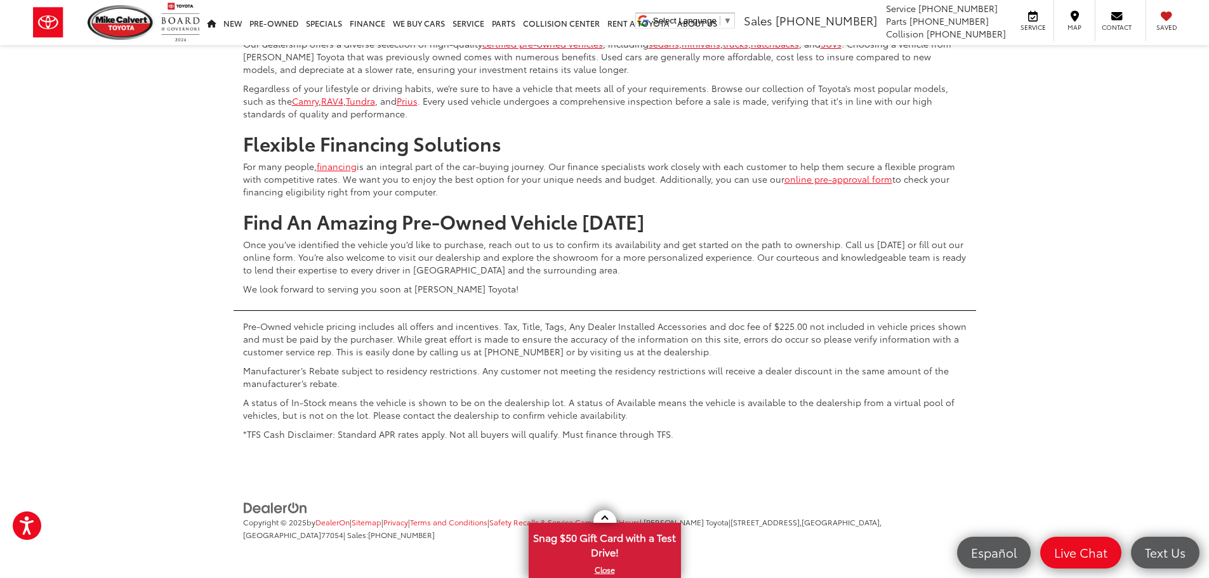
scroll to position [5914, 0]
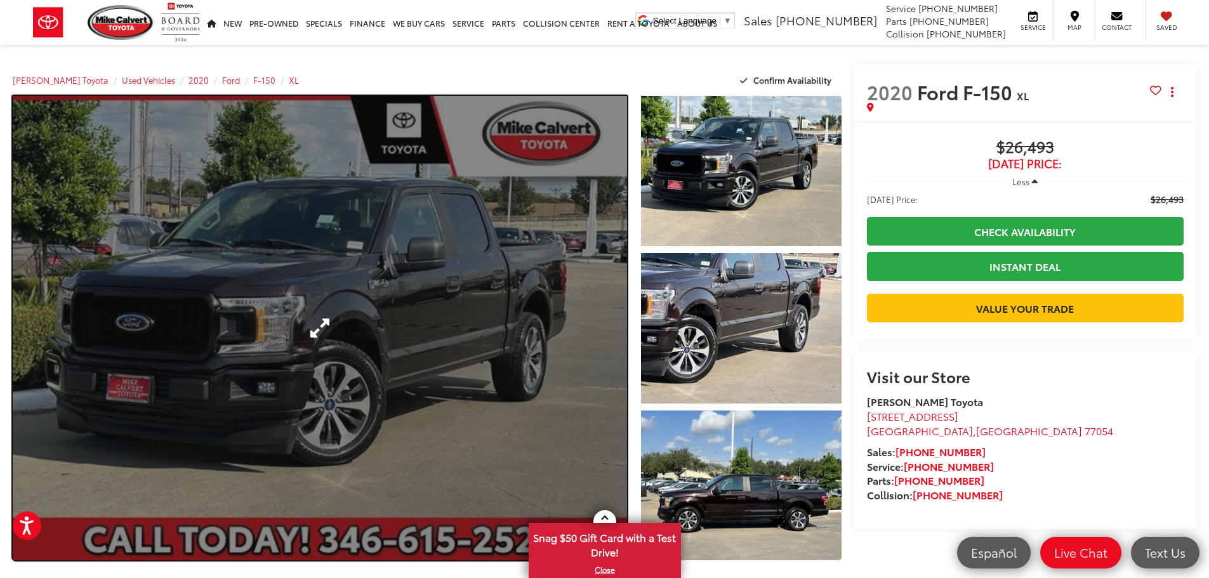
click at [312, 327] on link "Expand Photo 0" at bounding box center [320, 328] width 614 height 465
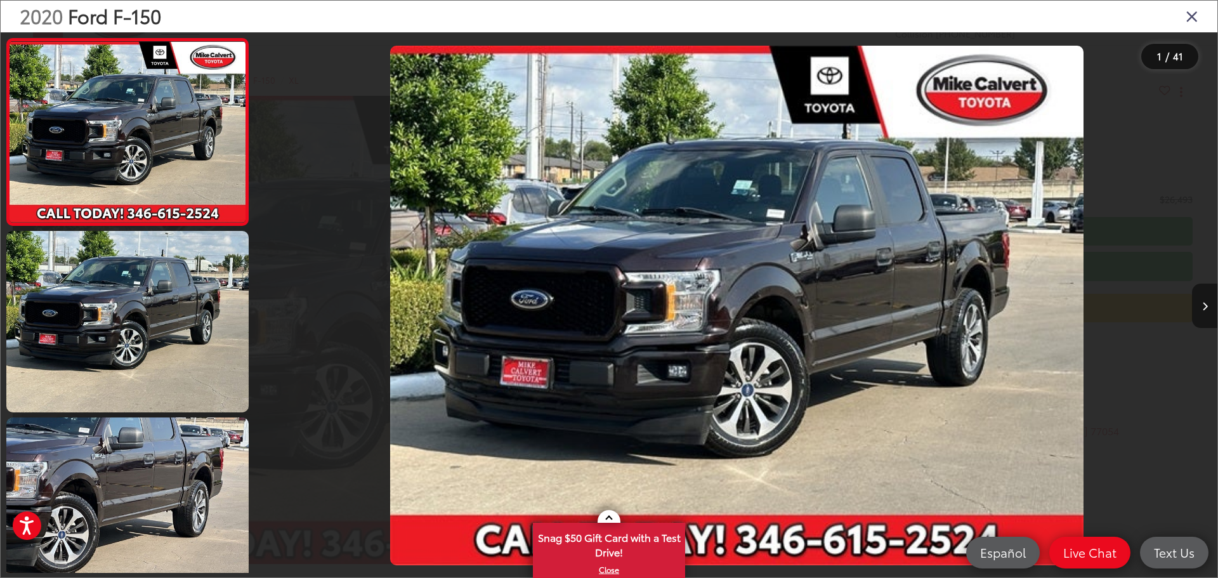
click at [1204, 301] on button "Next image" at bounding box center [1204, 306] width 25 height 44
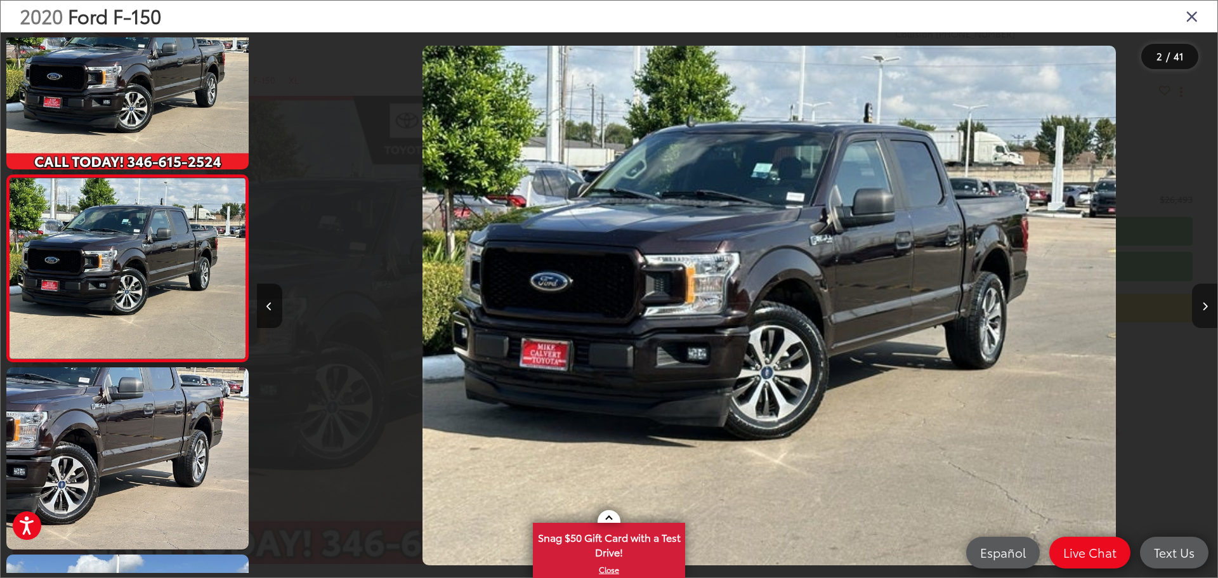
scroll to position [0, 961]
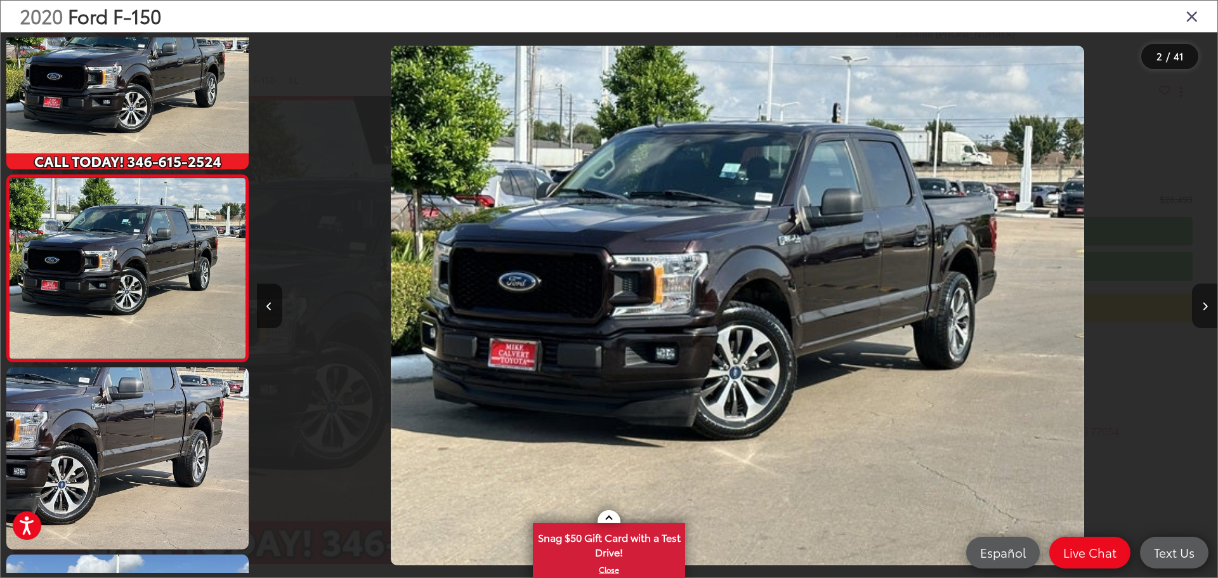
click at [1204, 301] on button "Next image" at bounding box center [1204, 306] width 25 height 44
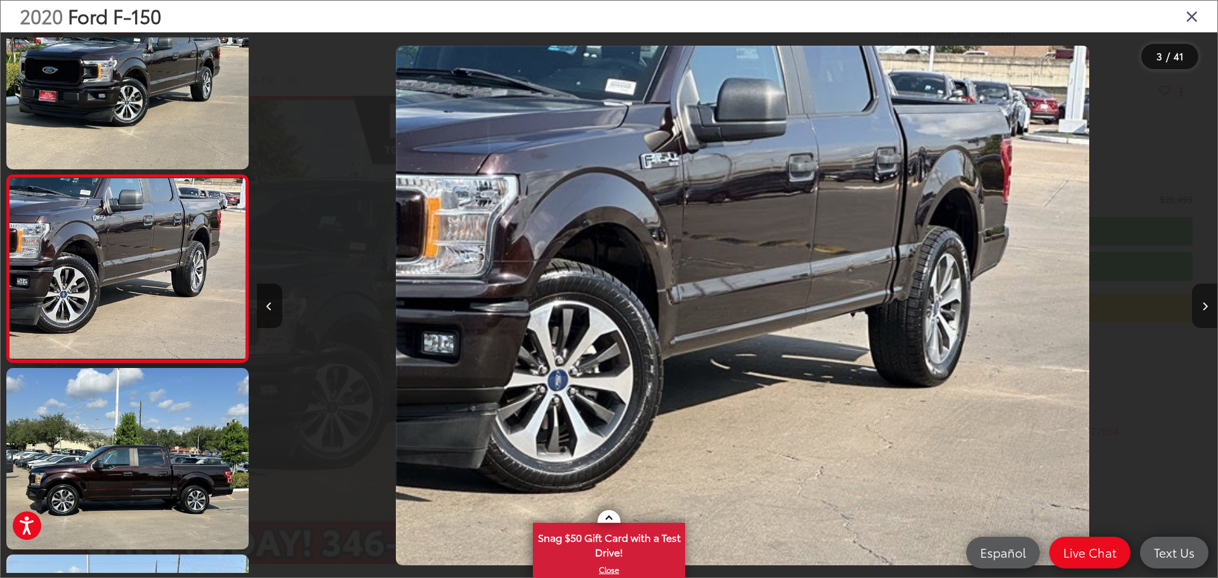
scroll to position [0, 1922]
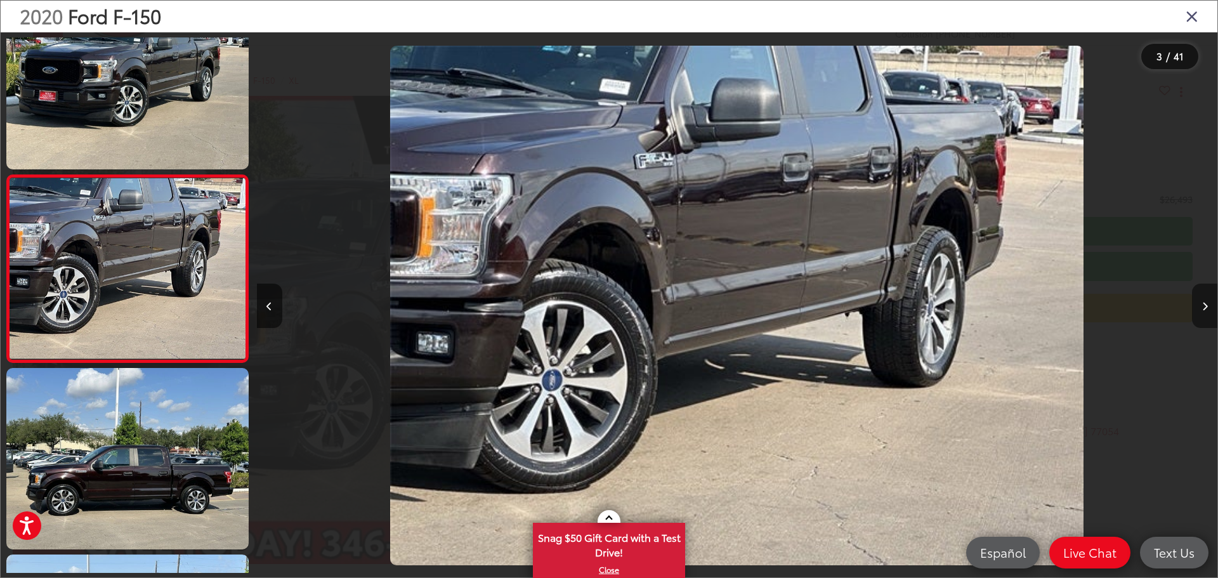
click at [1204, 301] on button "Next image" at bounding box center [1204, 306] width 25 height 44
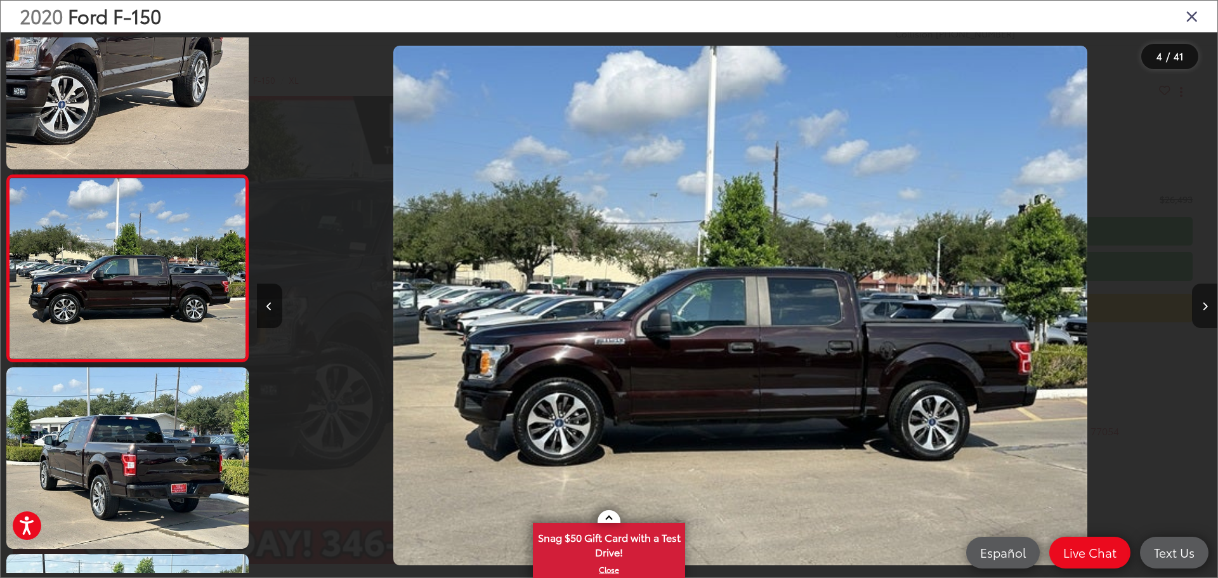
scroll to position [0, 2883]
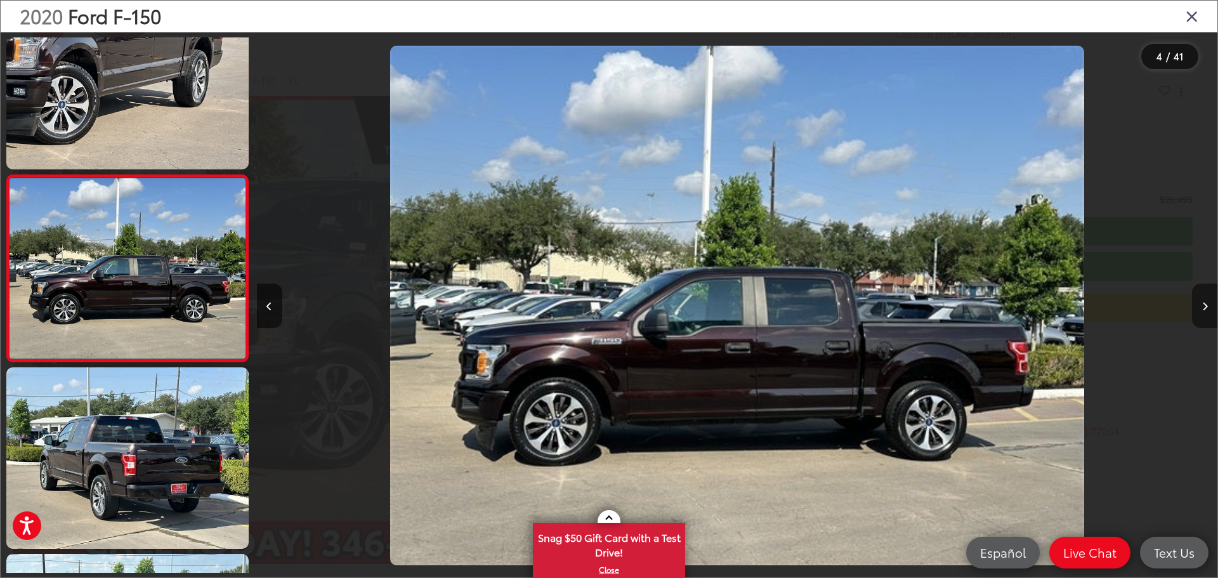
click at [1204, 301] on button "Next image" at bounding box center [1204, 306] width 25 height 44
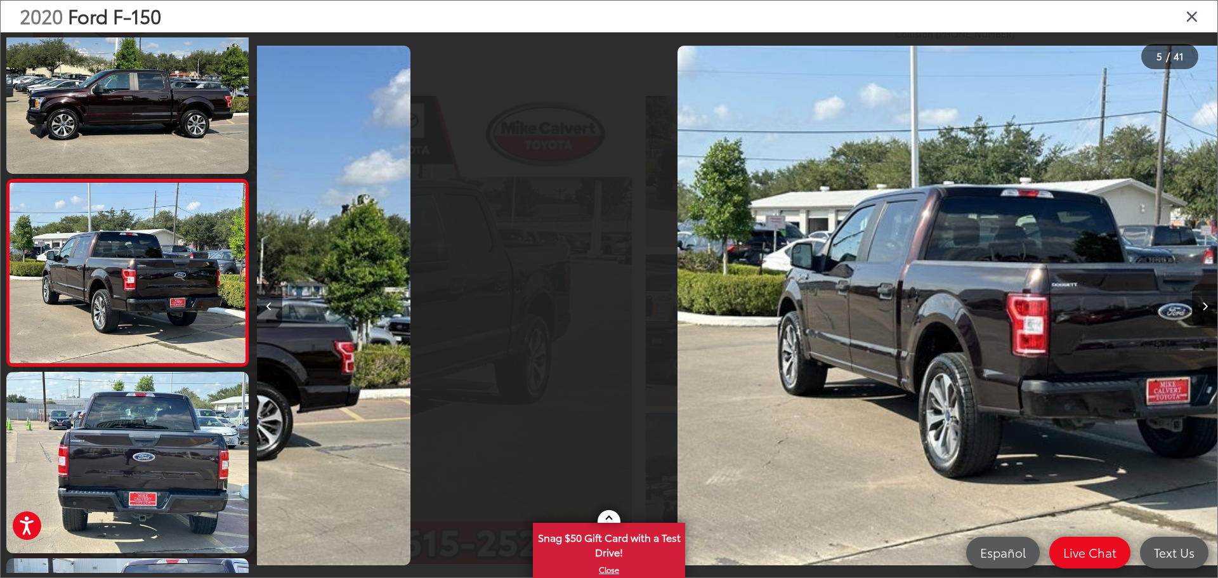
scroll to position [610, 0]
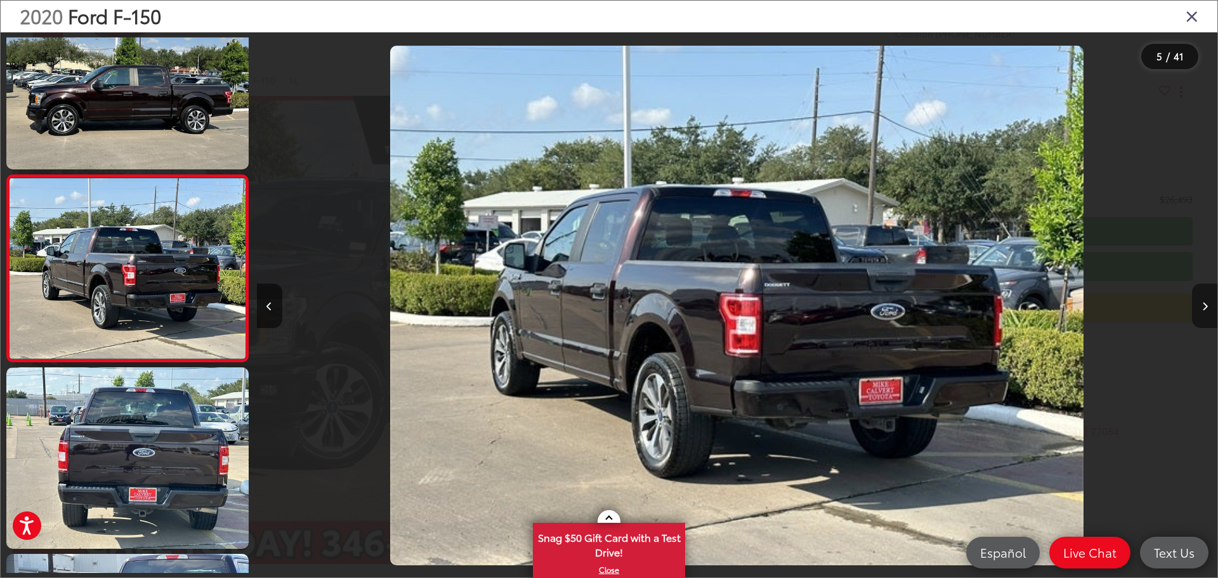
click at [1204, 301] on button "Next image" at bounding box center [1204, 306] width 25 height 44
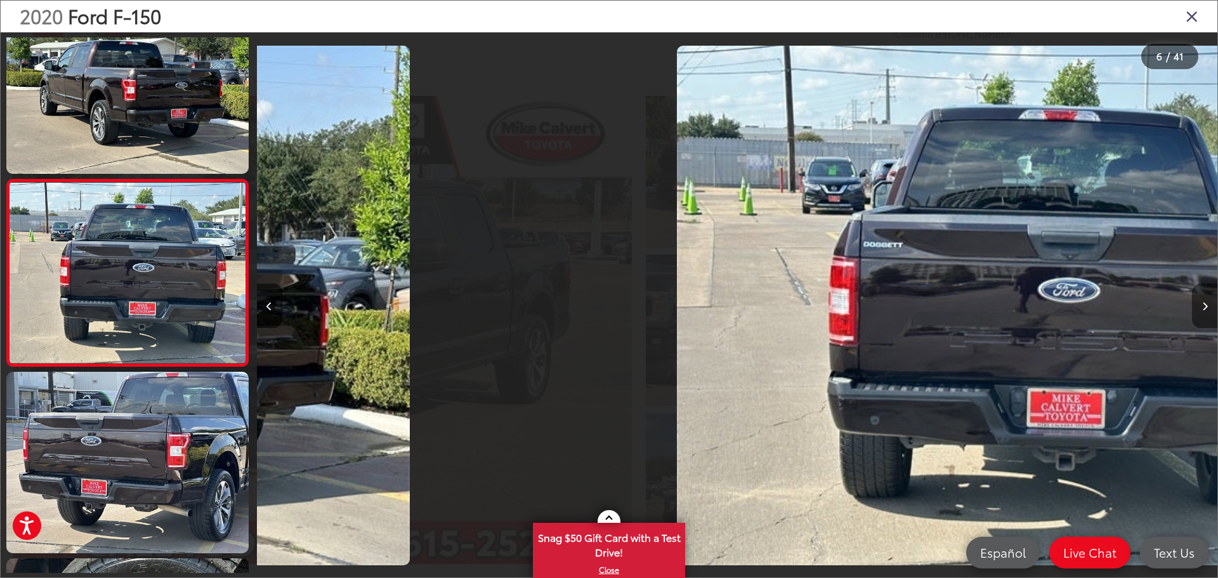
scroll to position [797, 0]
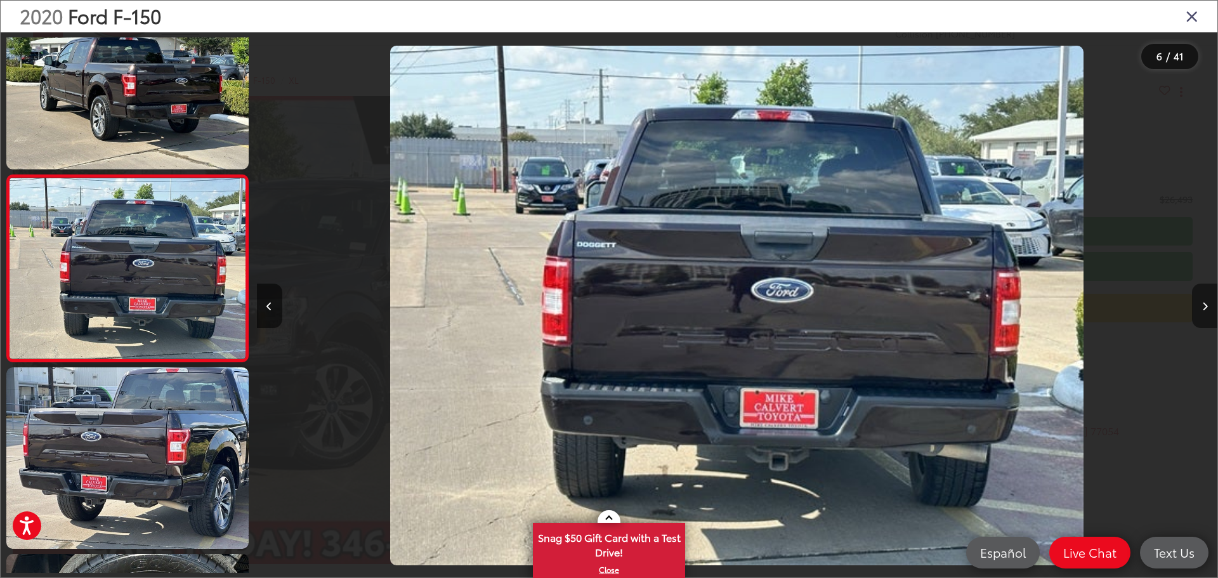
click at [1204, 301] on button "Next image" at bounding box center [1204, 306] width 25 height 44
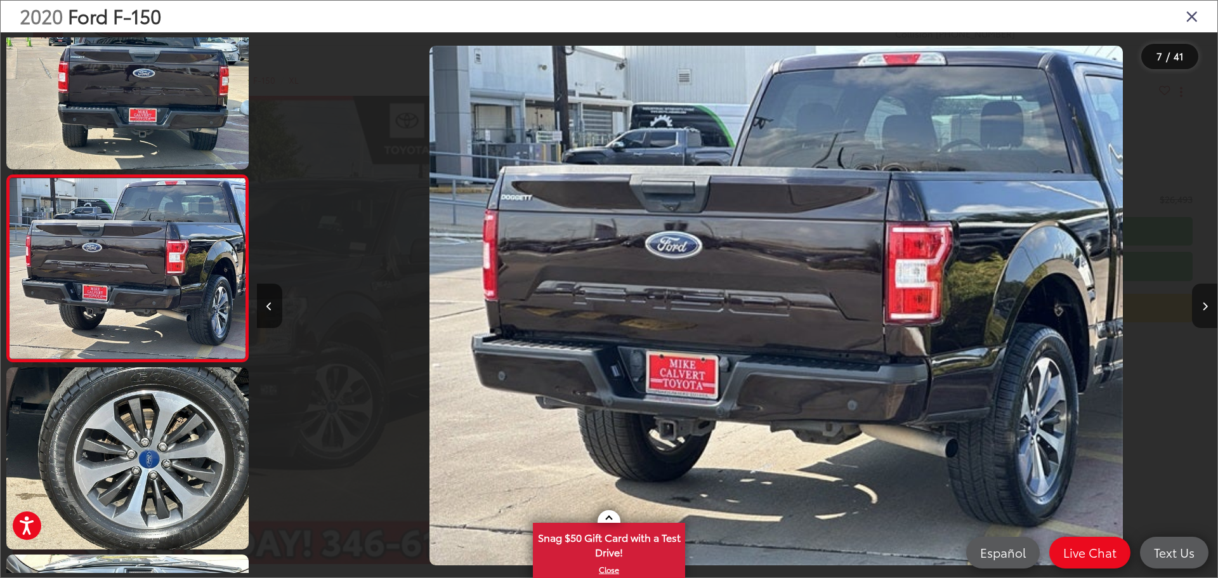
scroll to position [0, 5766]
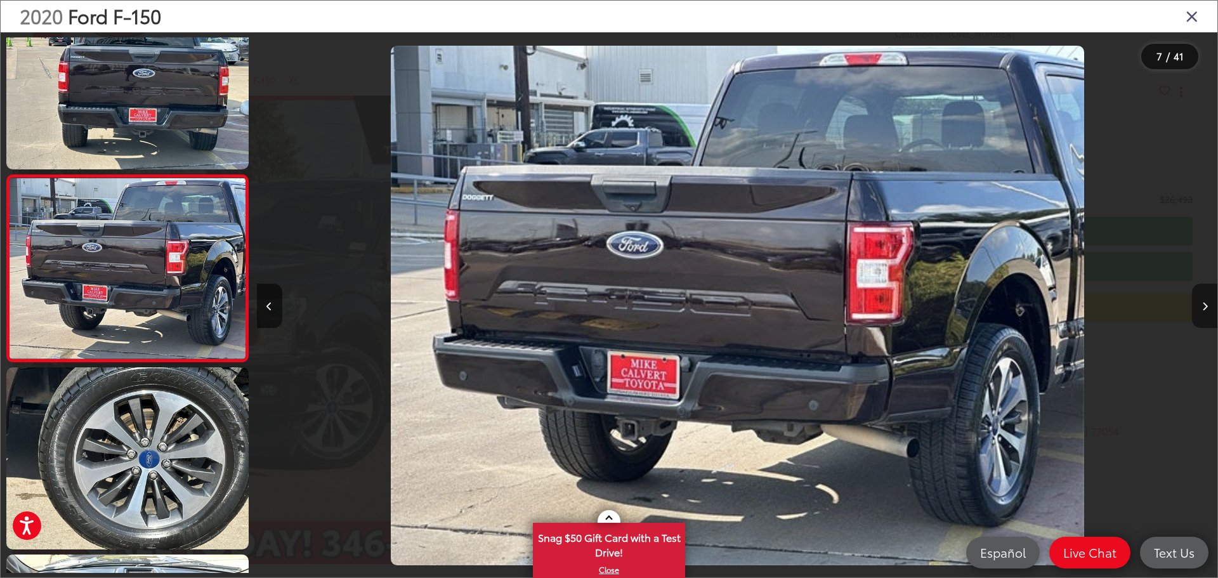
click at [1204, 301] on button "Next image" at bounding box center [1204, 306] width 25 height 44
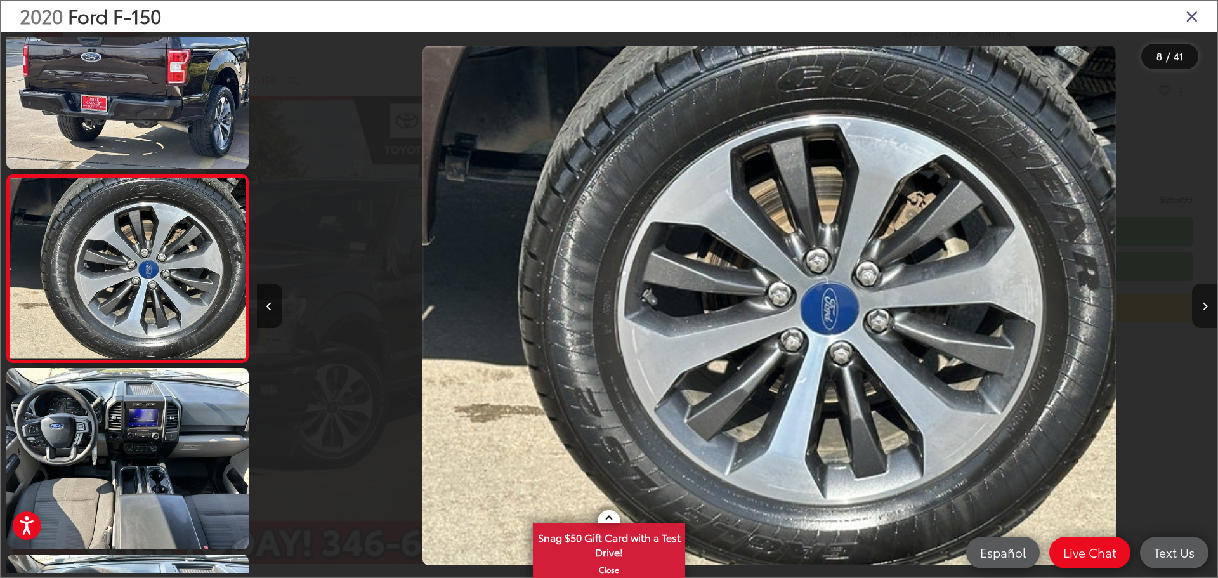
scroll to position [0, 6727]
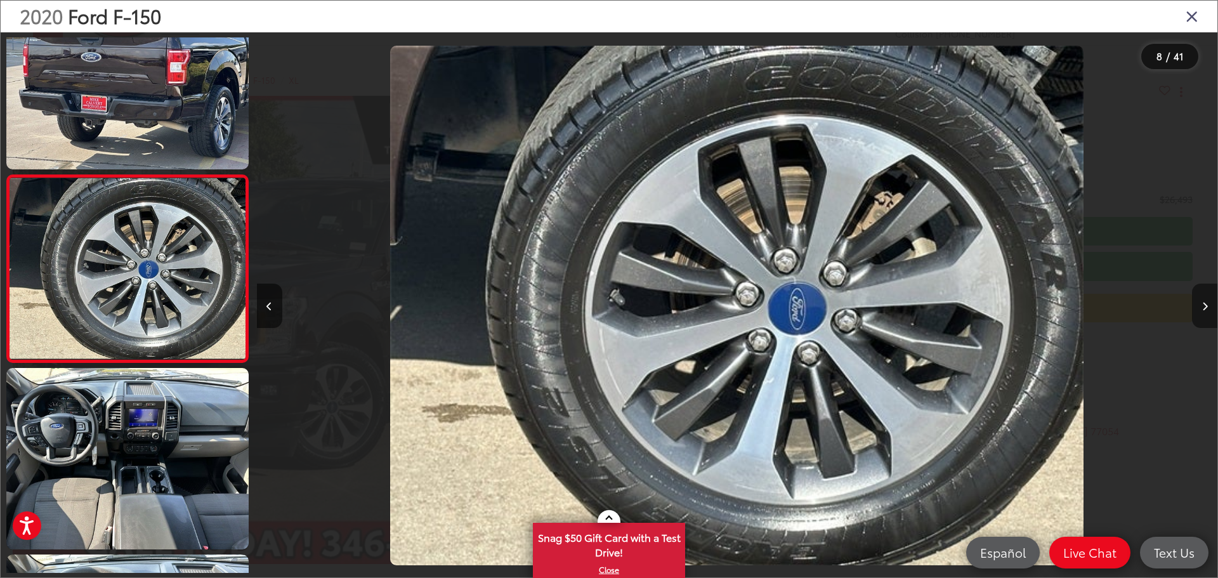
click at [1204, 301] on button "Next image" at bounding box center [1204, 306] width 25 height 44
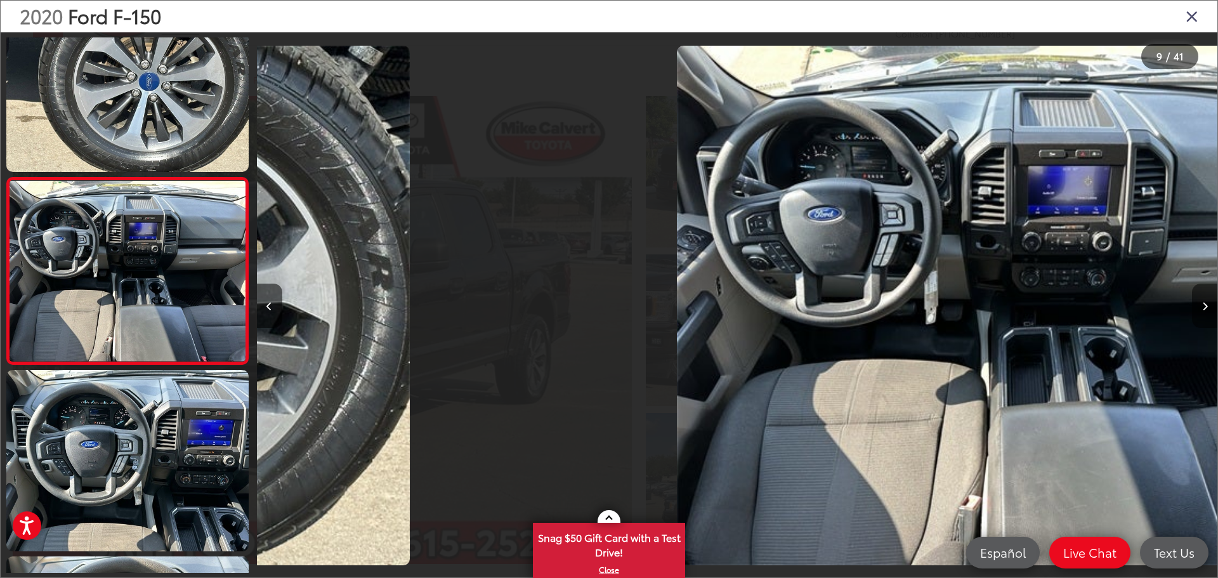
scroll to position [0, 0]
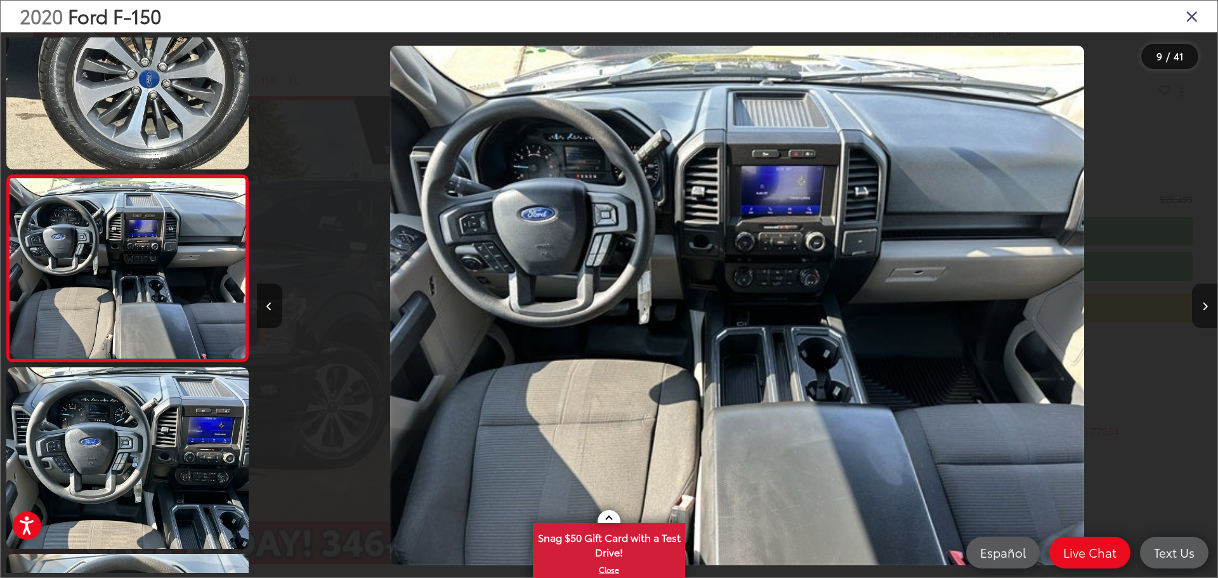
click at [1204, 301] on button "Next image" at bounding box center [1204, 306] width 25 height 44
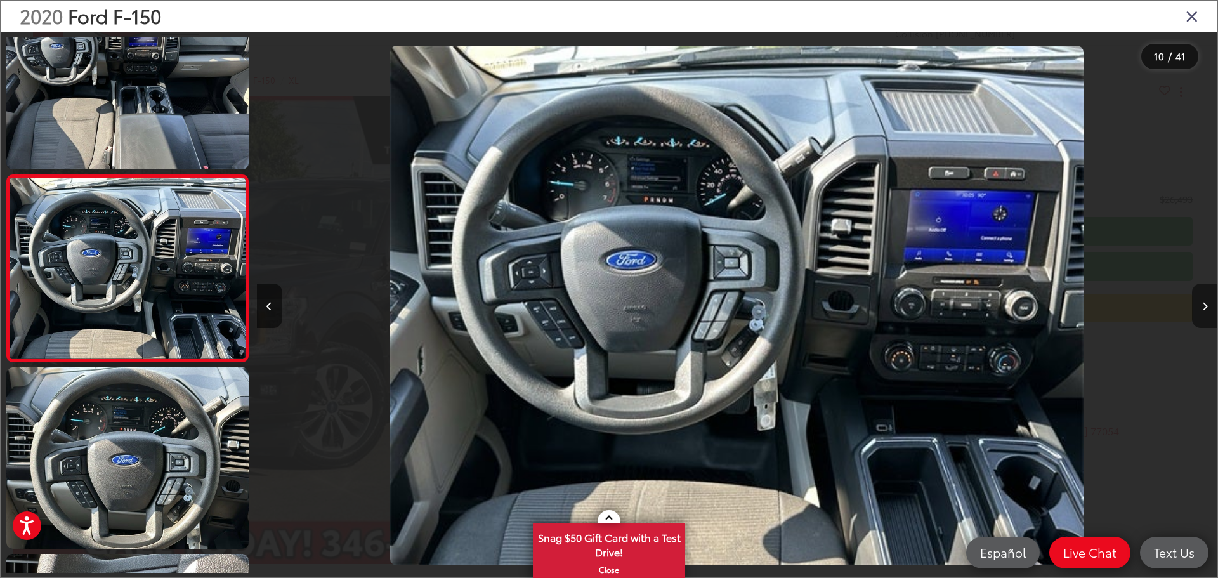
click at [1204, 301] on button "Next image" at bounding box center [1204, 306] width 25 height 44
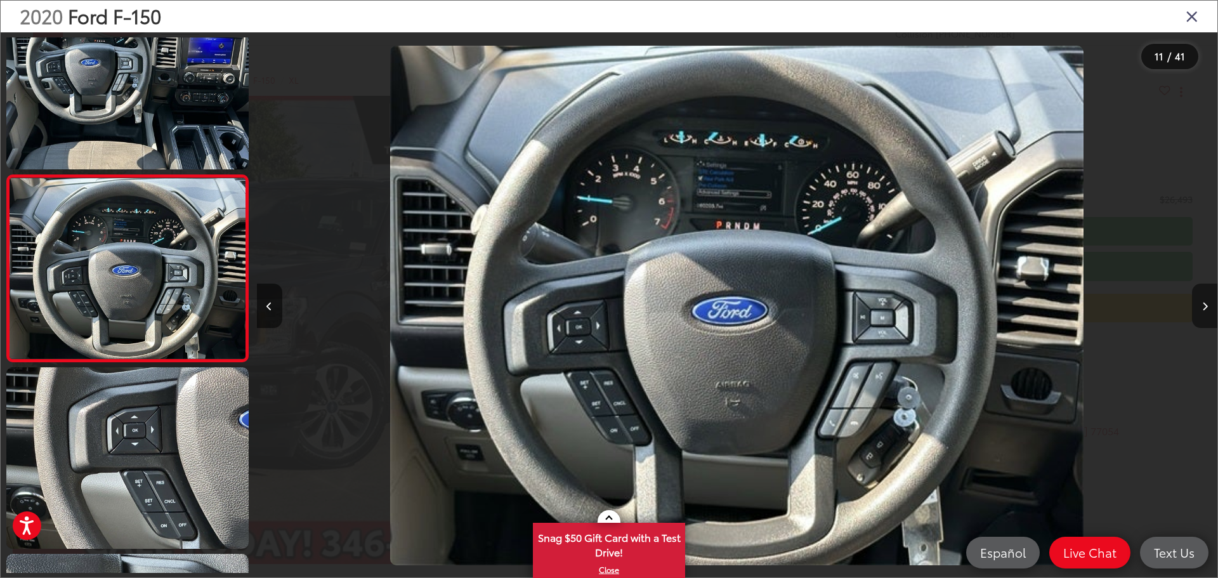
click at [1204, 301] on button "Next image" at bounding box center [1204, 306] width 25 height 44
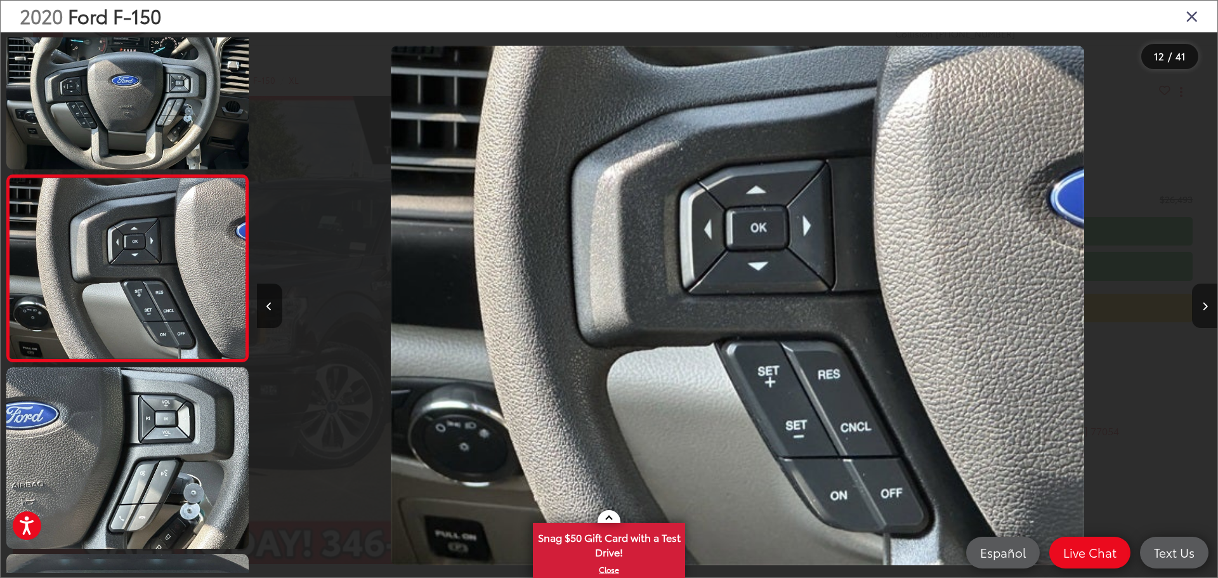
click at [1204, 301] on button "Next image" at bounding box center [1204, 306] width 25 height 44
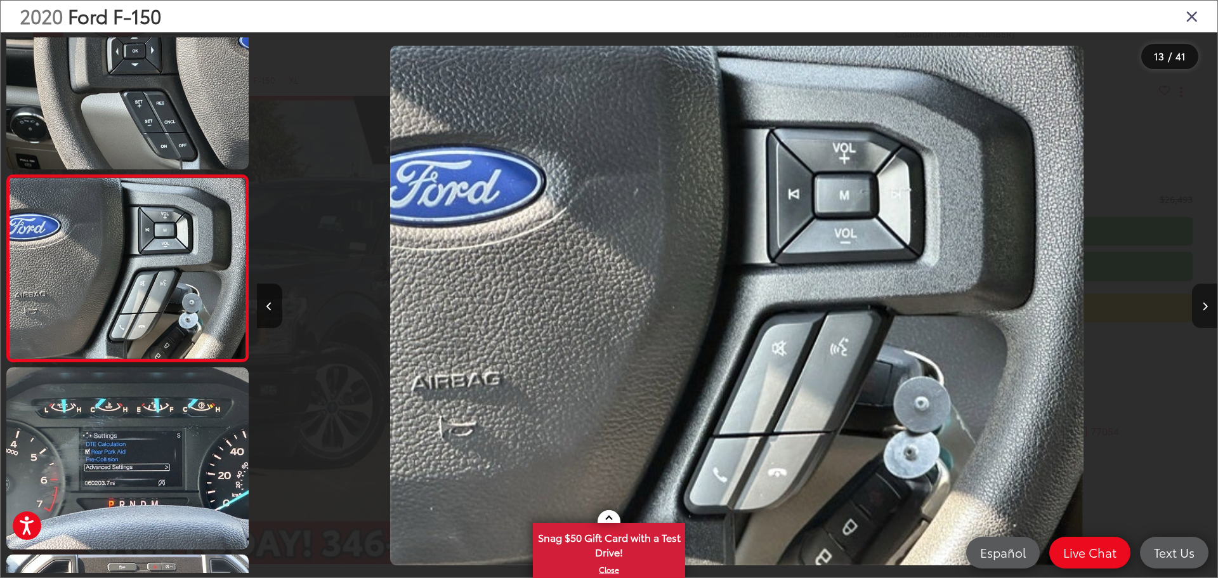
click at [1204, 301] on button "Next image" at bounding box center [1204, 306] width 25 height 44
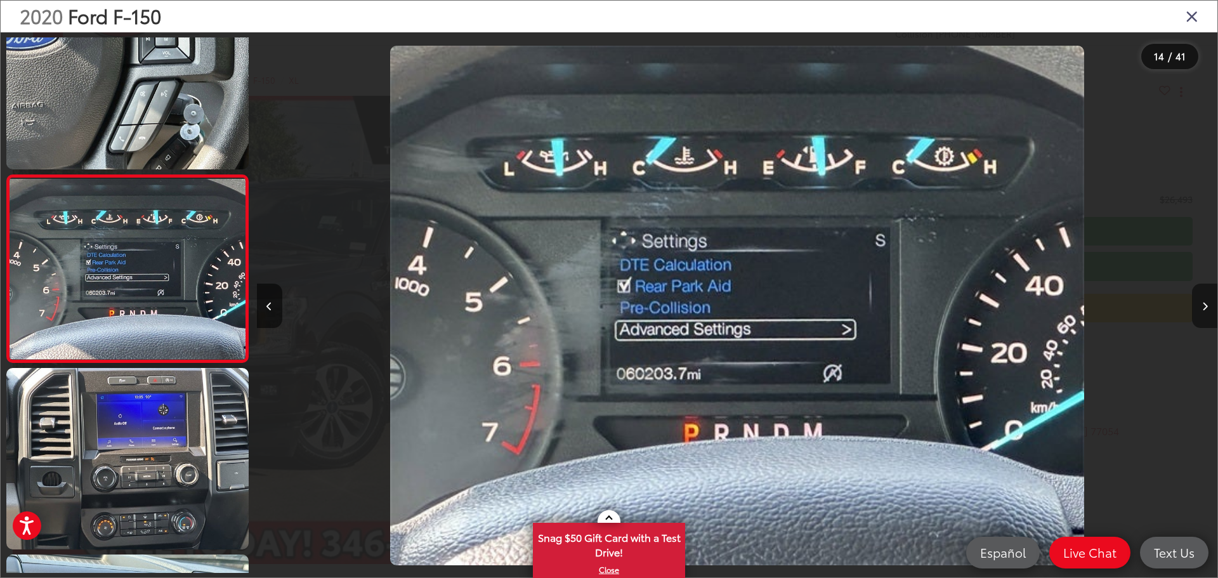
click at [1204, 301] on button "Next image" at bounding box center [1204, 306] width 25 height 44
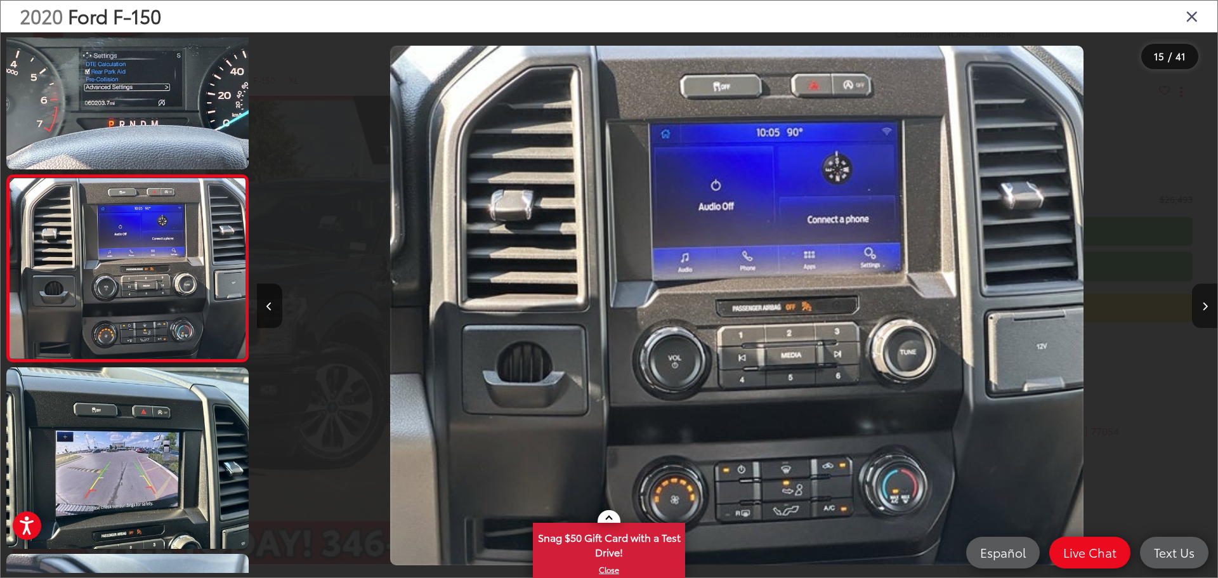
click at [1204, 301] on button "Next image" at bounding box center [1204, 306] width 25 height 44
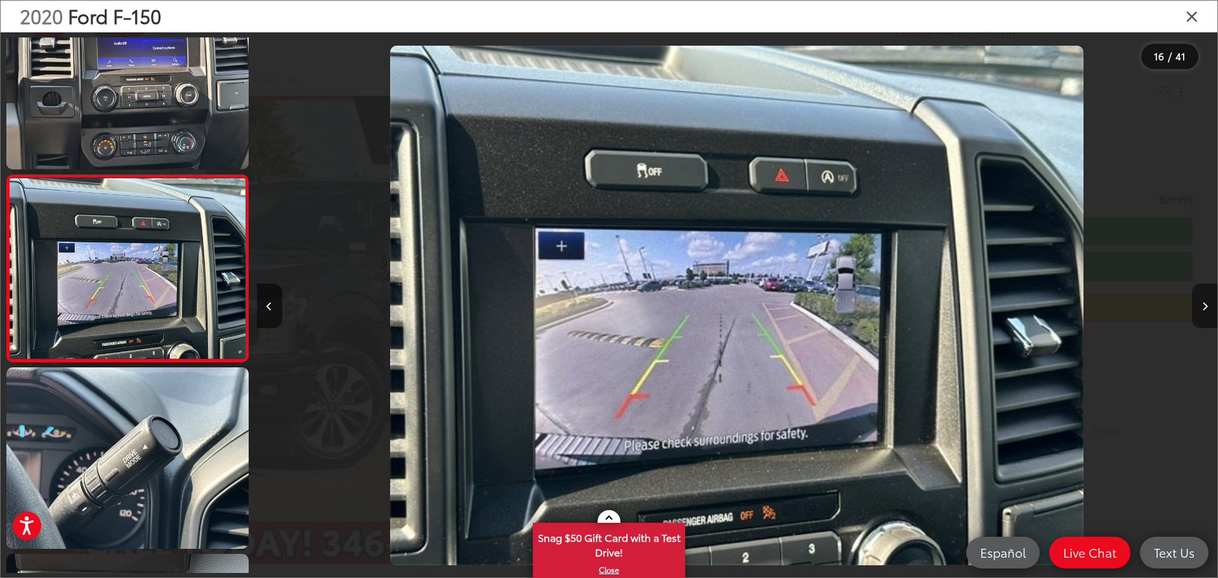
click at [1204, 301] on button "Next image" at bounding box center [1204, 306] width 25 height 44
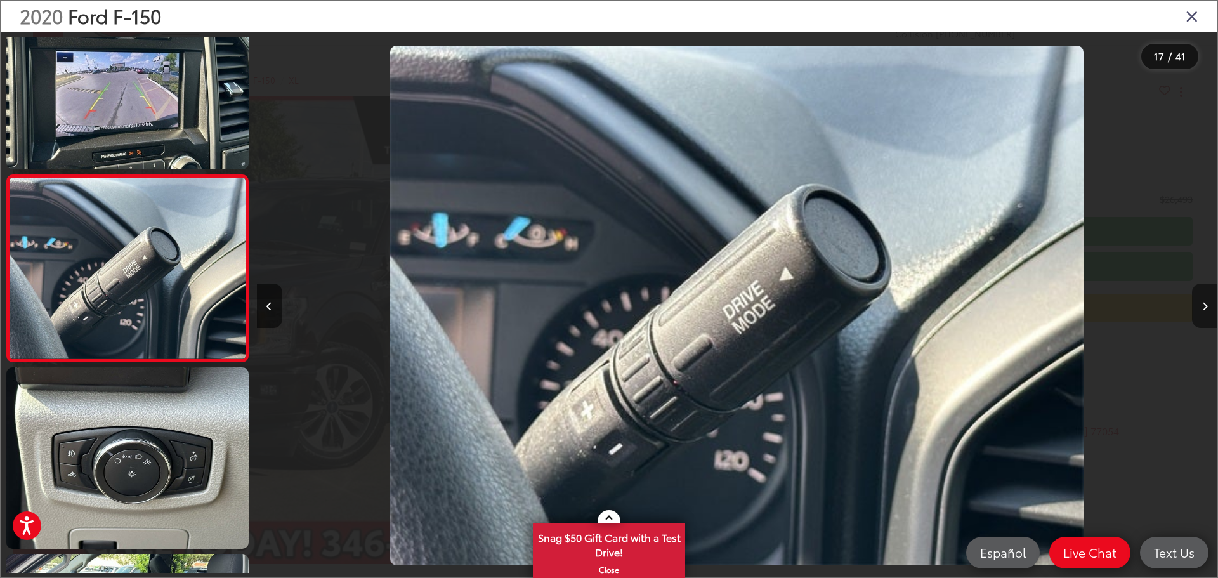
click at [1204, 301] on button "Next image" at bounding box center [1204, 306] width 25 height 44
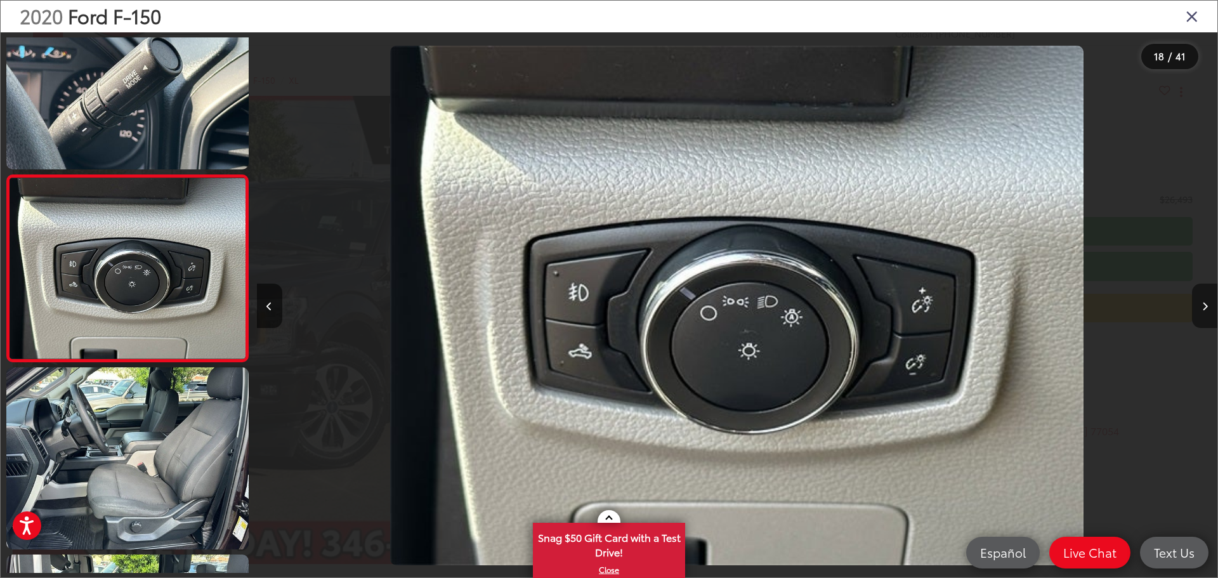
click at [1198, 298] on button "Next image" at bounding box center [1204, 306] width 25 height 44
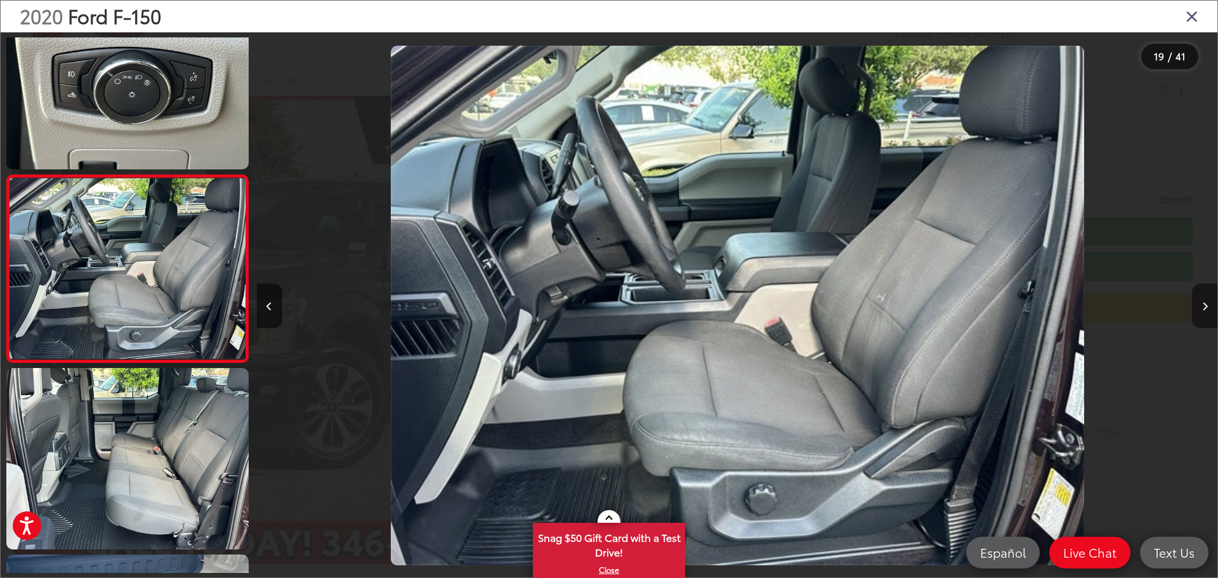
click at [1199, 298] on button "Next image" at bounding box center [1204, 306] width 25 height 44
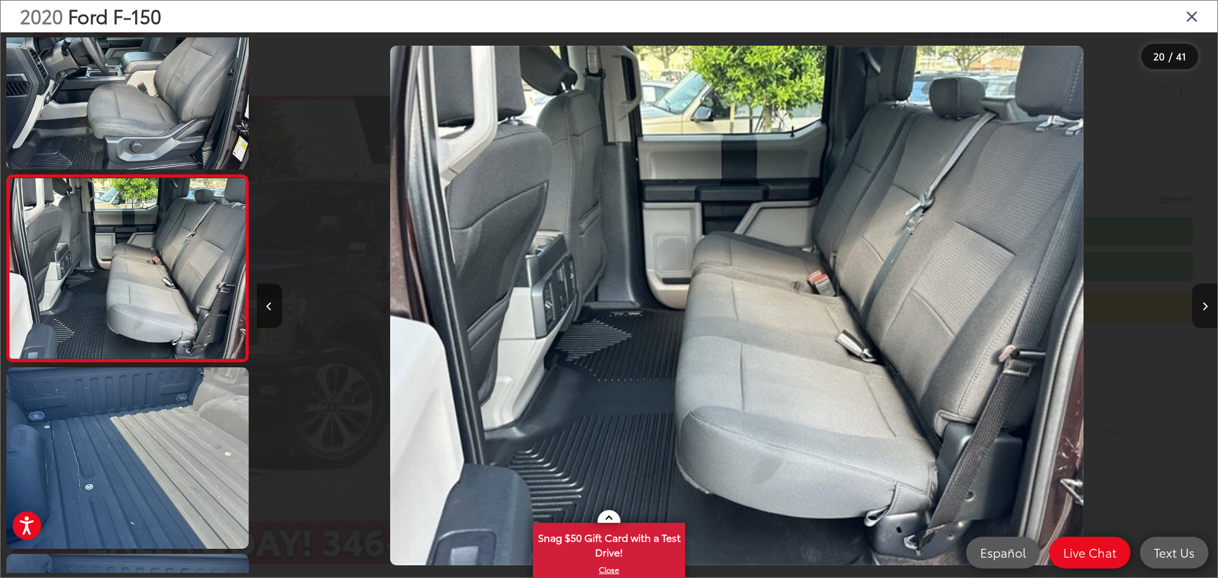
click at [1199, 298] on button "Next image" at bounding box center [1204, 306] width 25 height 44
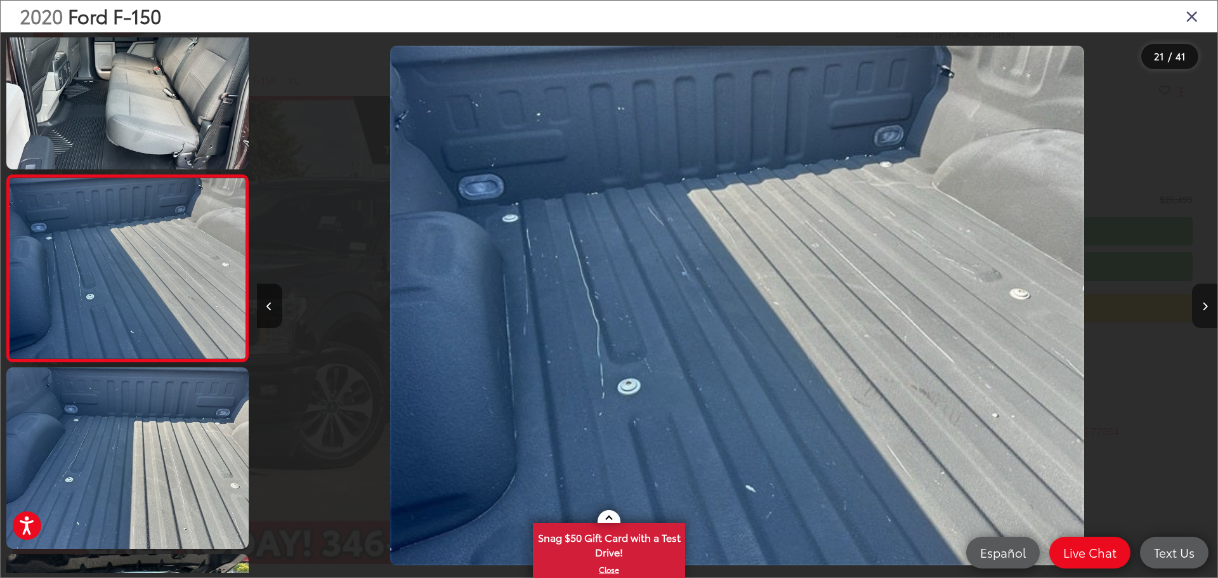
click at [1199, 298] on button "Next image" at bounding box center [1204, 306] width 25 height 44
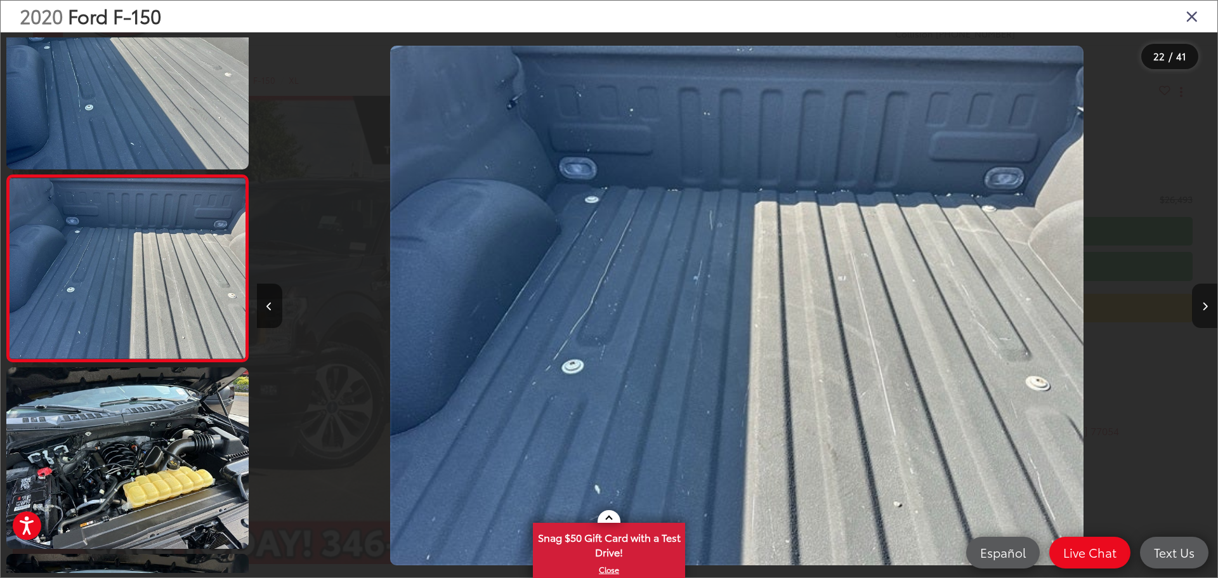
click at [1199, 298] on button "Next image" at bounding box center [1204, 306] width 25 height 44
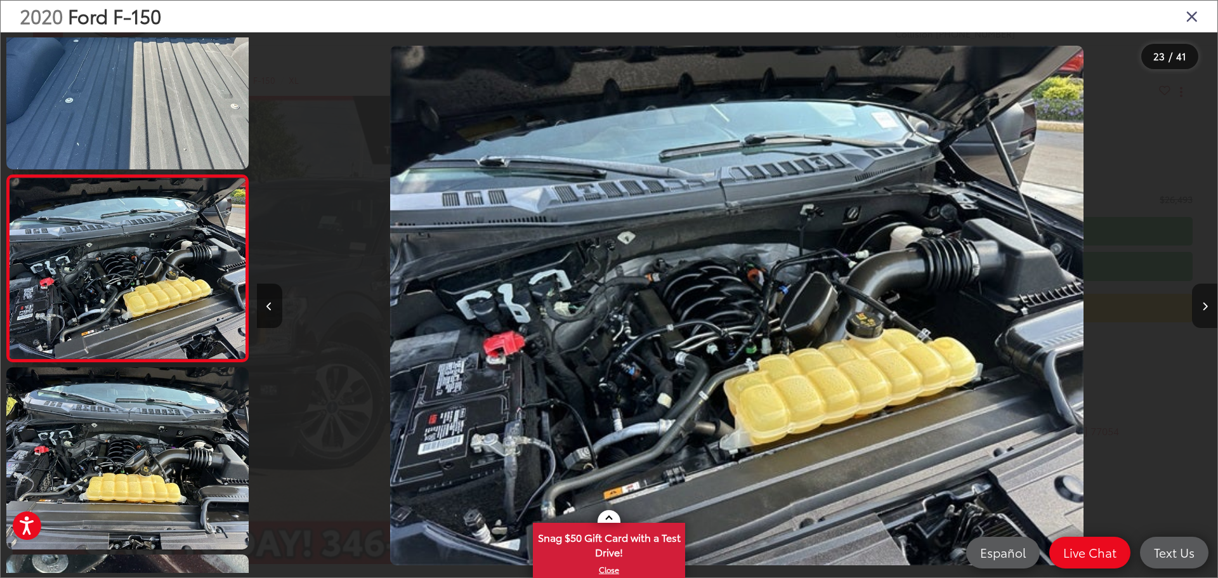
click at [1199, 298] on button "Next image" at bounding box center [1204, 306] width 25 height 44
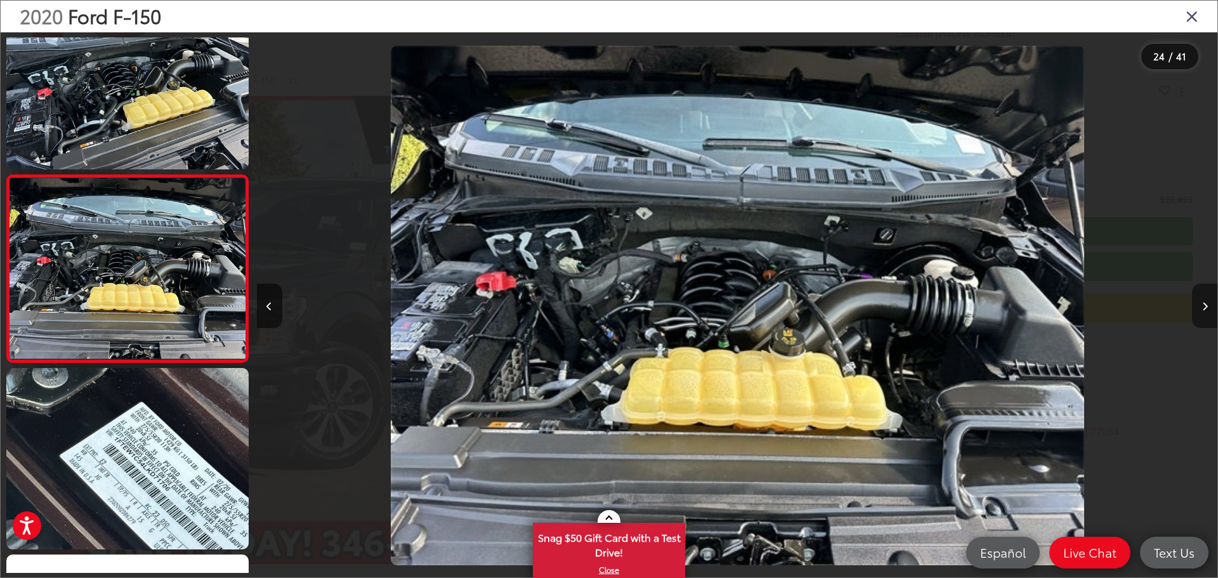
click at [1199, 298] on button "Next image" at bounding box center [1204, 306] width 25 height 44
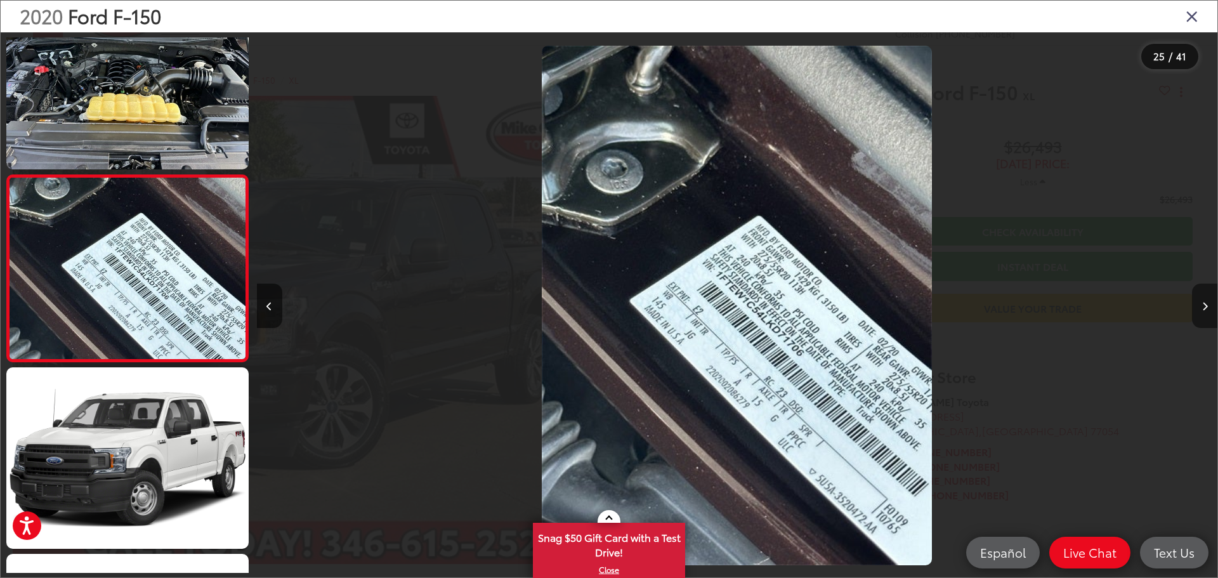
click at [1199, 298] on button "Next image" at bounding box center [1204, 306] width 25 height 44
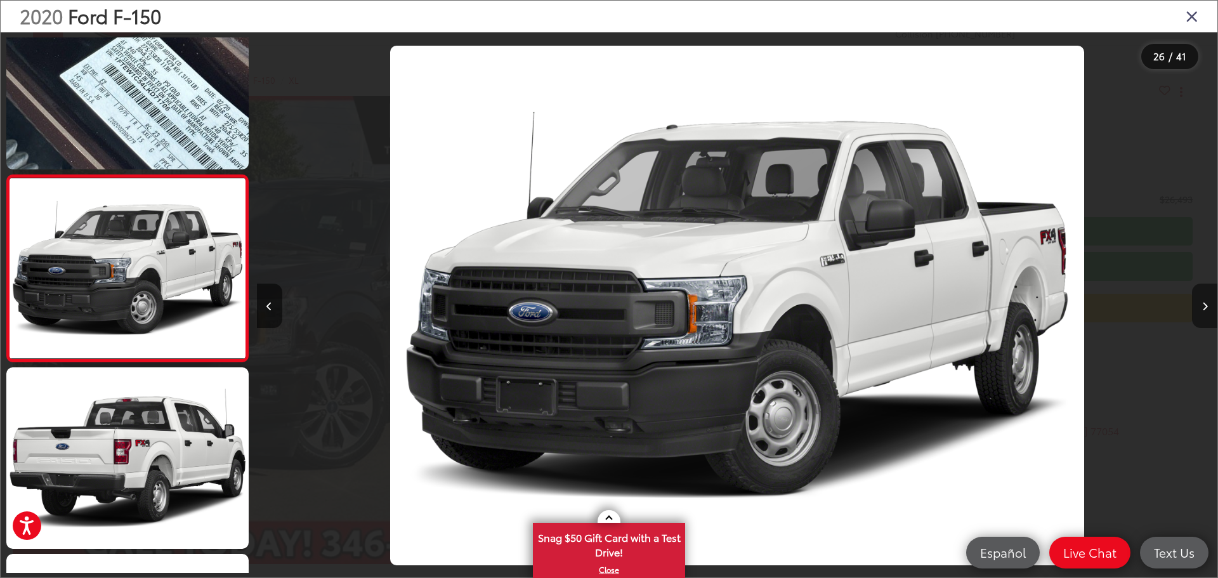
click at [1199, 298] on button "Next image" at bounding box center [1204, 306] width 25 height 44
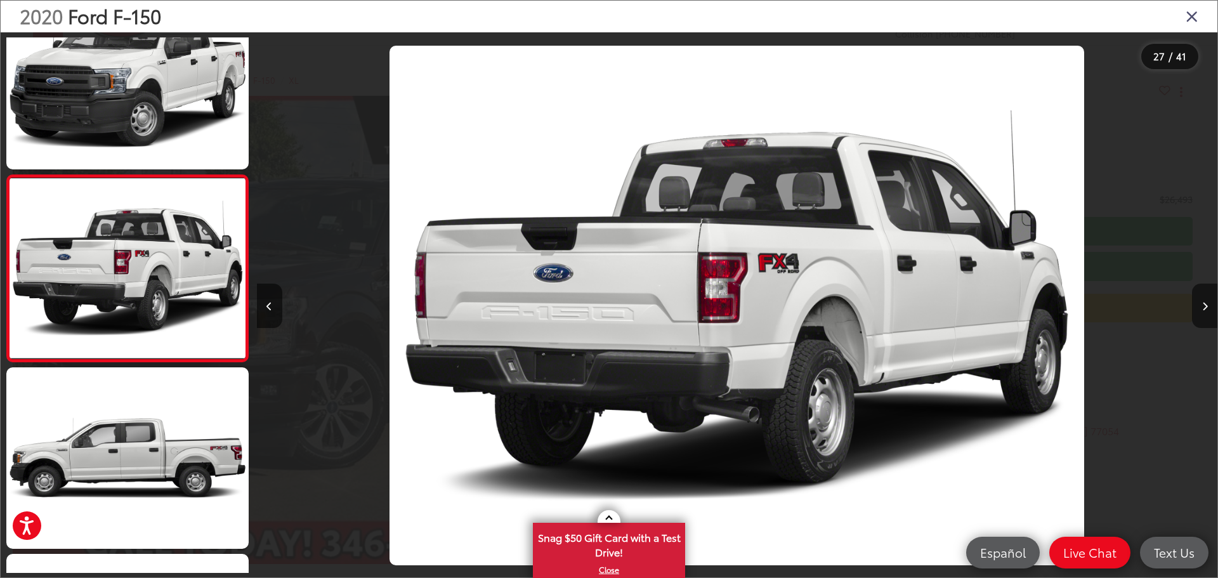
click at [1190, 11] on icon "Close gallery" at bounding box center [1192, 16] width 13 height 16
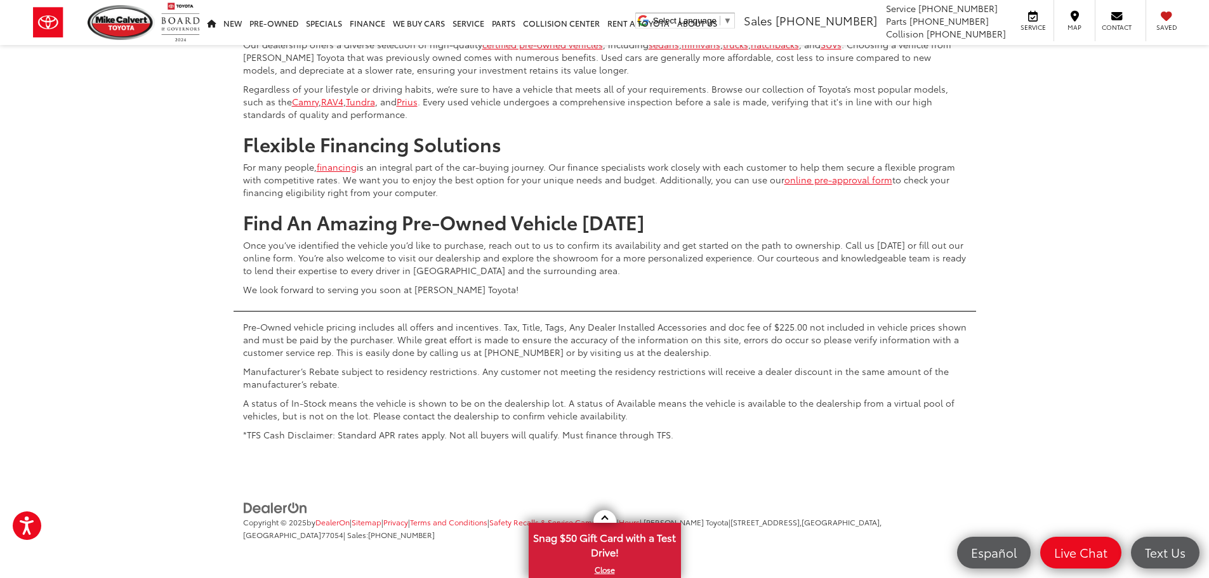
scroll to position [6549, 0]
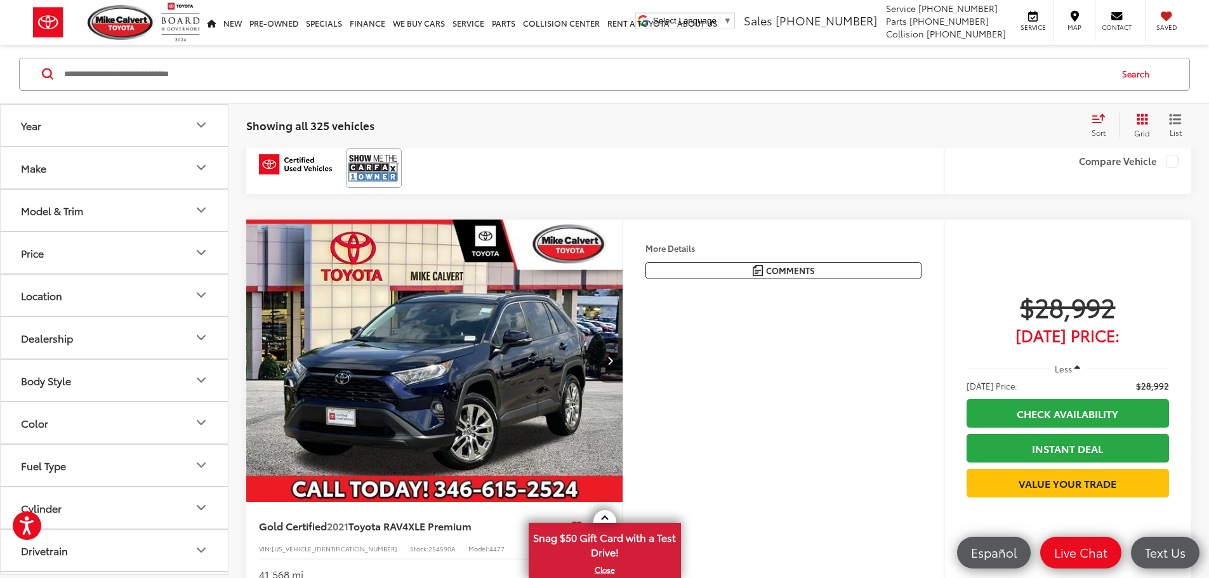
scroll to position [3820, 0]
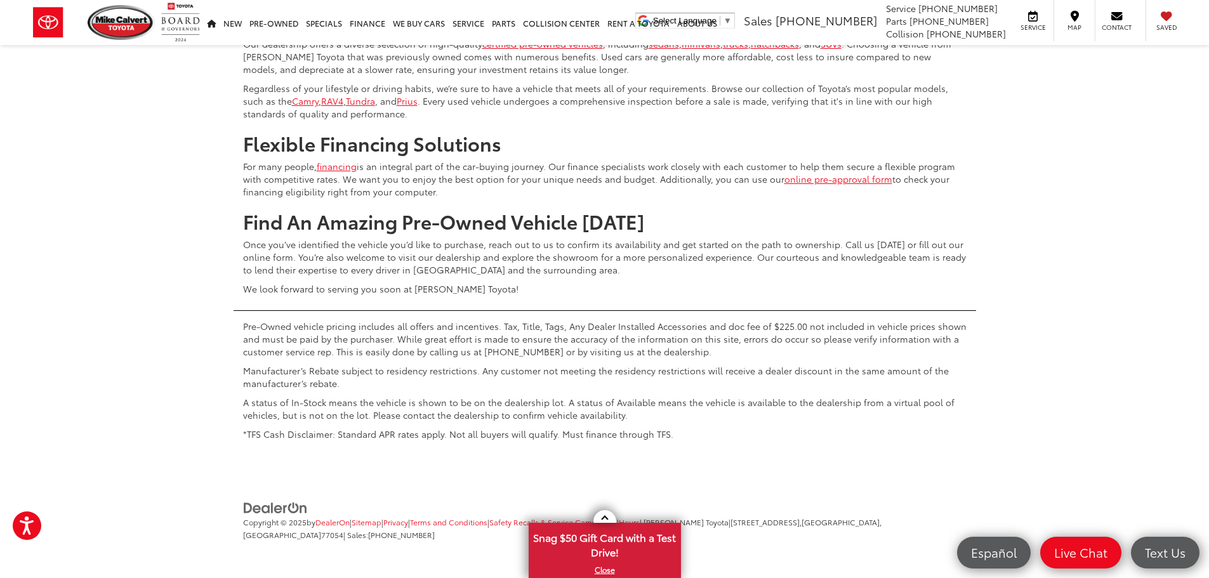
scroll to position [6422, 0]
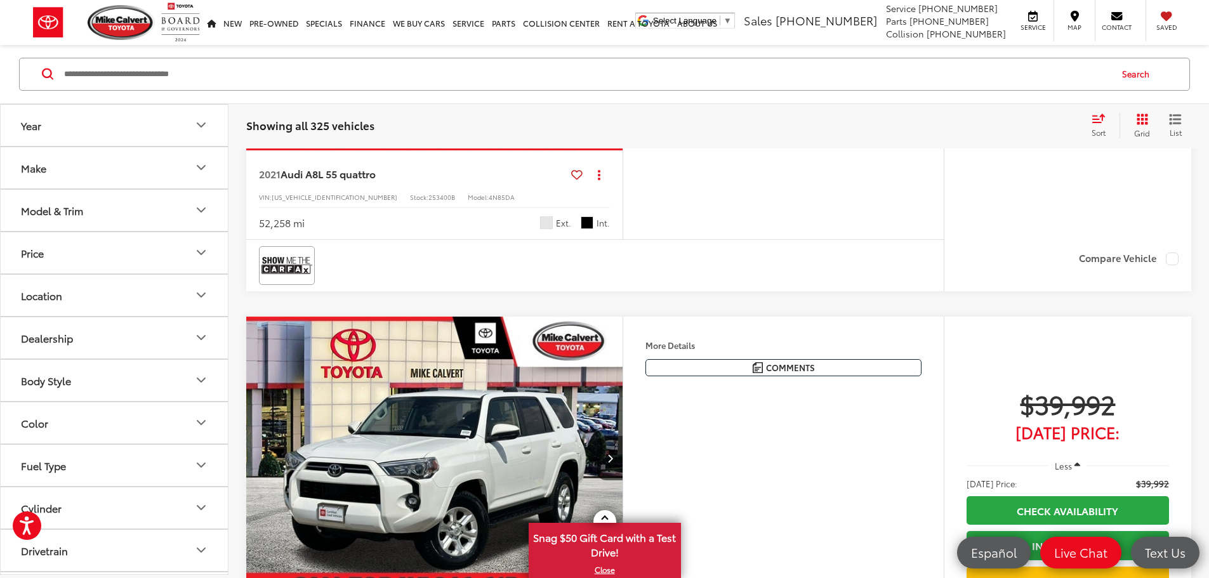
scroll to position [4455, 0]
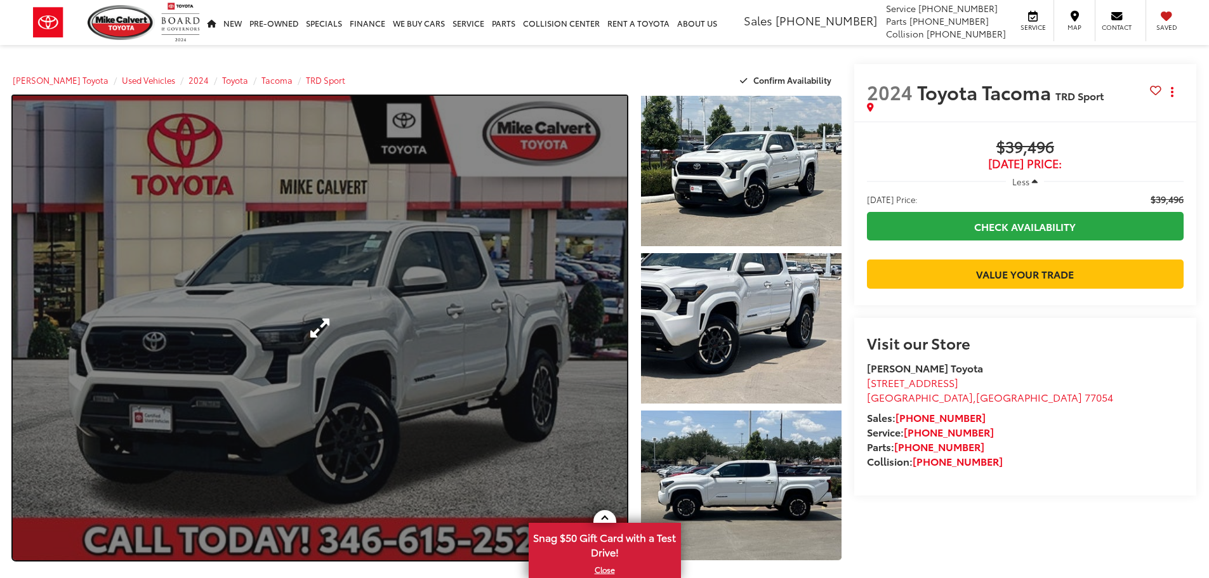
click at [327, 357] on link "Expand Photo 0" at bounding box center [320, 328] width 614 height 465
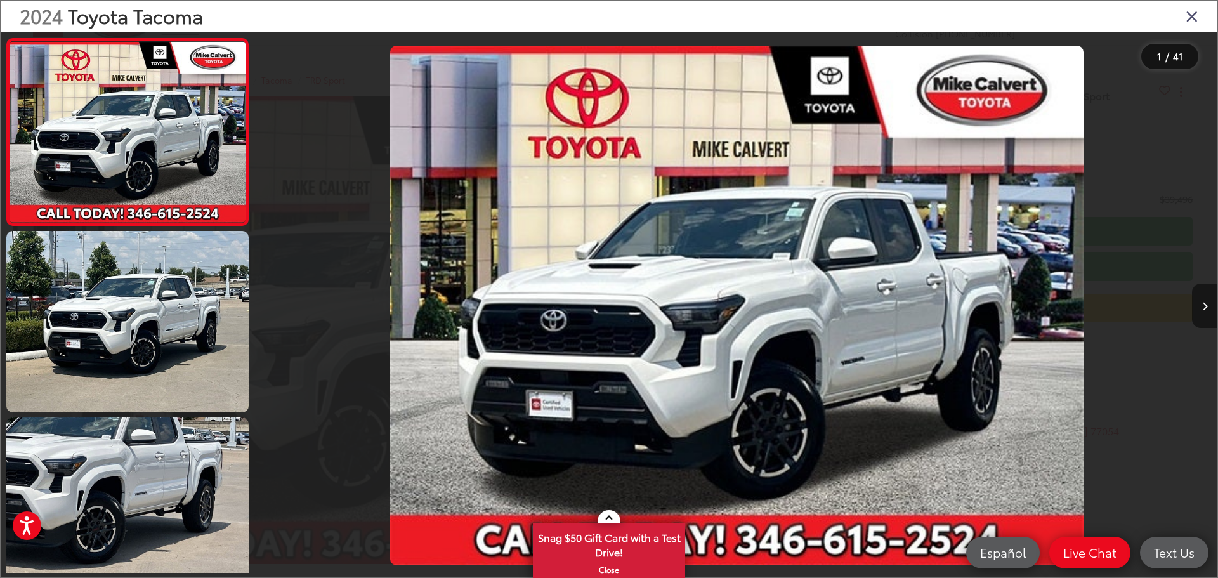
click at [1203, 303] on icon "Next image" at bounding box center [1206, 306] width 6 height 9
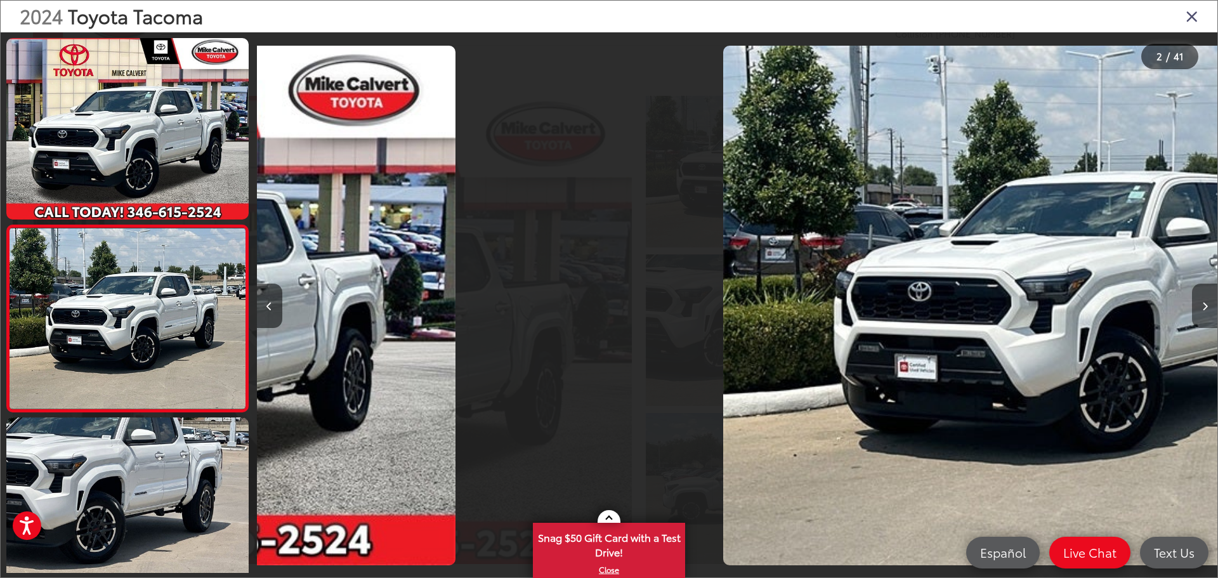
scroll to position [50, 0]
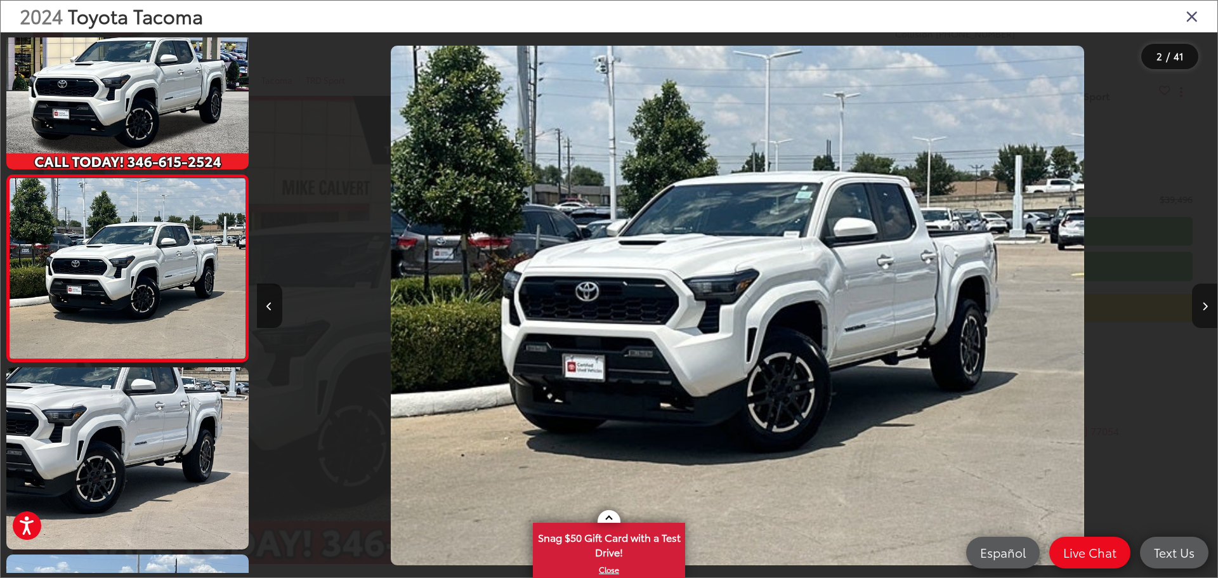
click at [1203, 303] on icon "Next image" at bounding box center [1206, 306] width 6 height 9
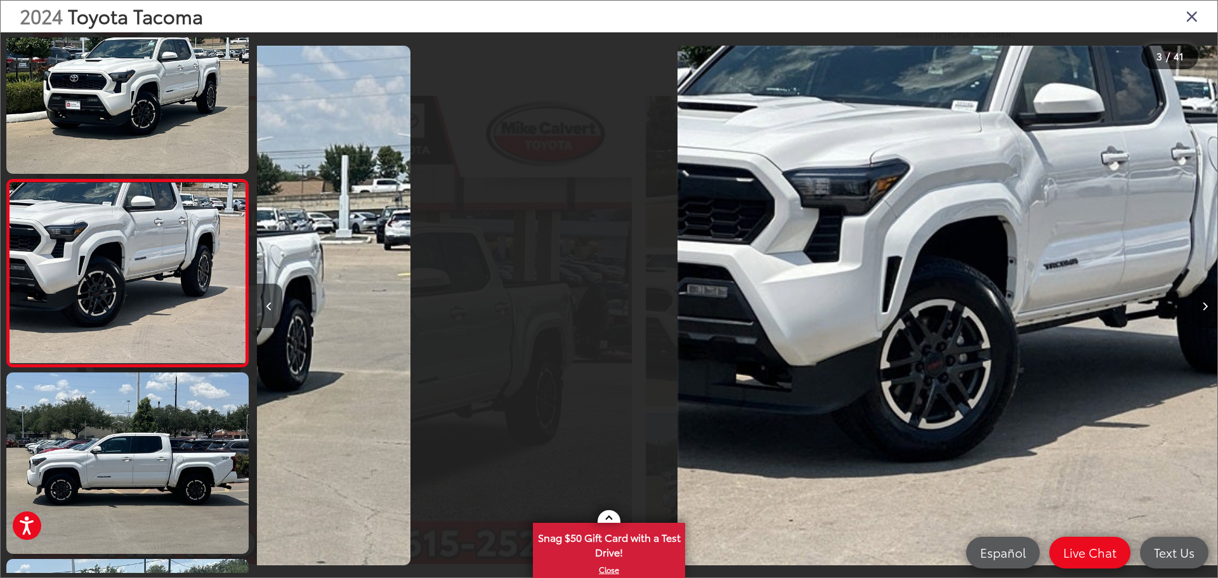
scroll to position [237, 0]
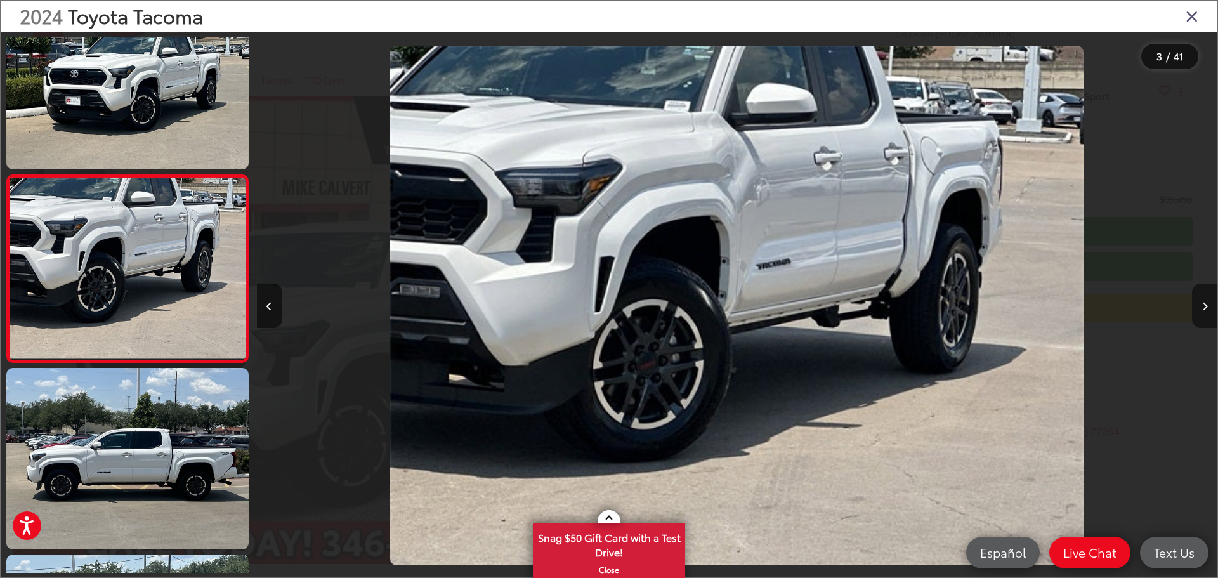
click at [1203, 303] on icon "Next image" at bounding box center [1206, 306] width 6 height 9
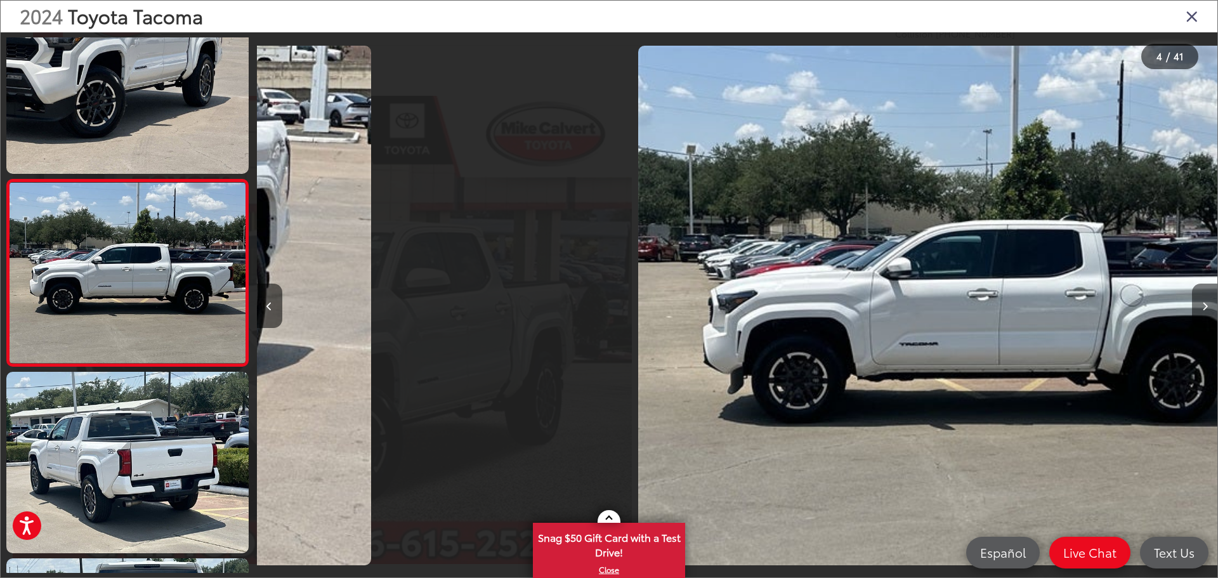
scroll to position [424, 0]
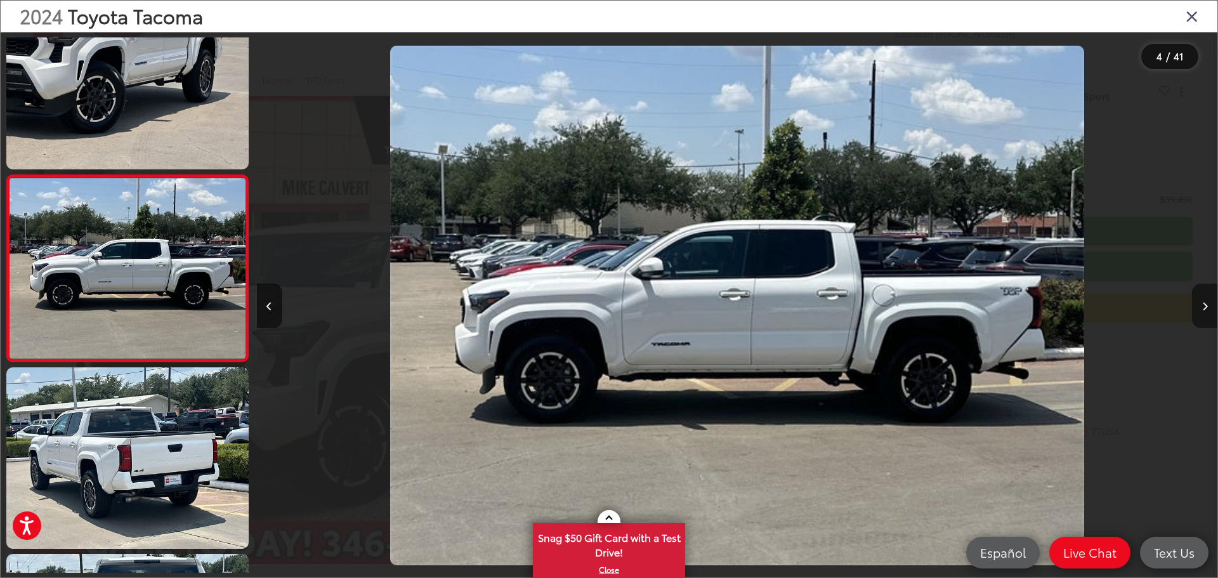
click at [1203, 303] on icon "Next image" at bounding box center [1206, 306] width 6 height 9
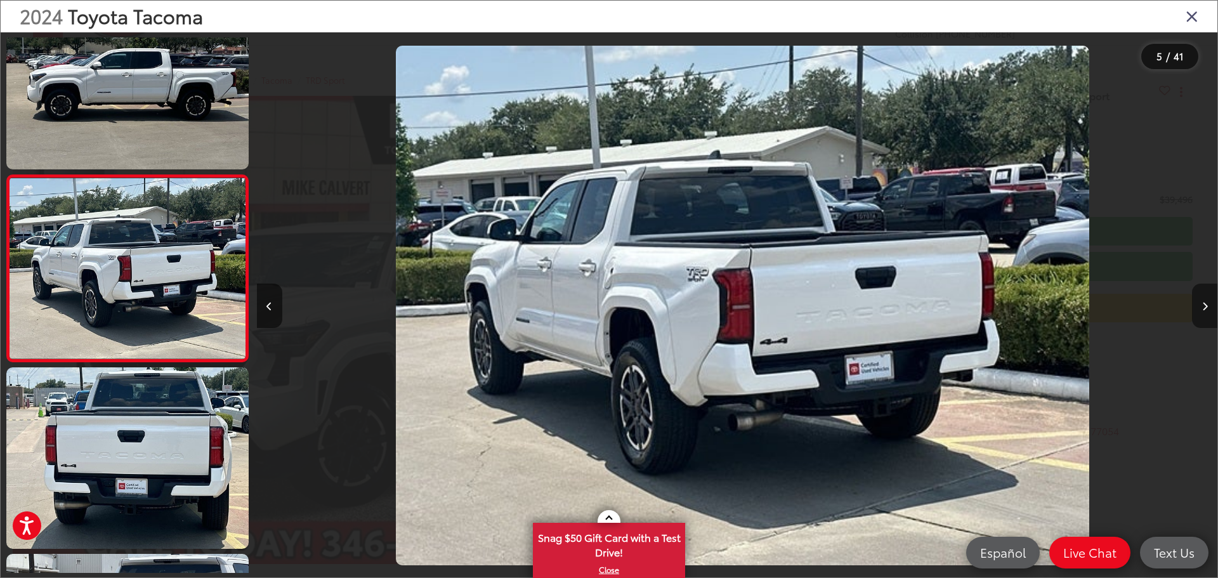
scroll to position [0, 3844]
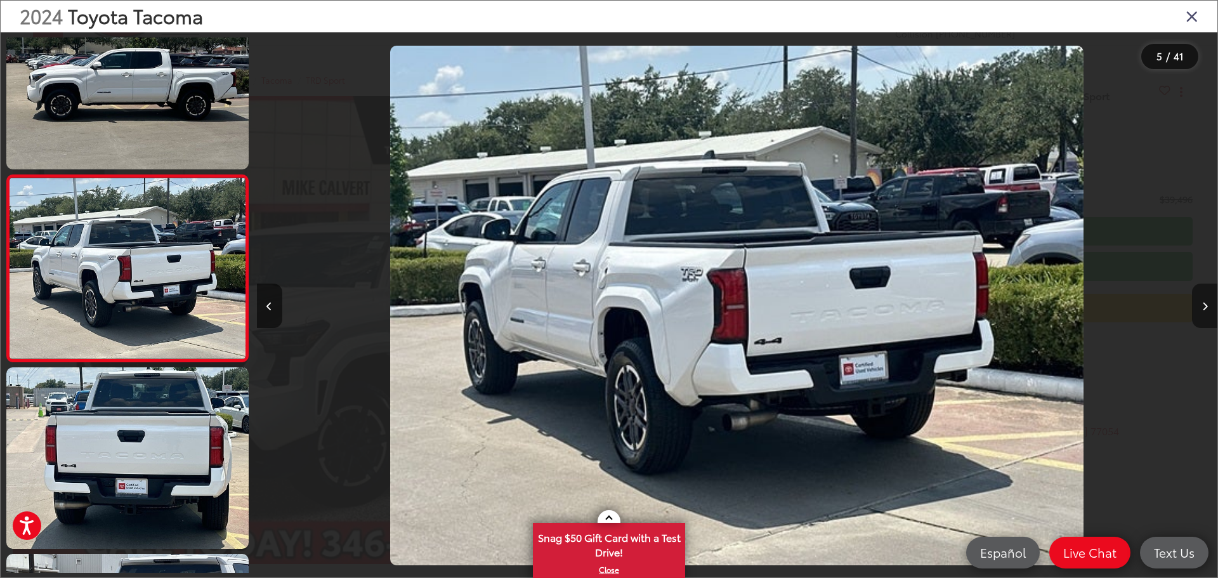
click at [1203, 303] on icon "Next image" at bounding box center [1206, 306] width 6 height 9
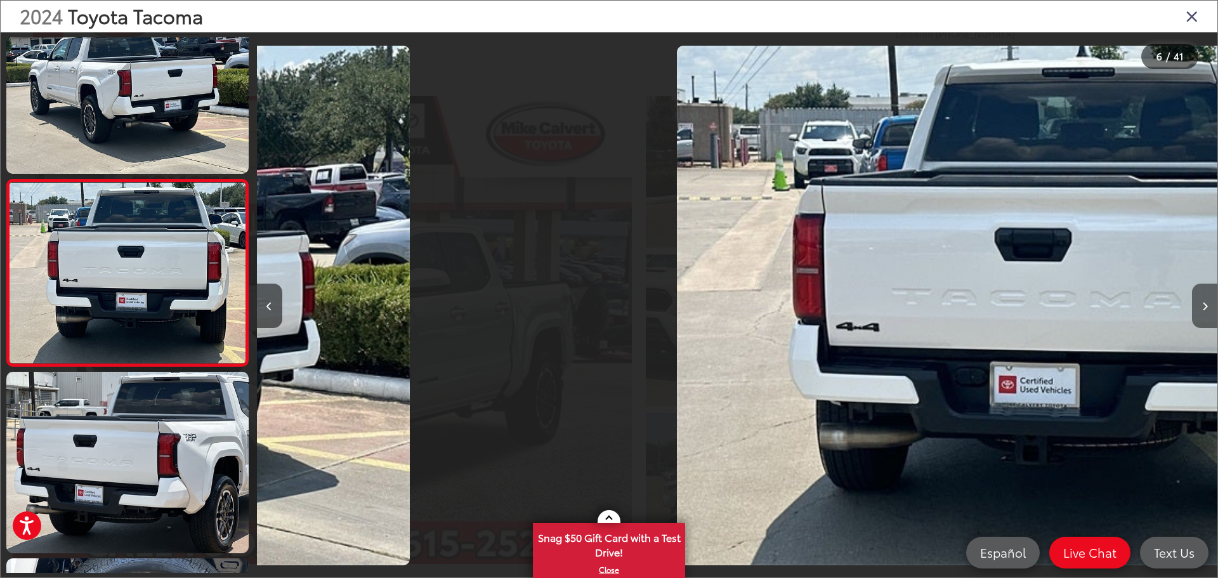
scroll to position [797, 0]
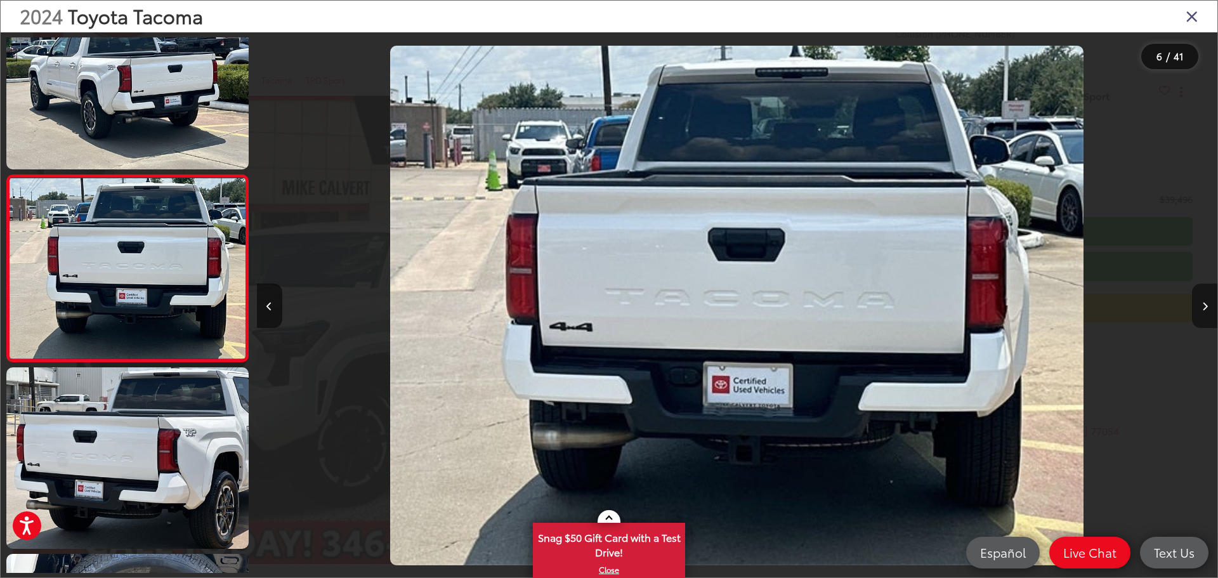
click at [1203, 303] on icon "Next image" at bounding box center [1206, 306] width 6 height 9
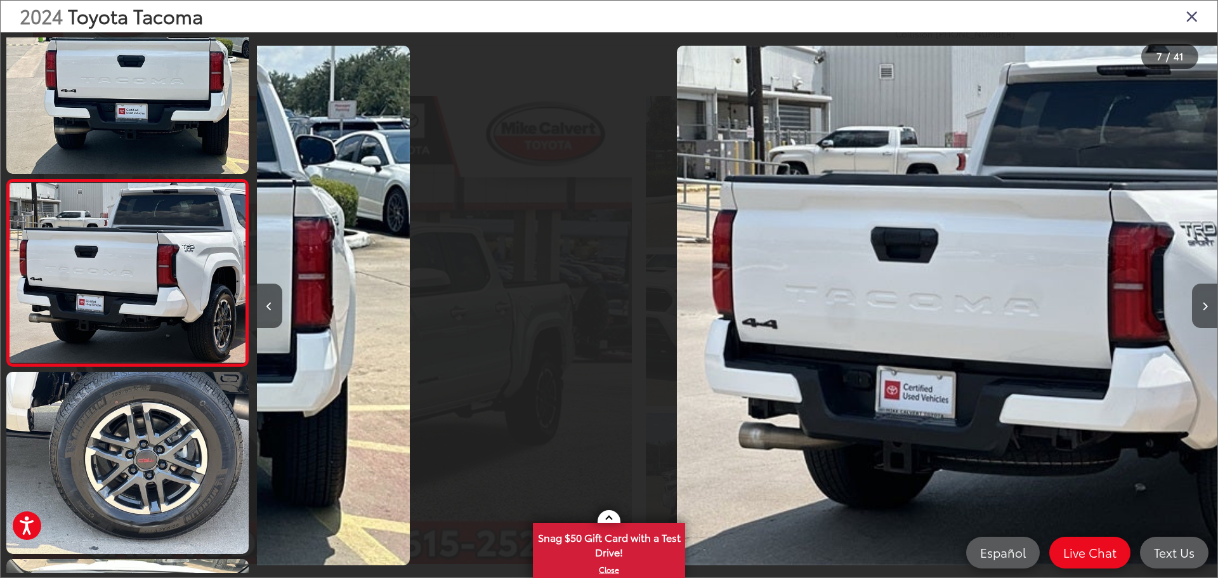
scroll to position [984, 0]
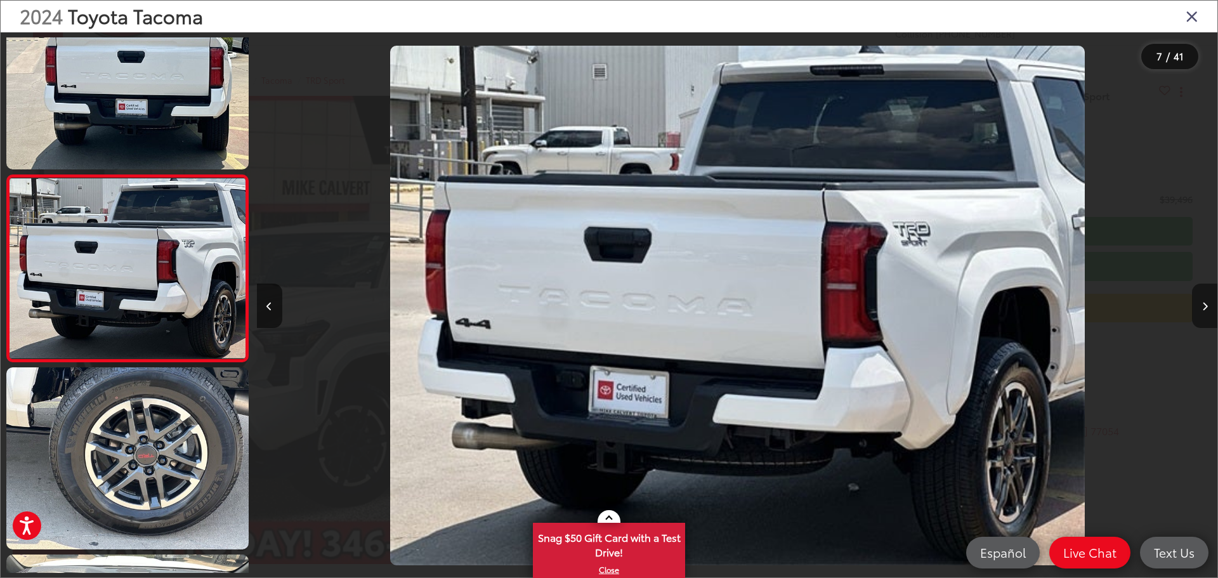
click at [1203, 303] on icon "Next image" at bounding box center [1206, 306] width 6 height 9
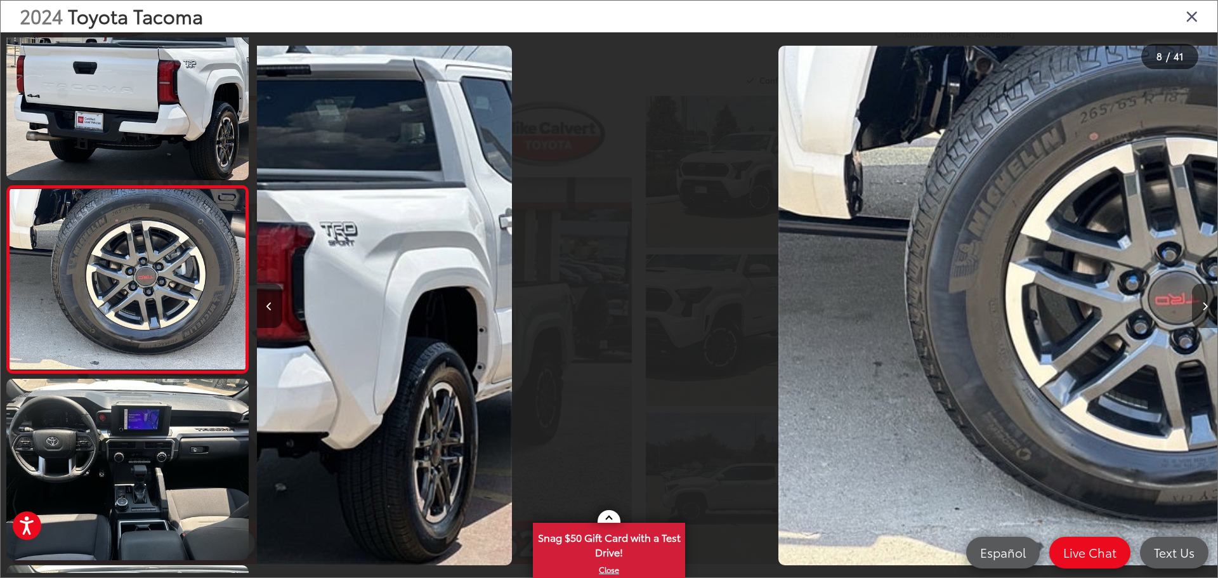
scroll to position [1170, 0]
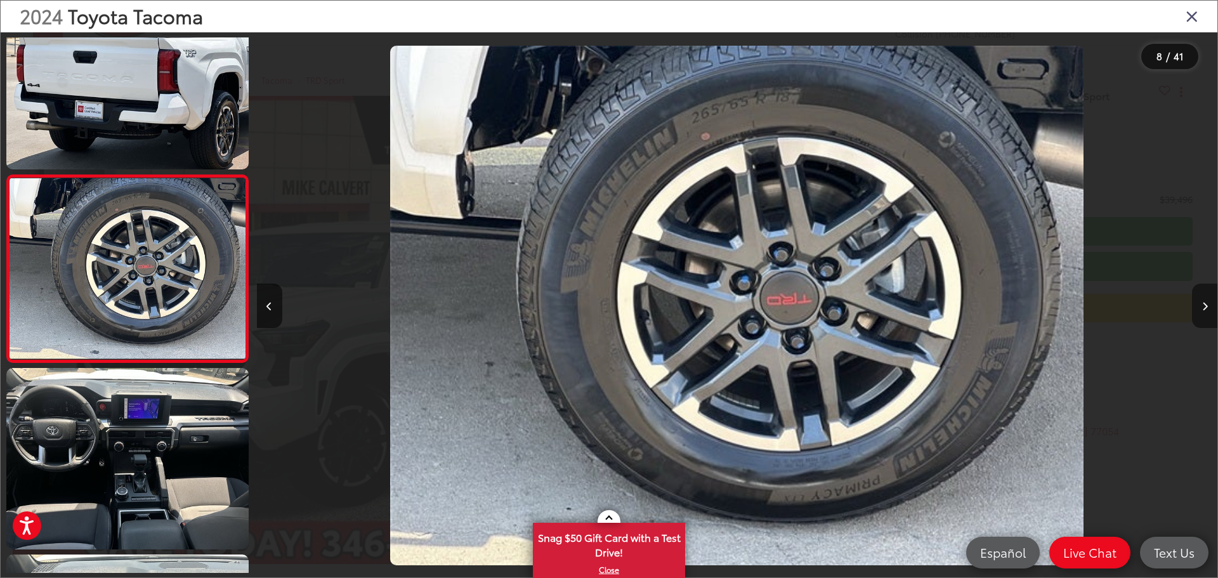
click at [1203, 303] on icon "Next image" at bounding box center [1206, 306] width 6 height 9
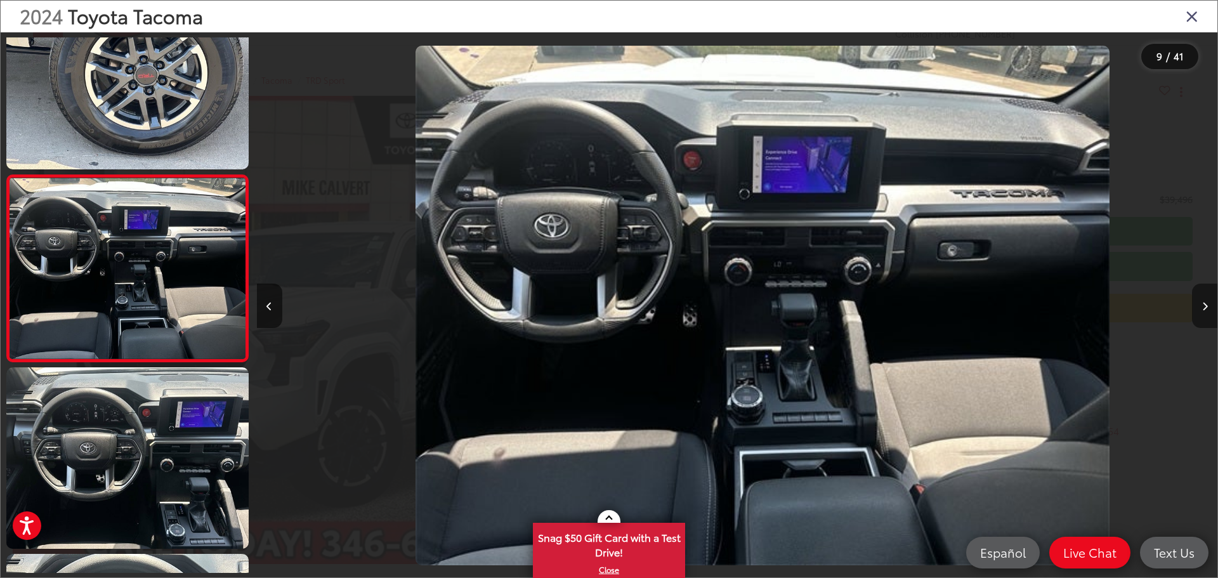
scroll to position [0, 0]
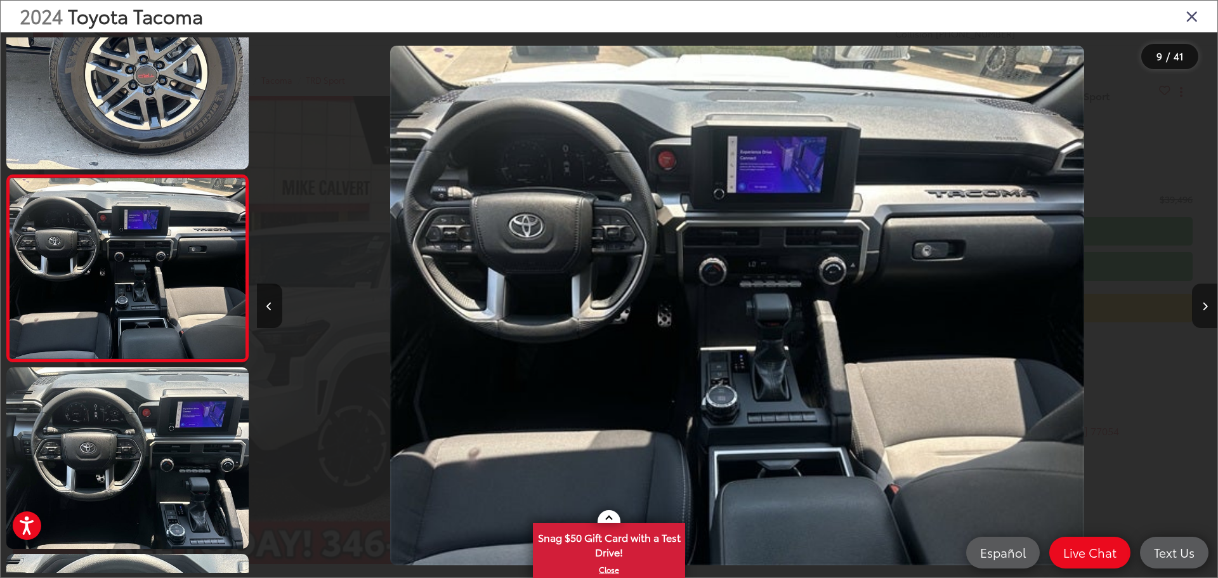
click at [1203, 303] on icon "Next image" at bounding box center [1206, 306] width 6 height 9
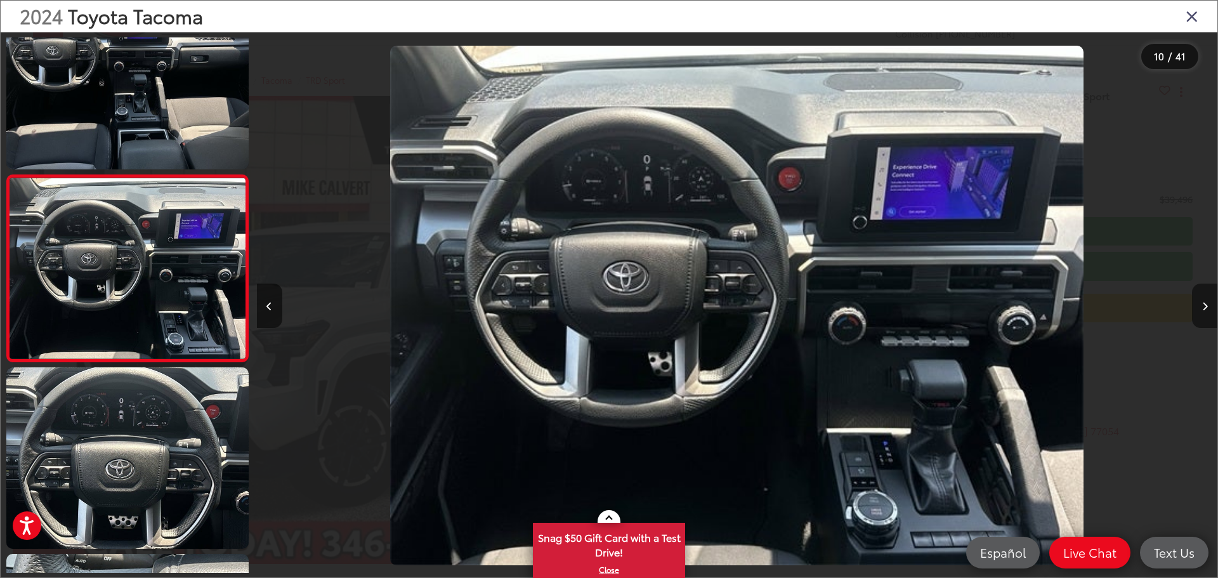
click at [1203, 303] on icon "Next image" at bounding box center [1206, 306] width 6 height 9
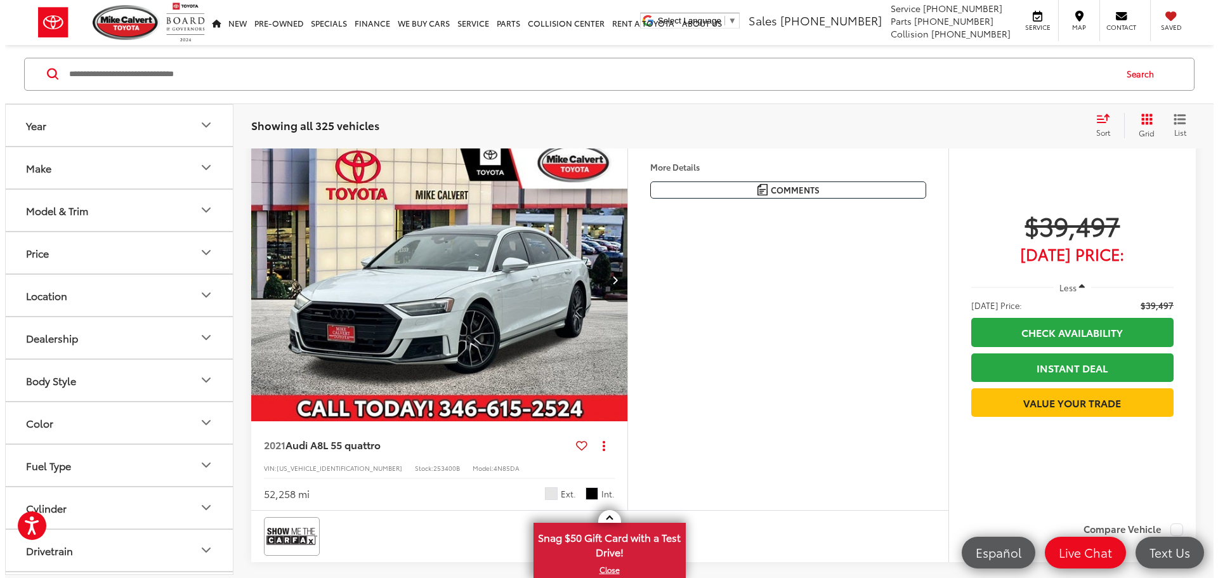
scroll to position [4252, 0]
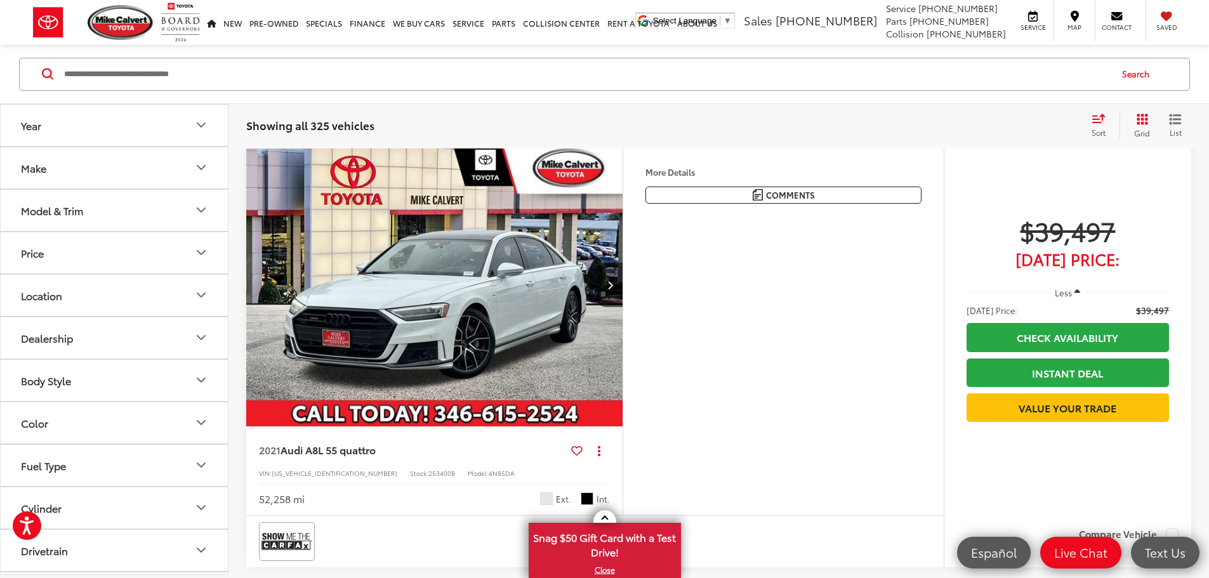
click at [0, 0] on button "More..." at bounding box center [0, 0] width 0 height 0
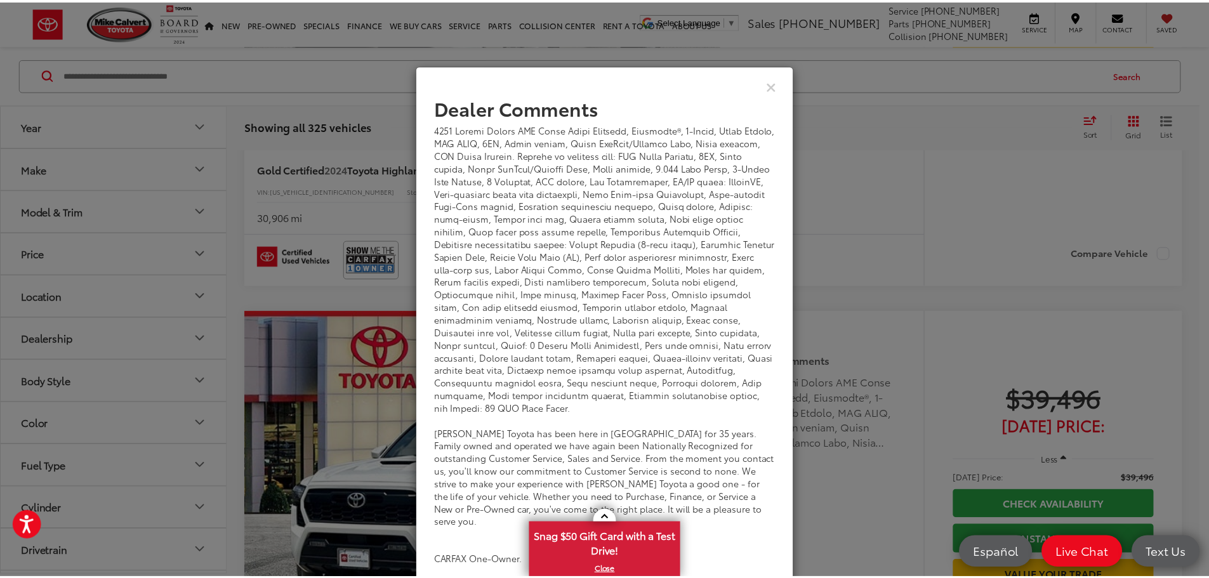
scroll to position [4, 0]
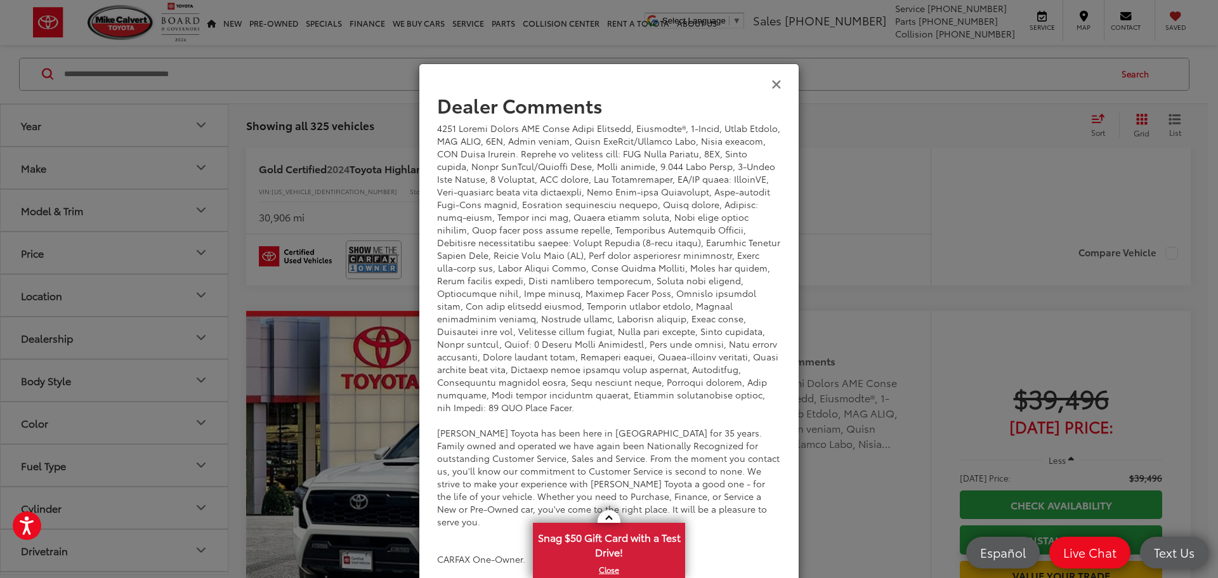
click at [775, 82] on icon "Close" at bounding box center [777, 83] width 10 height 13
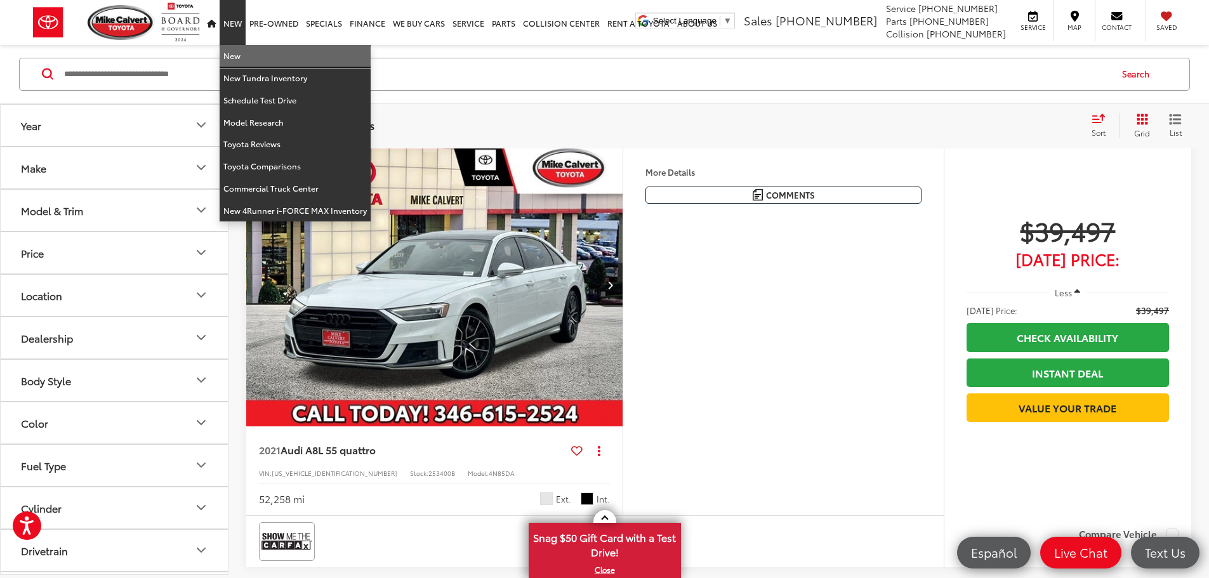
click at [227, 51] on link "New" at bounding box center [295, 56] width 151 height 22
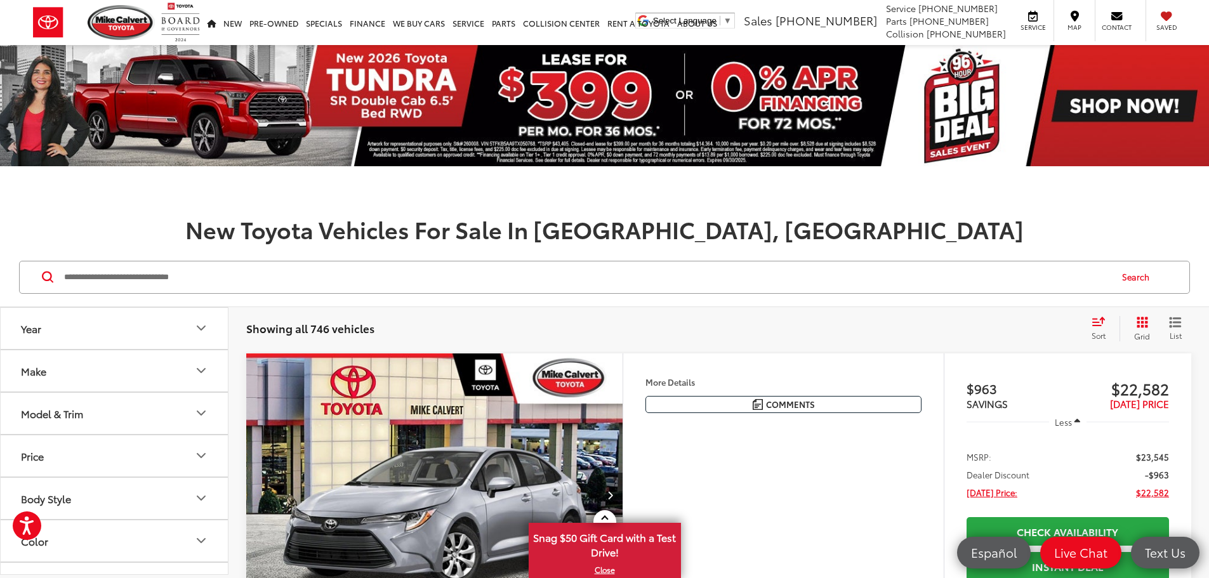
click at [200, 415] on icon "Model & Trim" at bounding box center [201, 412] width 15 height 15
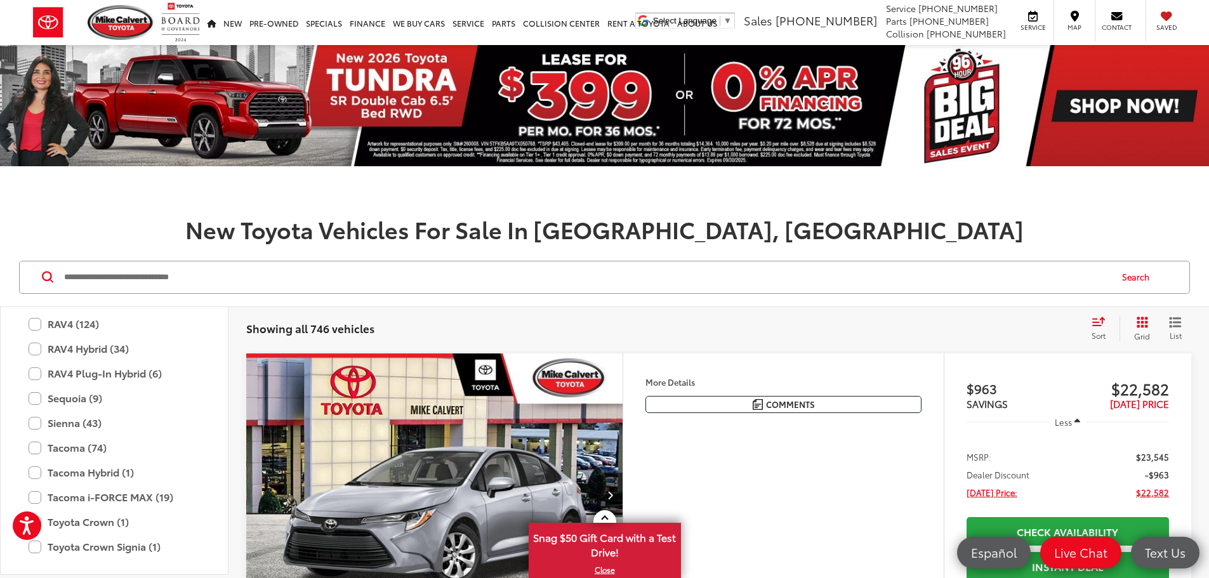
scroll to position [627, 0]
click at [97, 451] on label "Tacoma (74)" at bounding box center [114, 447] width 171 height 22
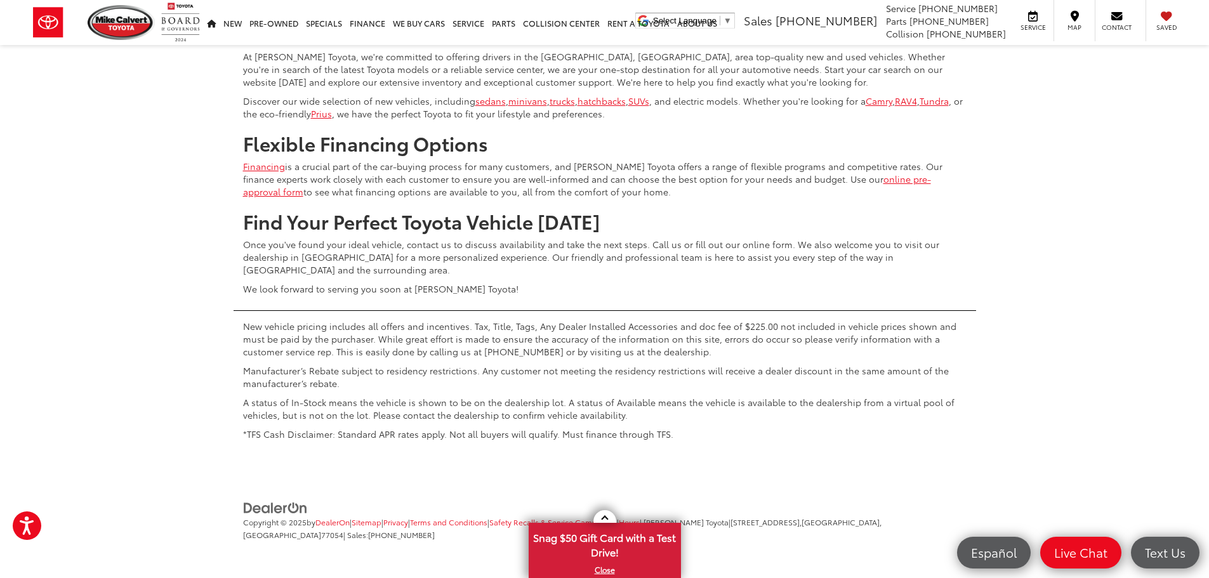
scroll to position [6282, 0]
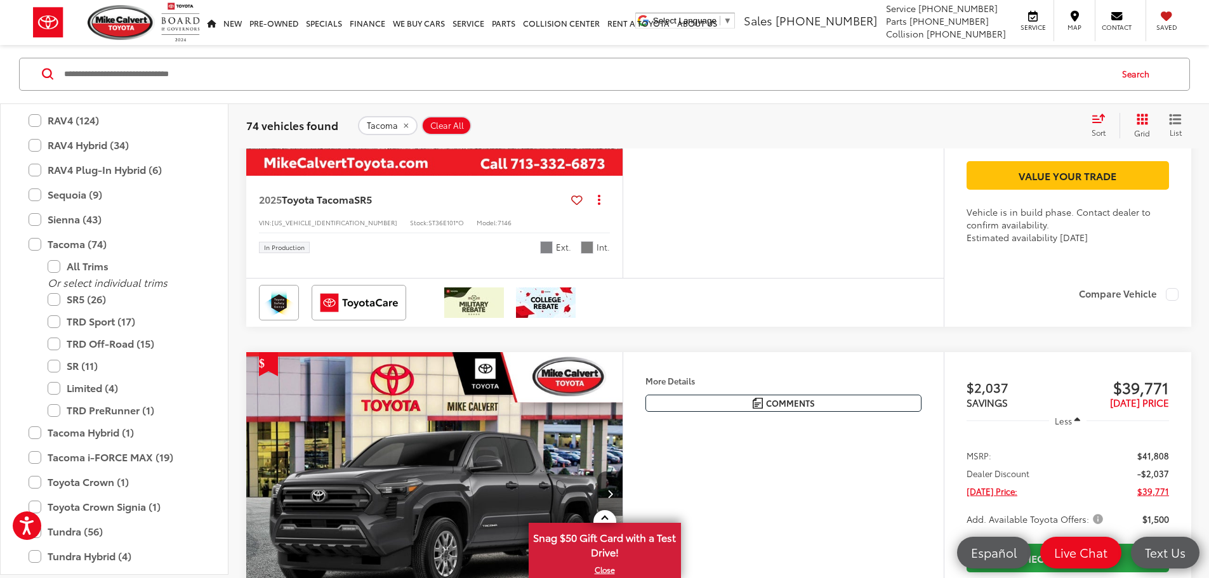
scroll to position [5407, 0]
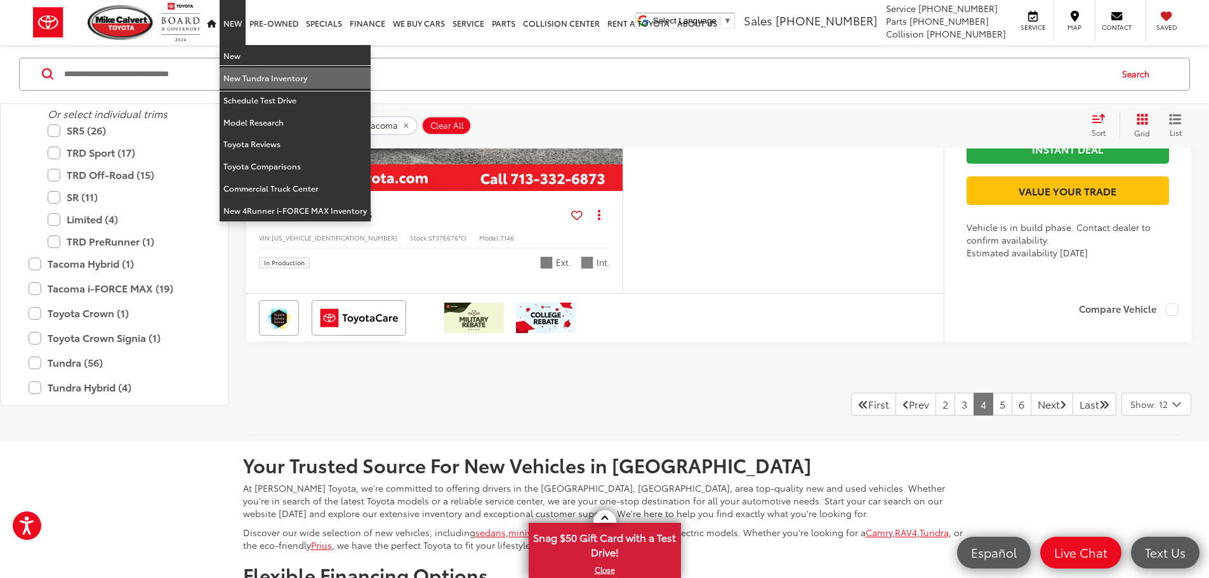
click at [236, 77] on link "New Tundra Inventory" at bounding box center [295, 78] width 151 height 22
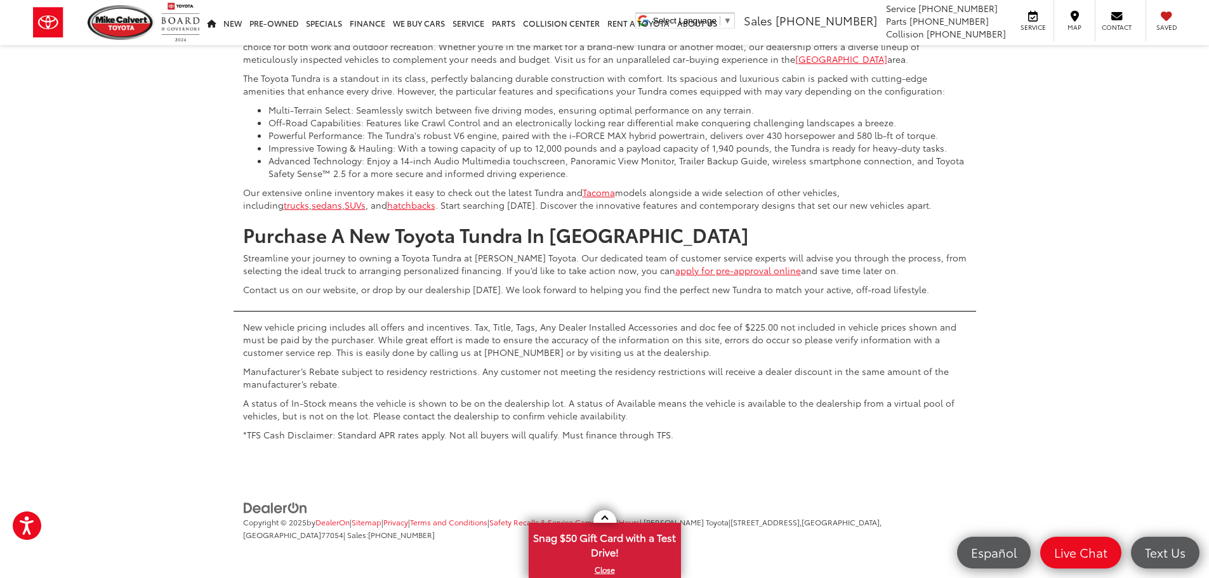
scroll to position [6335, 0]
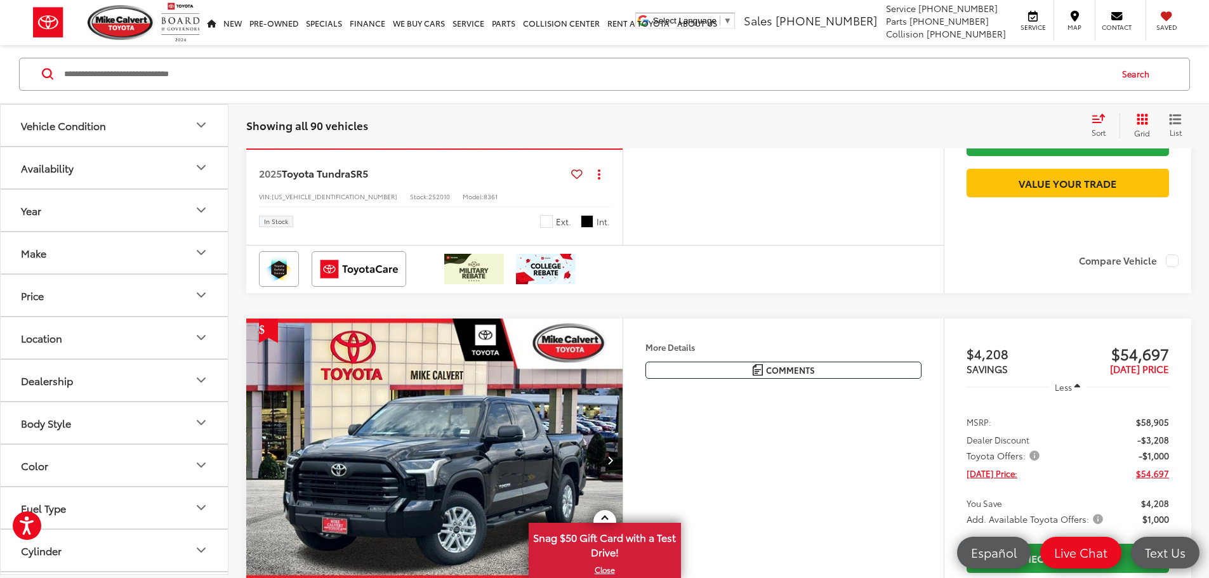
scroll to position [2297, 0]
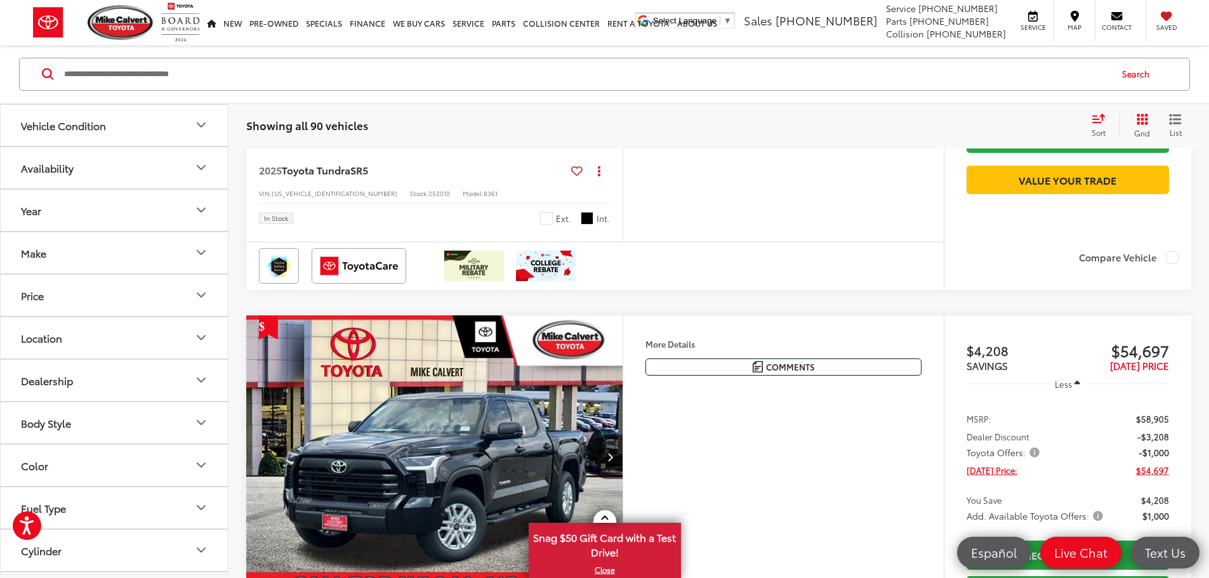
click at [460, 147] on img "2025 Toyota Tundra SR5 0" at bounding box center [435, 6] width 378 height 284
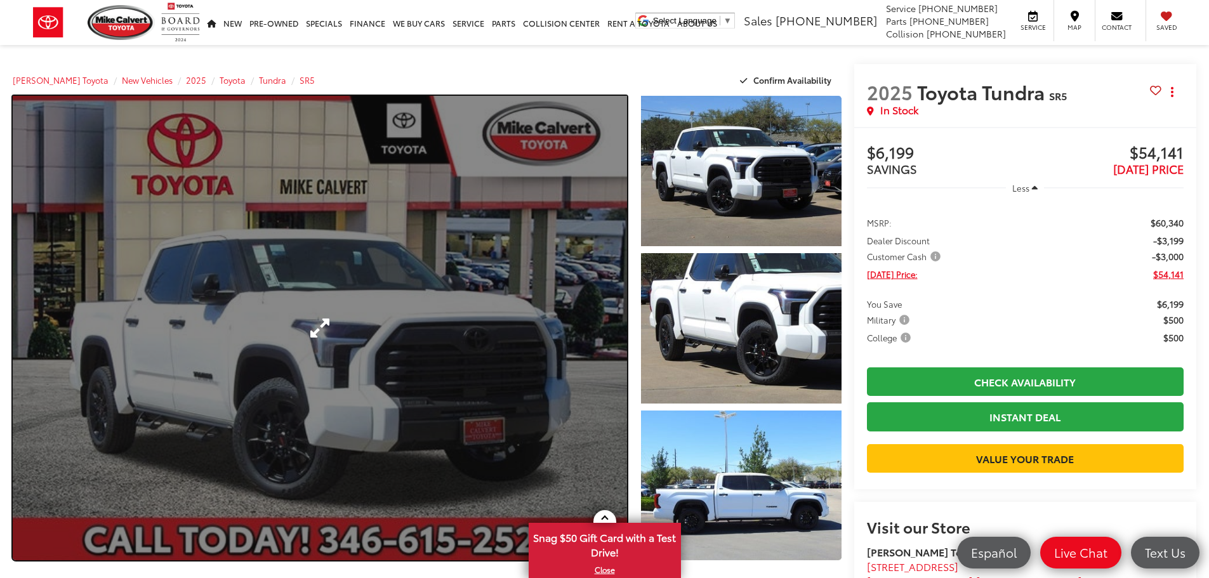
click at [351, 348] on link "Expand Photo 0" at bounding box center [320, 328] width 614 height 465
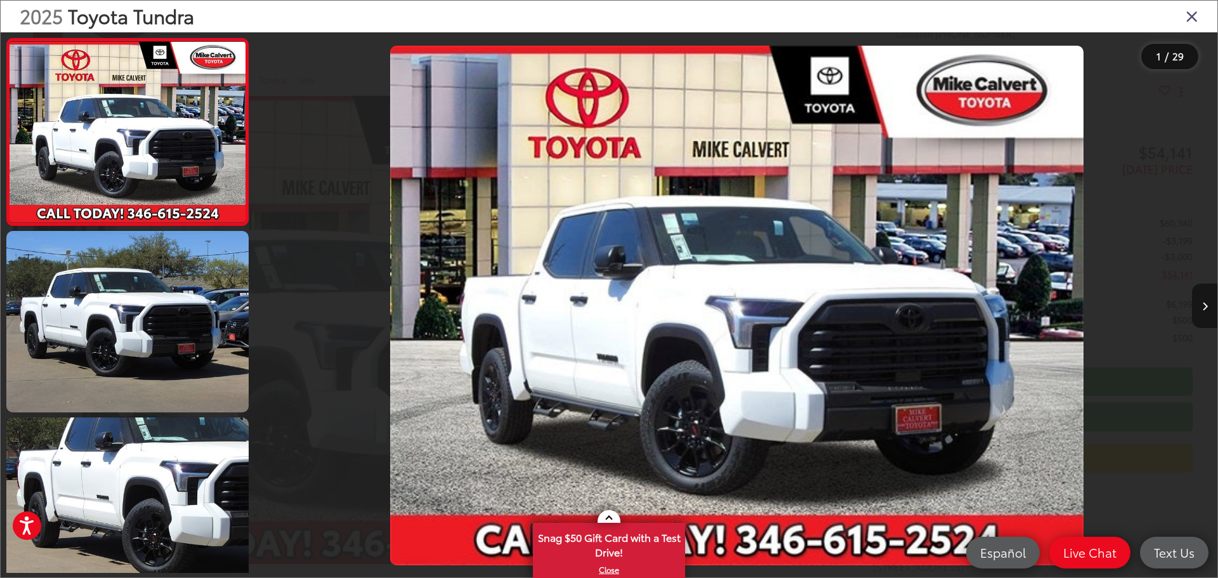
click at [1201, 304] on button "Next image" at bounding box center [1204, 306] width 25 height 44
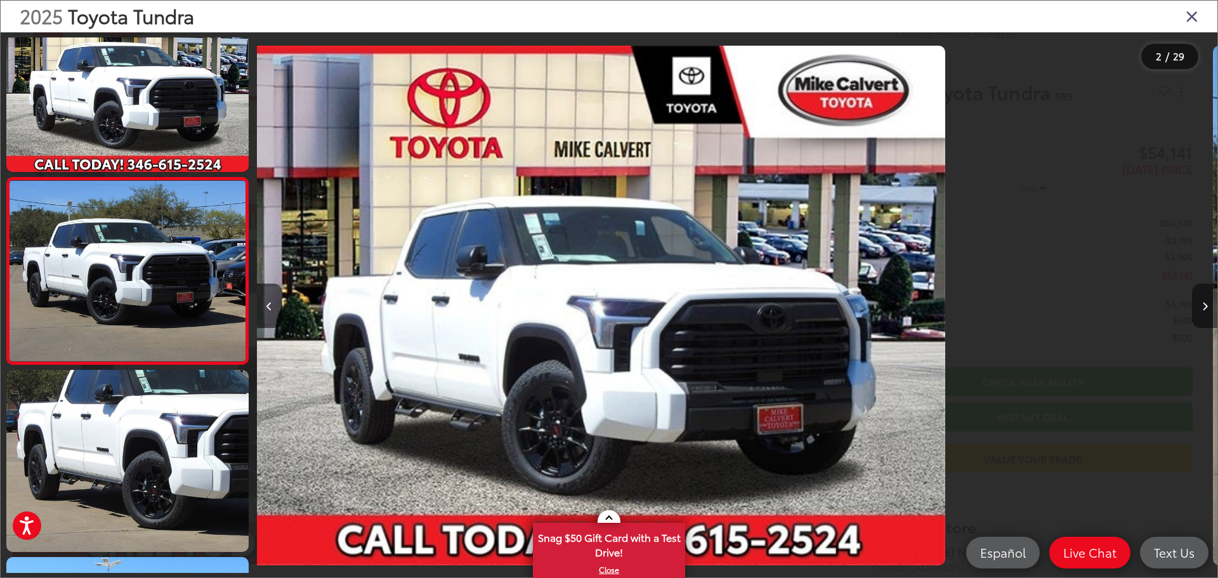
scroll to position [50, 0]
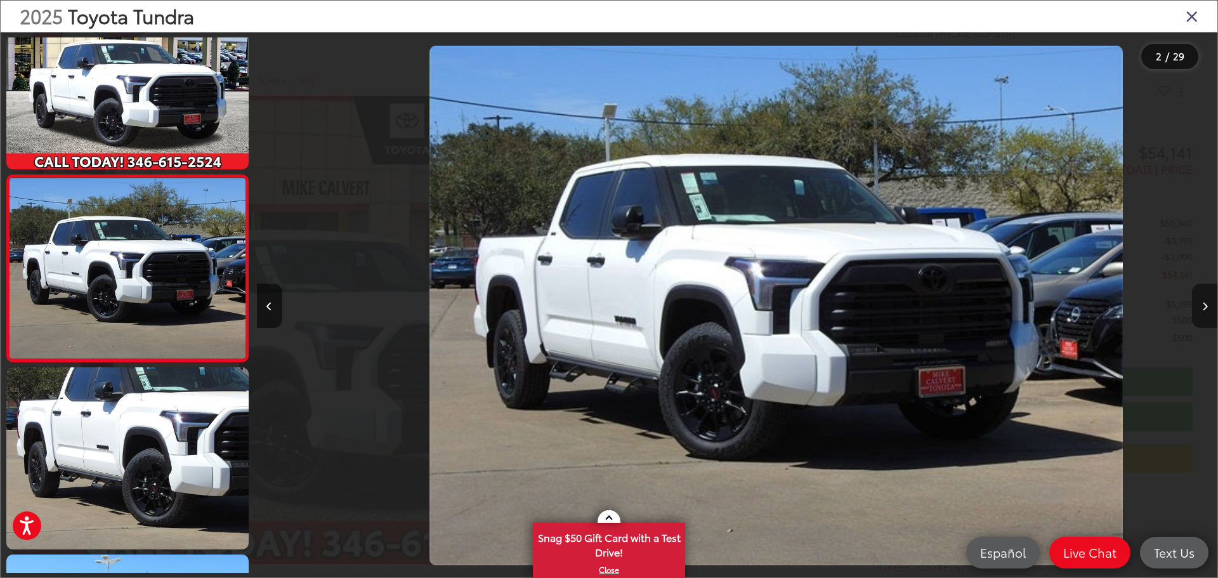
click at [1201, 304] on button "Next image" at bounding box center [1204, 306] width 25 height 44
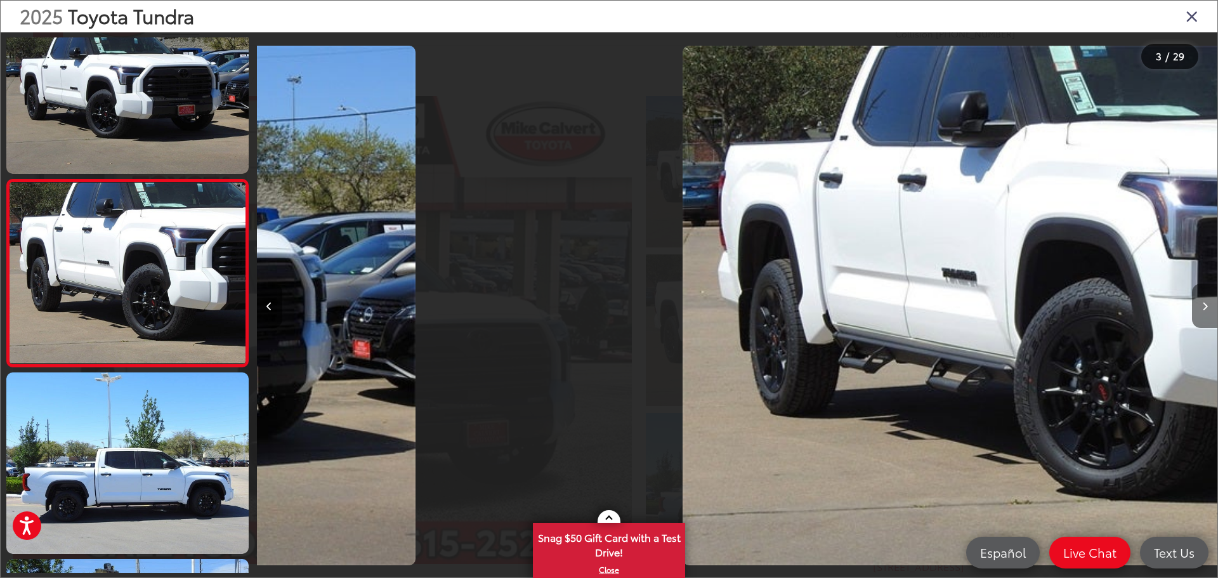
scroll to position [237, 0]
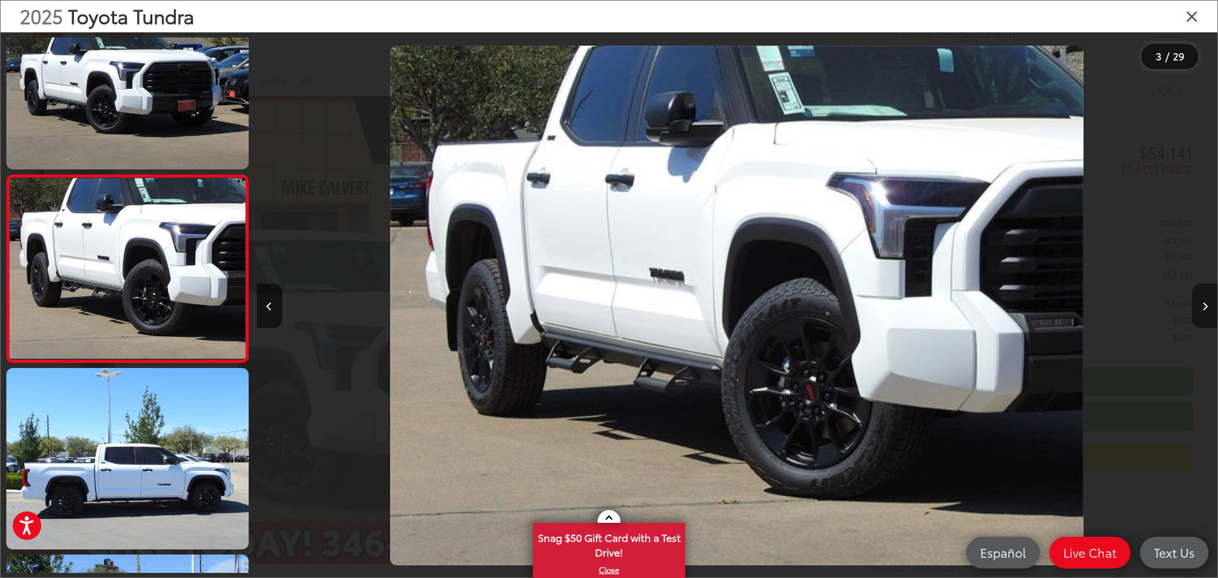
click at [1201, 304] on button "Next image" at bounding box center [1204, 306] width 25 height 44
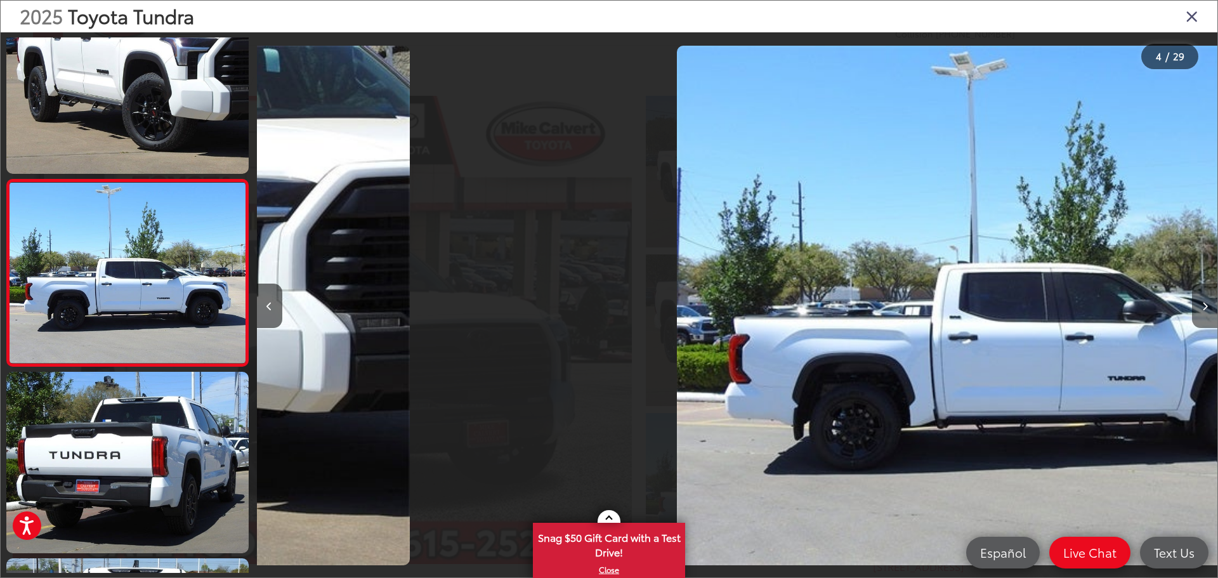
scroll to position [424, 0]
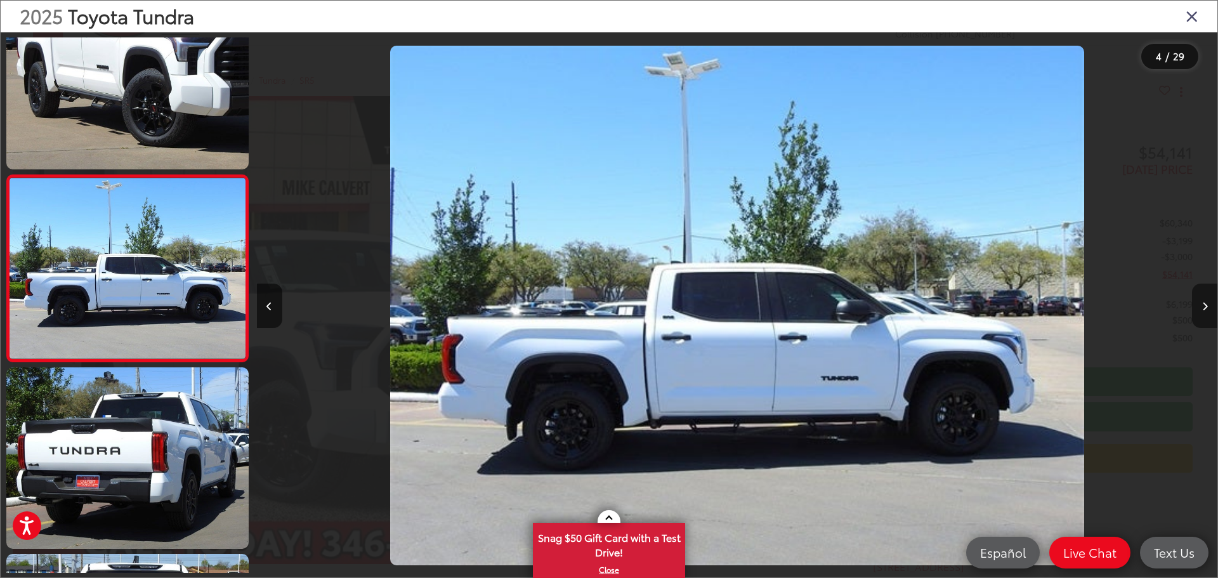
click at [1201, 304] on button "Next image" at bounding box center [1204, 306] width 25 height 44
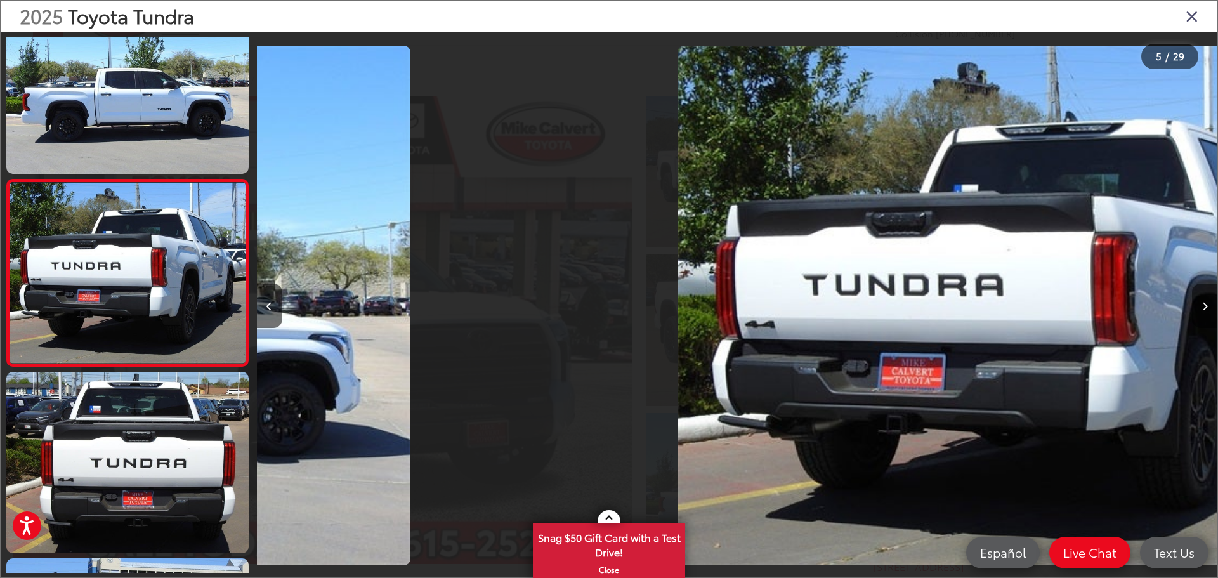
scroll to position [610, 0]
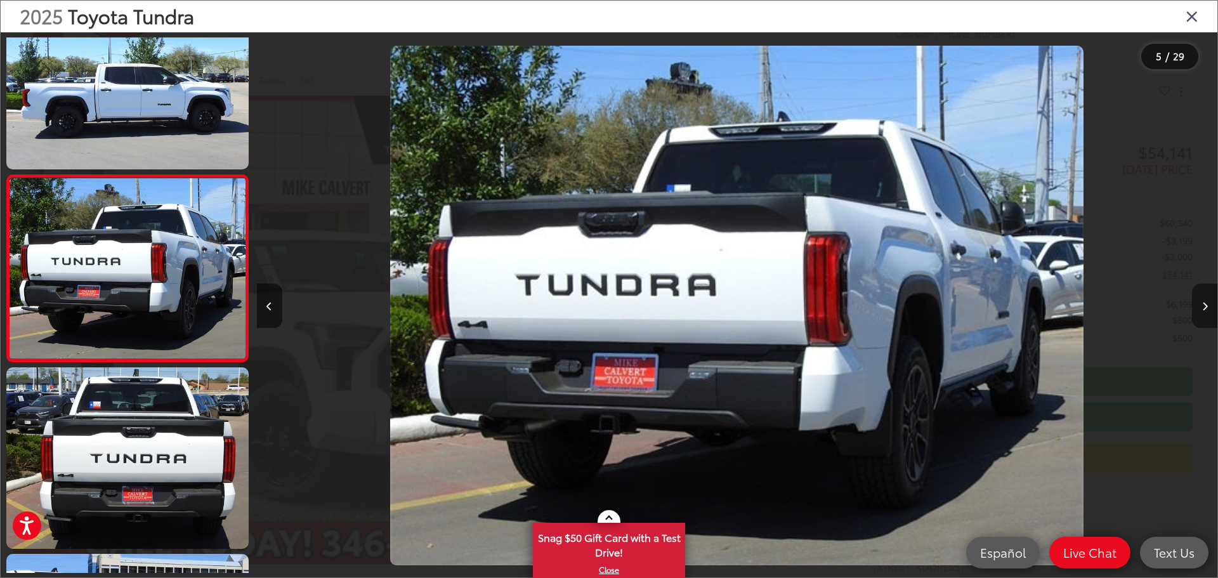
click at [1201, 304] on button "Next image" at bounding box center [1204, 306] width 25 height 44
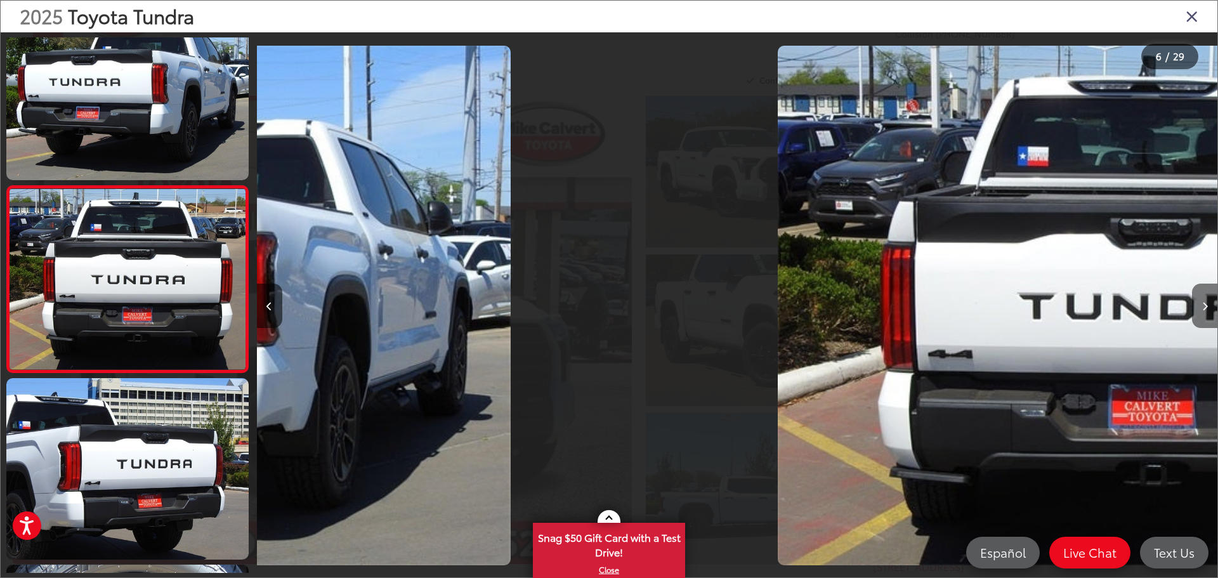
scroll to position [797, 0]
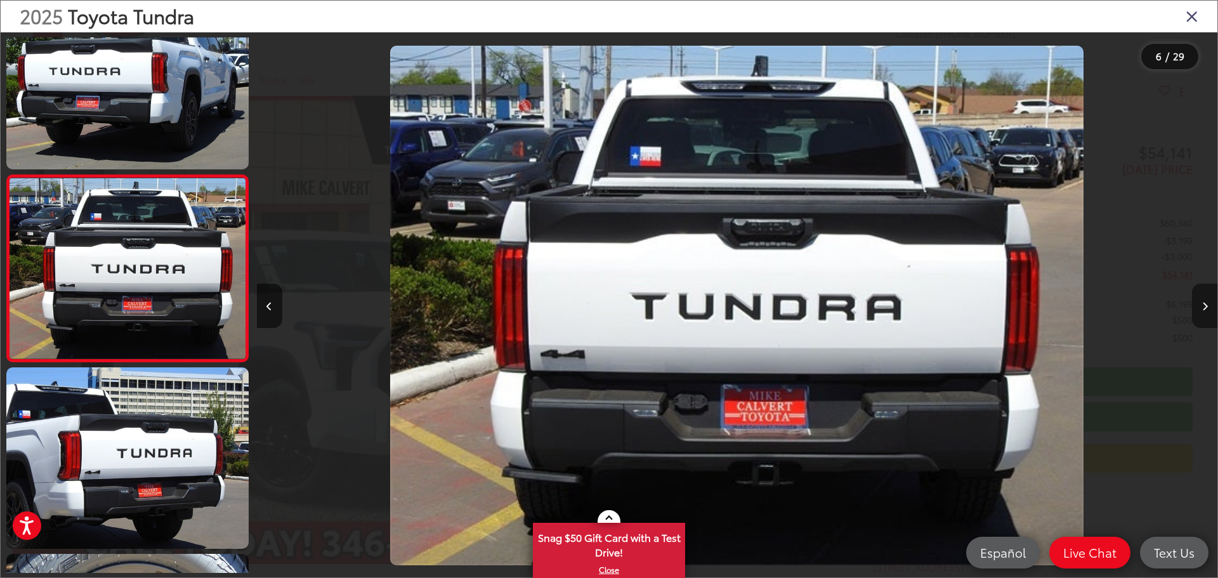
click at [1201, 304] on button "Next image" at bounding box center [1204, 306] width 25 height 44
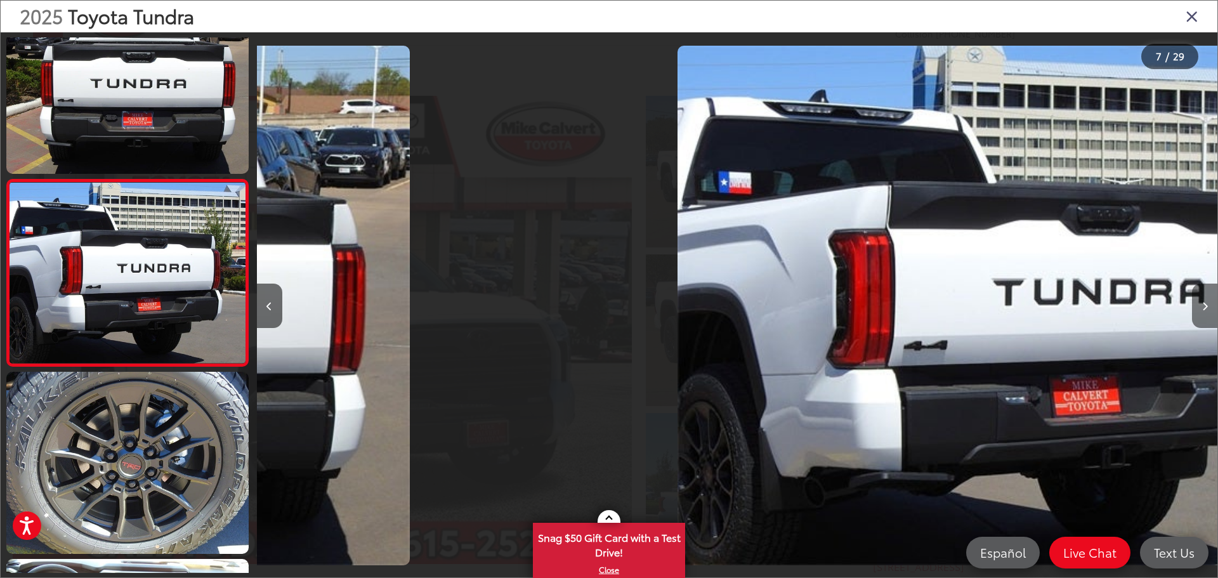
scroll to position [984, 0]
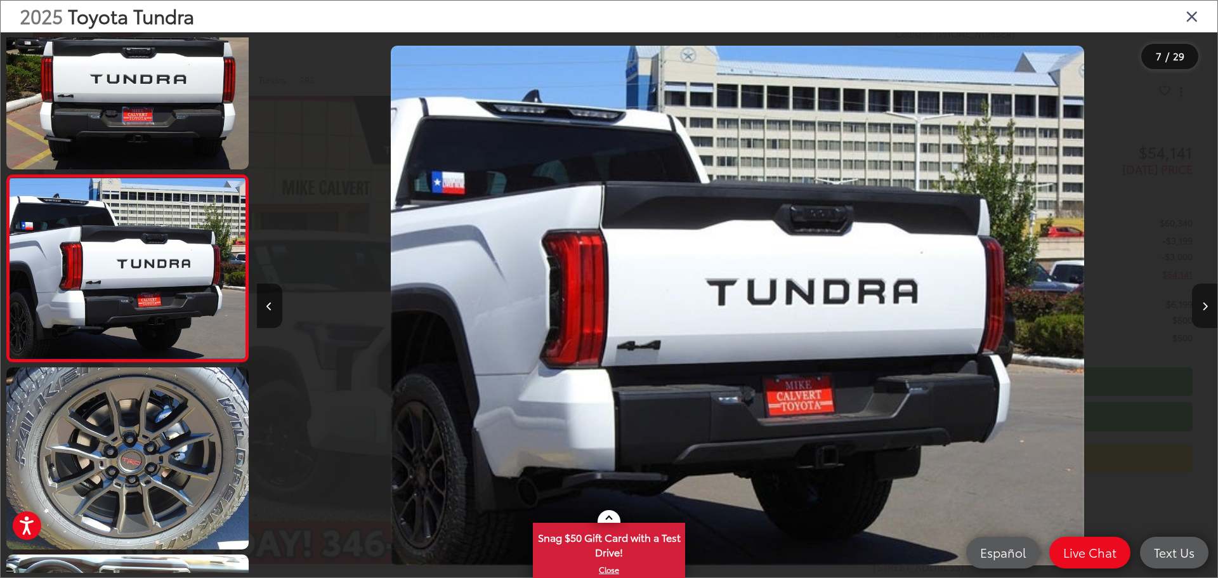
click at [1201, 304] on button "Next image" at bounding box center [1204, 306] width 25 height 44
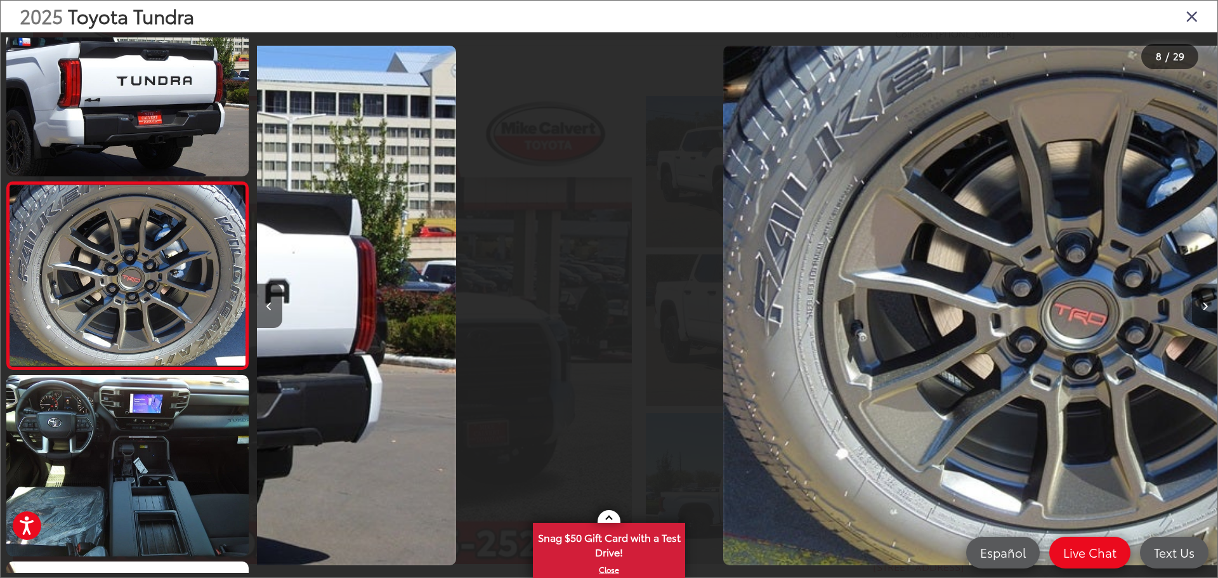
scroll to position [1170, 0]
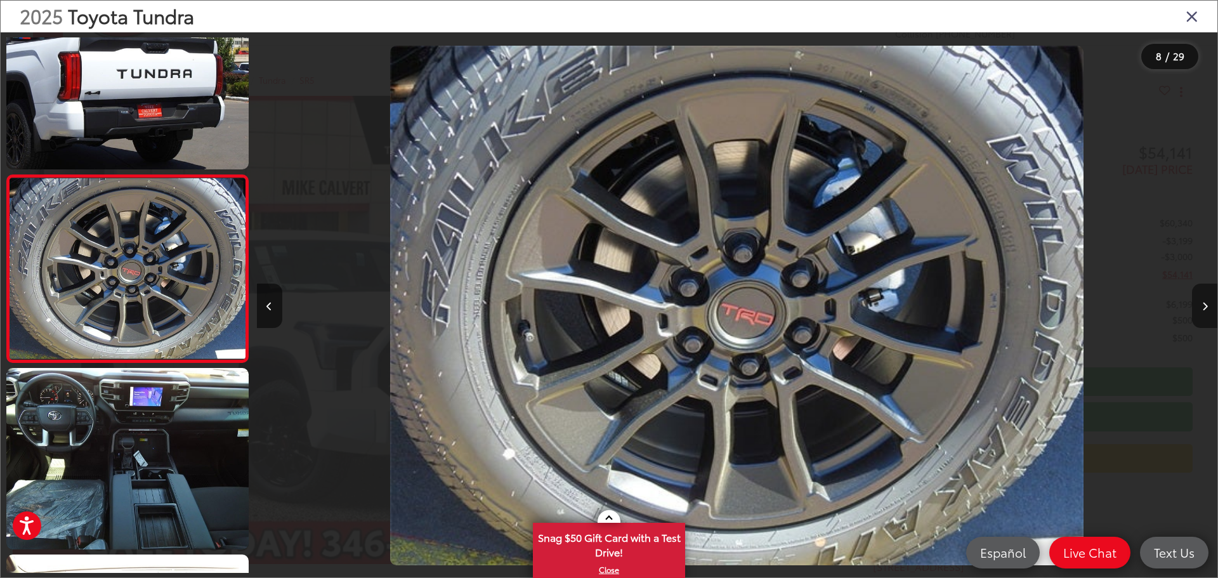
click at [1201, 304] on button "Next image" at bounding box center [1204, 306] width 25 height 44
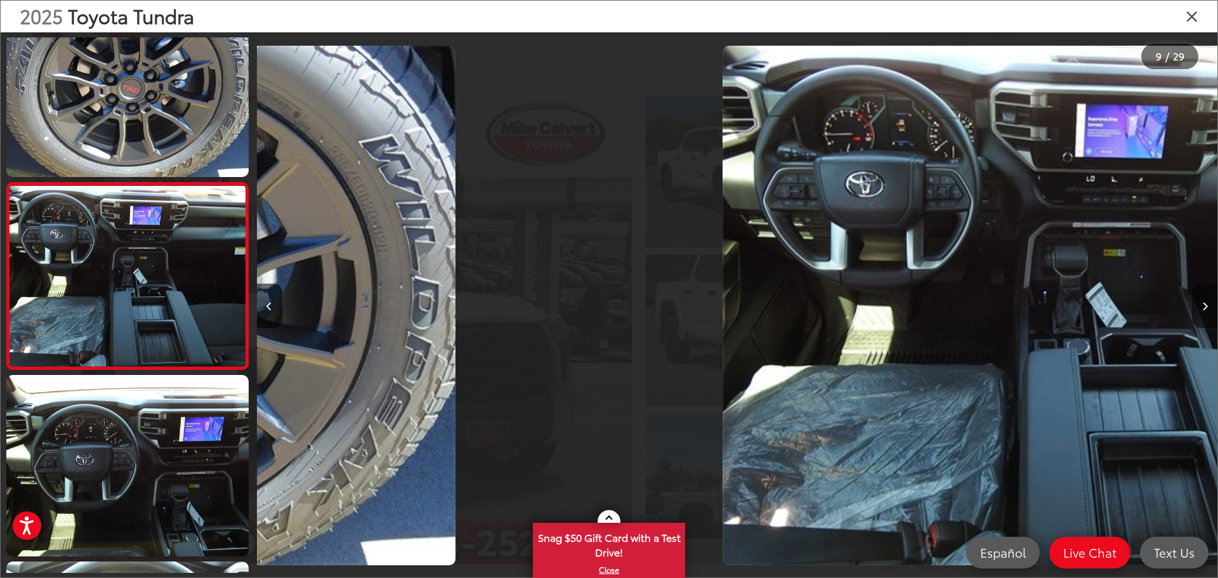
scroll to position [0, 0]
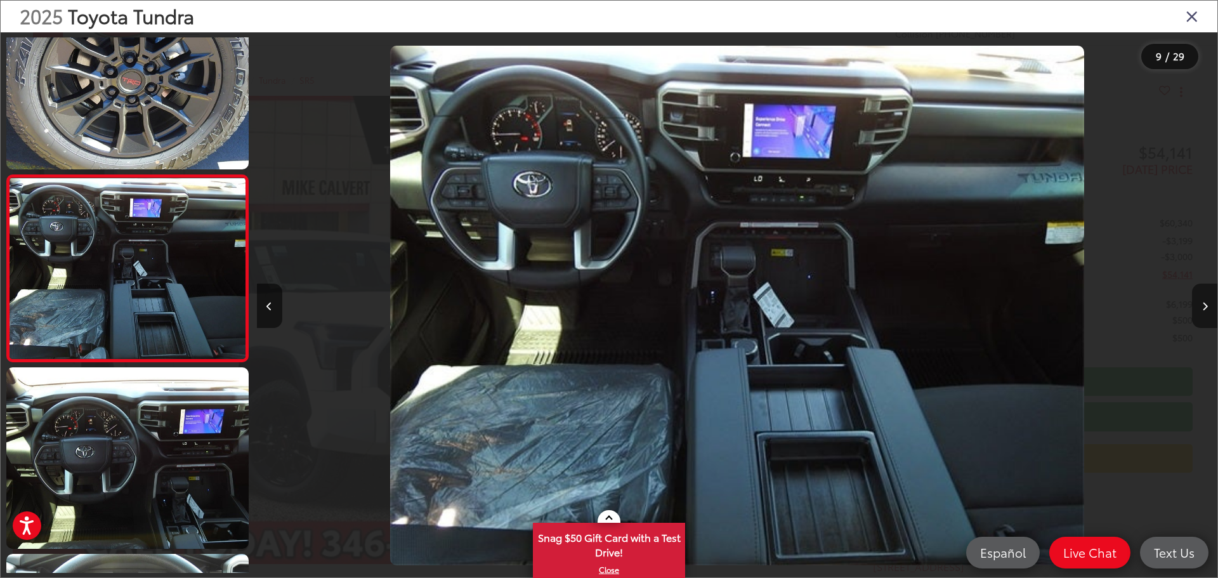
click at [1201, 304] on button "Next image" at bounding box center [1204, 306] width 25 height 44
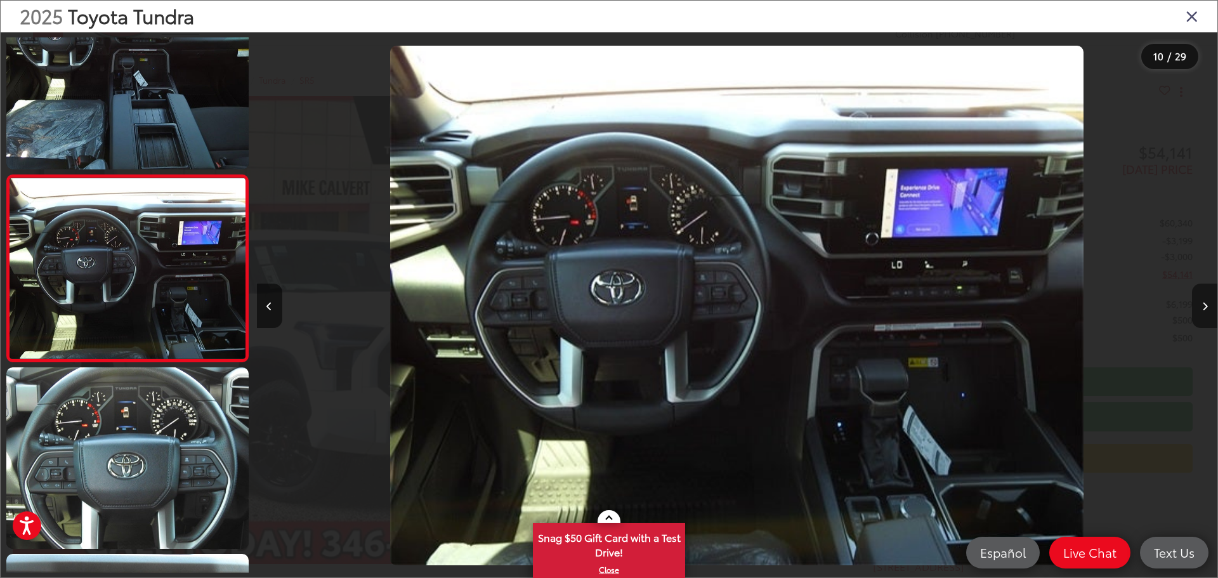
click at [1201, 304] on button "Next image" at bounding box center [1204, 306] width 25 height 44
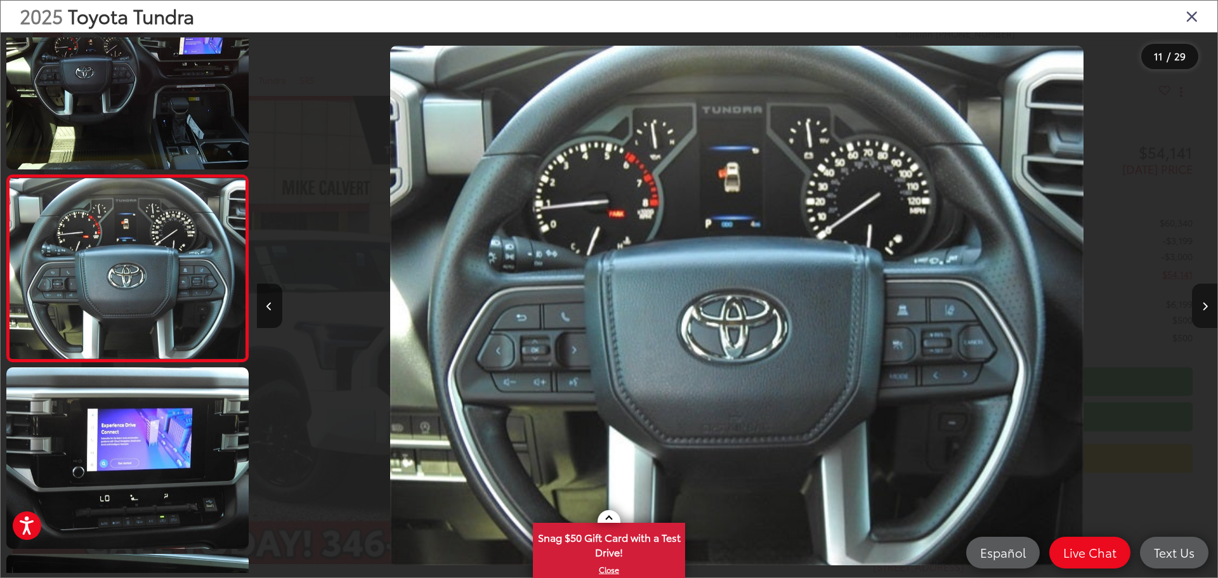
click at [1201, 304] on button "Next image" at bounding box center [1204, 306] width 25 height 44
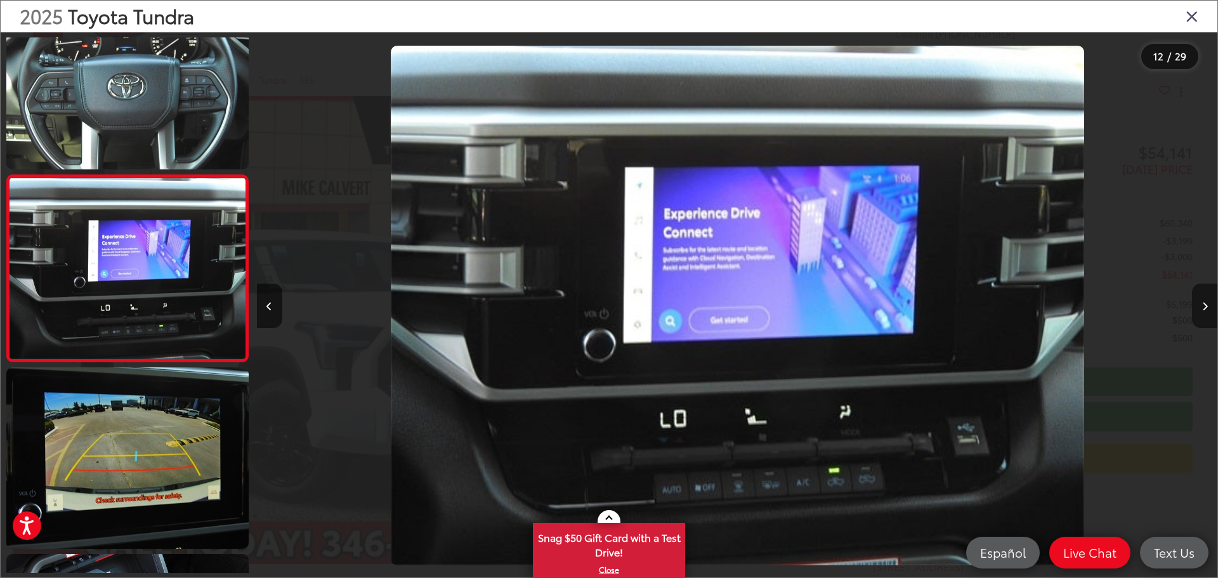
click at [1201, 304] on button "Next image" at bounding box center [1204, 306] width 25 height 44
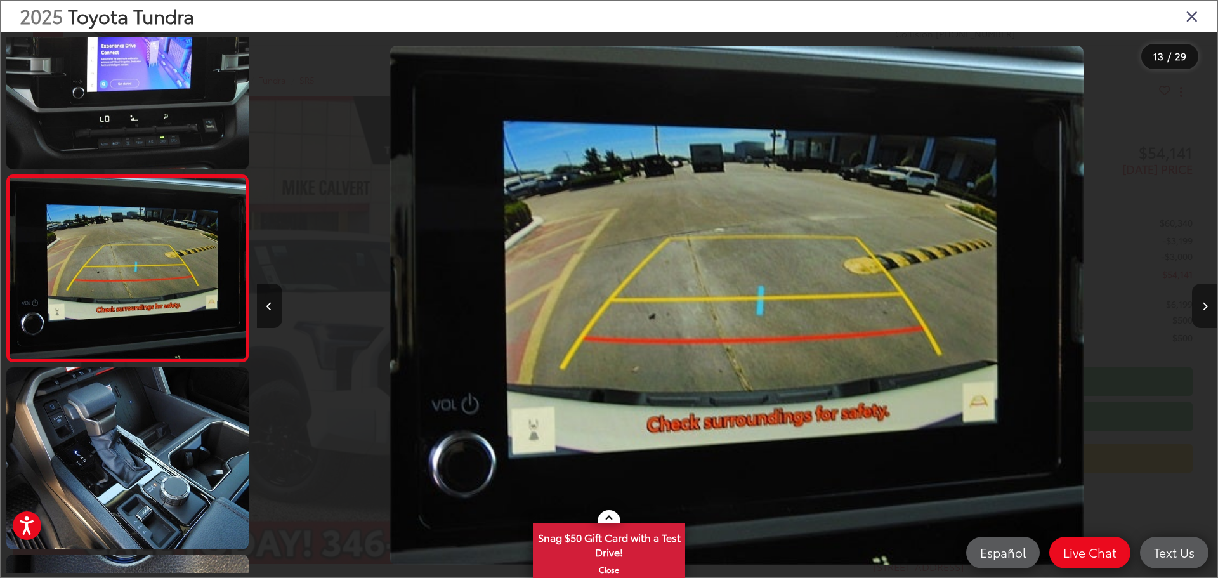
click at [1201, 304] on button "Next image" at bounding box center [1204, 306] width 25 height 44
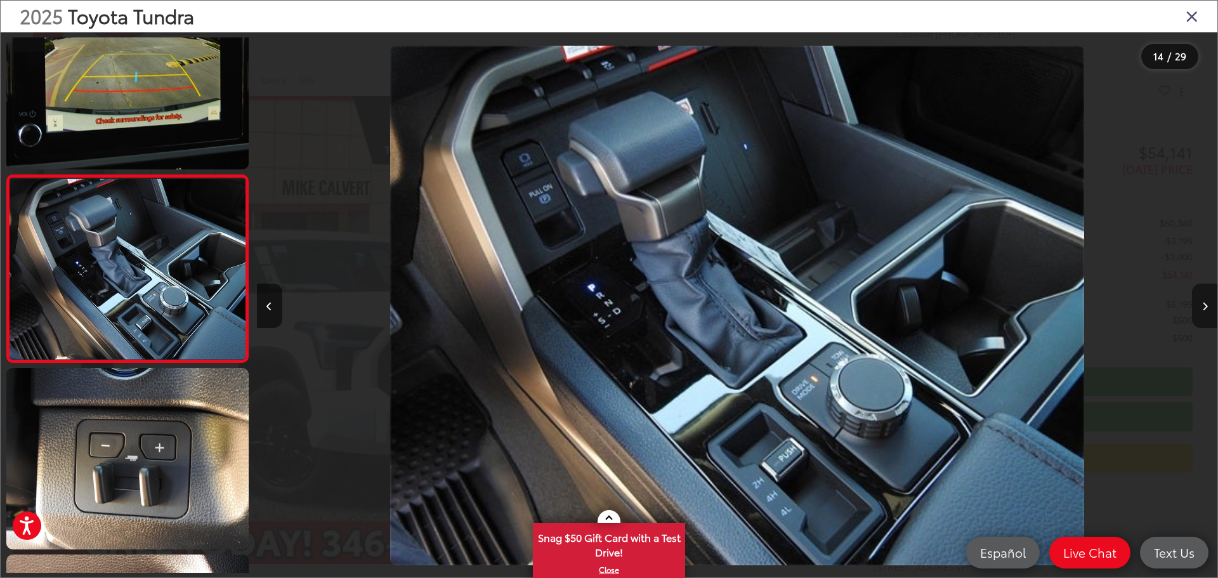
click at [1208, 298] on button "Next image" at bounding box center [1204, 306] width 25 height 44
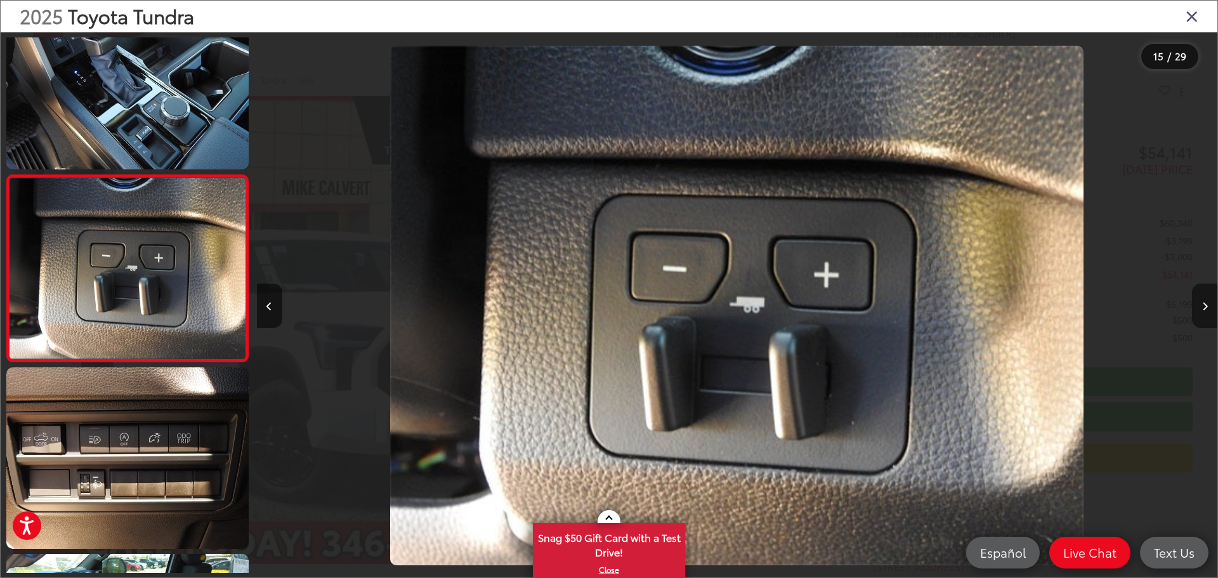
click at [1208, 298] on button "Next image" at bounding box center [1204, 306] width 25 height 44
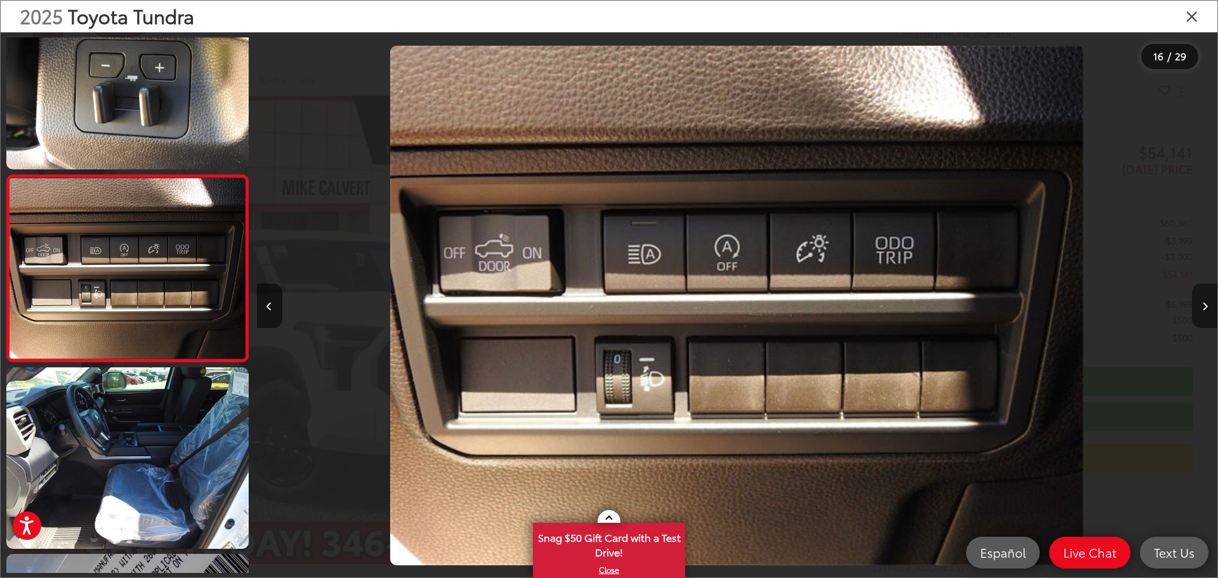
click at [1208, 298] on button "Next image" at bounding box center [1204, 306] width 25 height 44
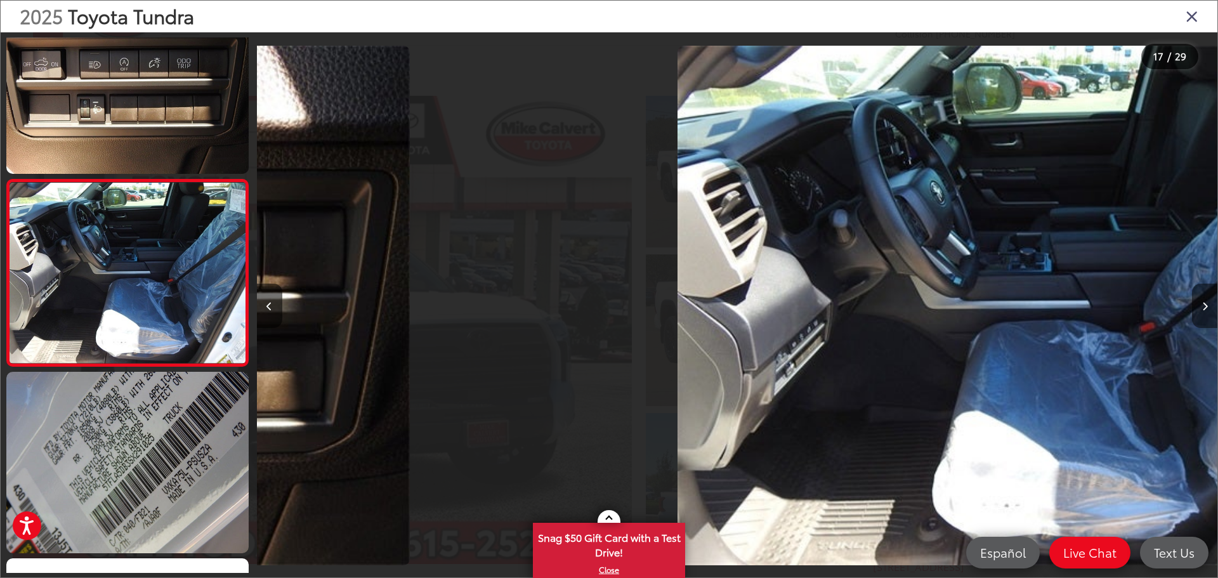
click at [1208, 298] on button "Next image" at bounding box center [1204, 306] width 25 height 44
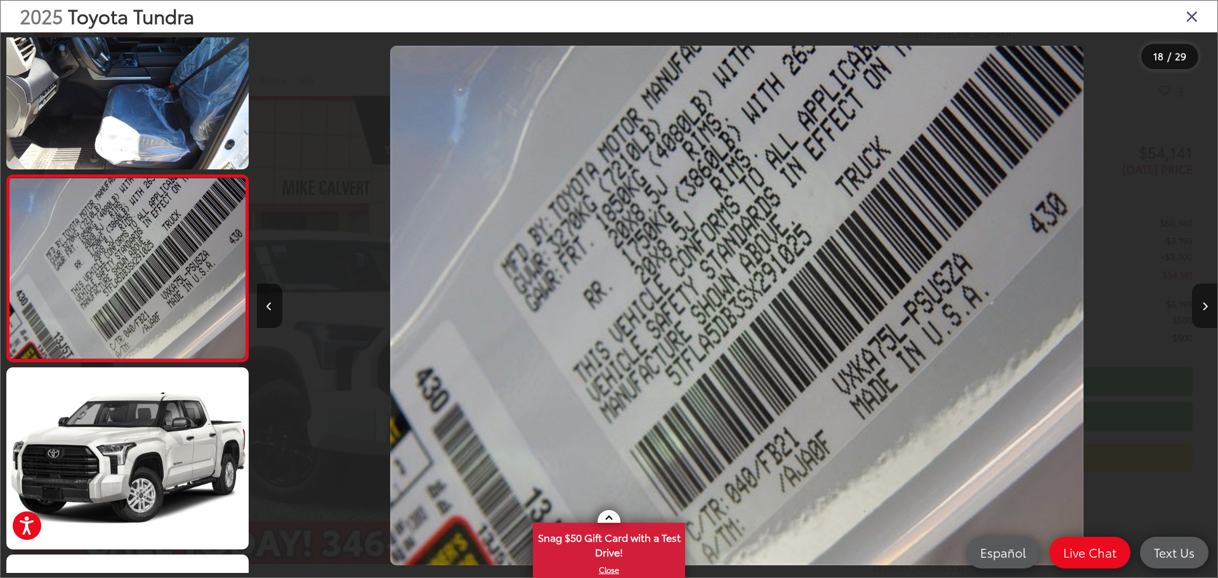
click at [1208, 298] on button "Next image" at bounding box center [1204, 306] width 25 height 44
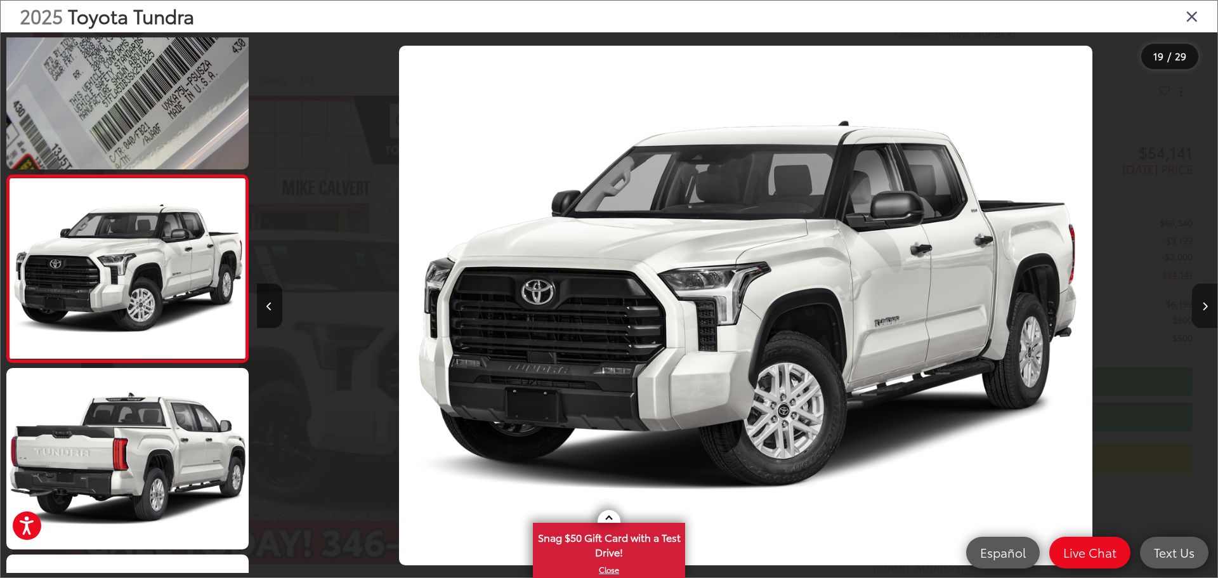
click at [1208, 298] on button "Next image" at bounding box center [1204, 306] width 25 height 44
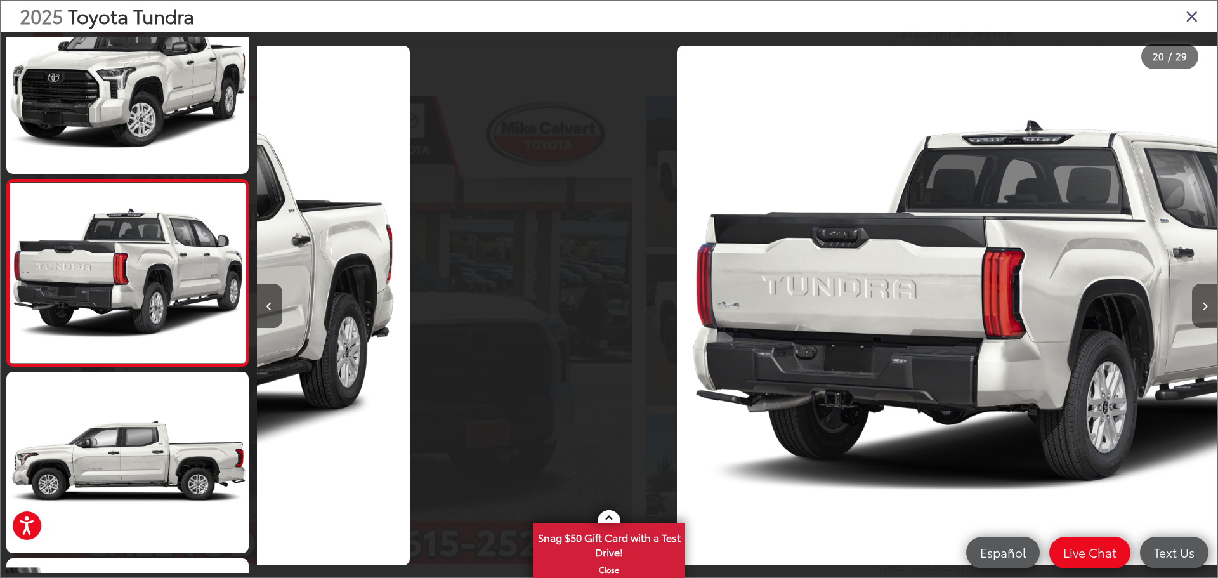
click at [1208, 298] on button "Next image" at bounding box center [1204, 306] width 25 height 44
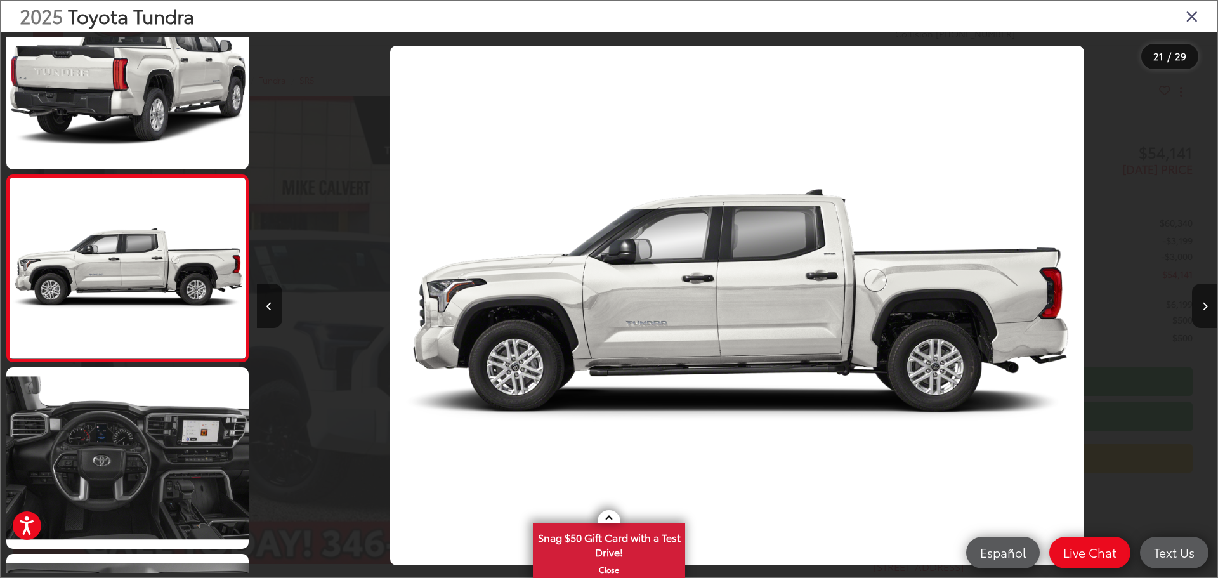
click at [1190, 15] on icon "Close gallery" at bounding box center [1192, 16] width 13 height 16
